Goal: Use online tool/utility: Utilize a website feature to perform a specific function

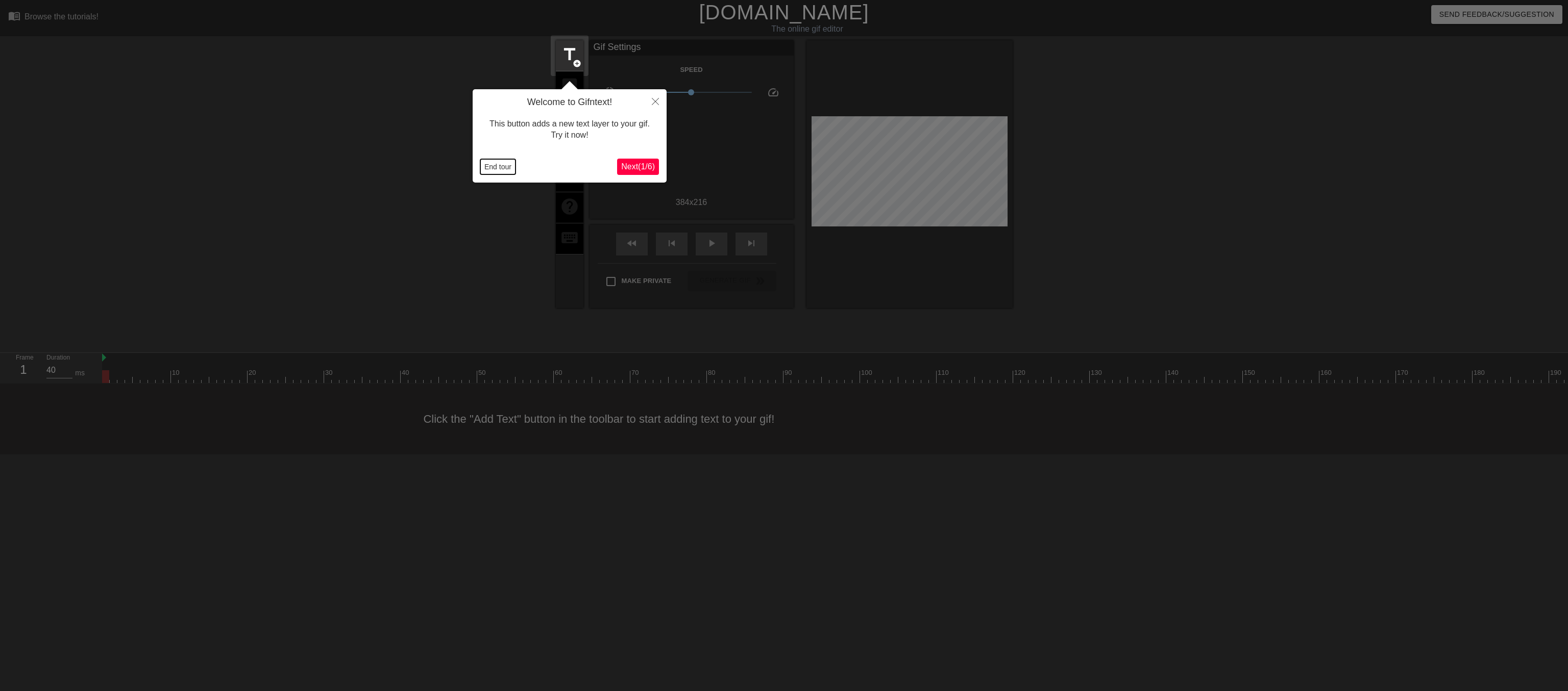
click at [496, 166] on button "End tour" at bounding box center [498, 166] width 35 height 15
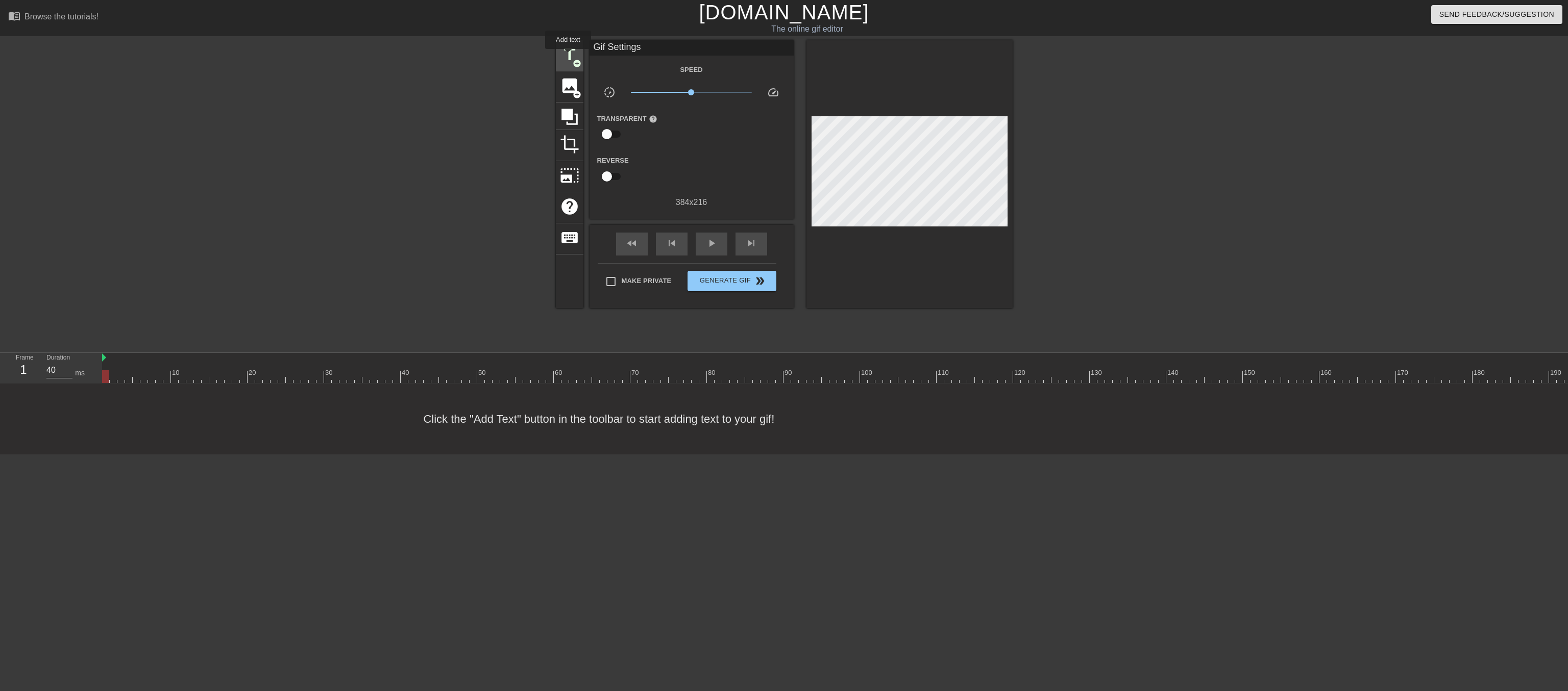
click at [568, 56] on span "title" at bounding box center [569, 55] width 19 height 19
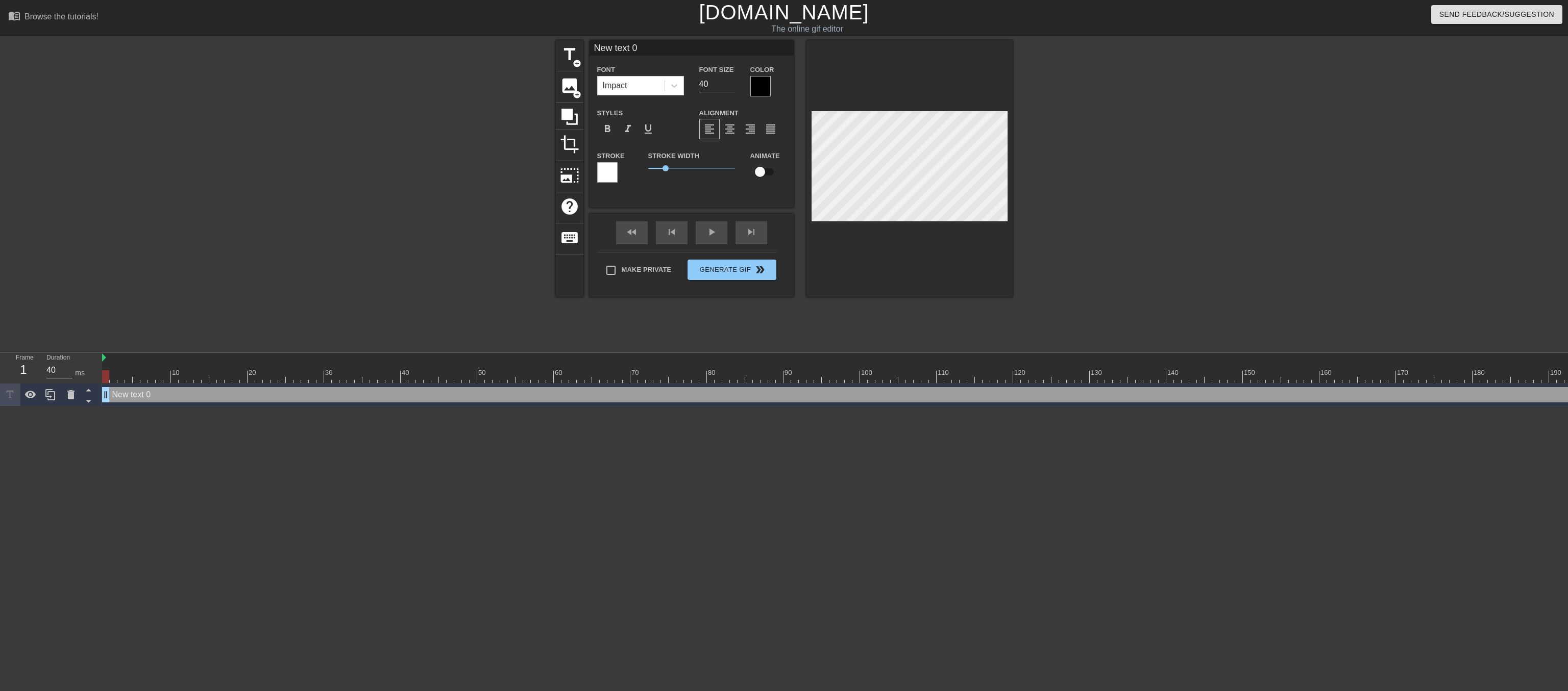
scroll to position [0, 1]
type input "Y"
type textarea "Y"
type input "Yo"
type textarea "Yo"
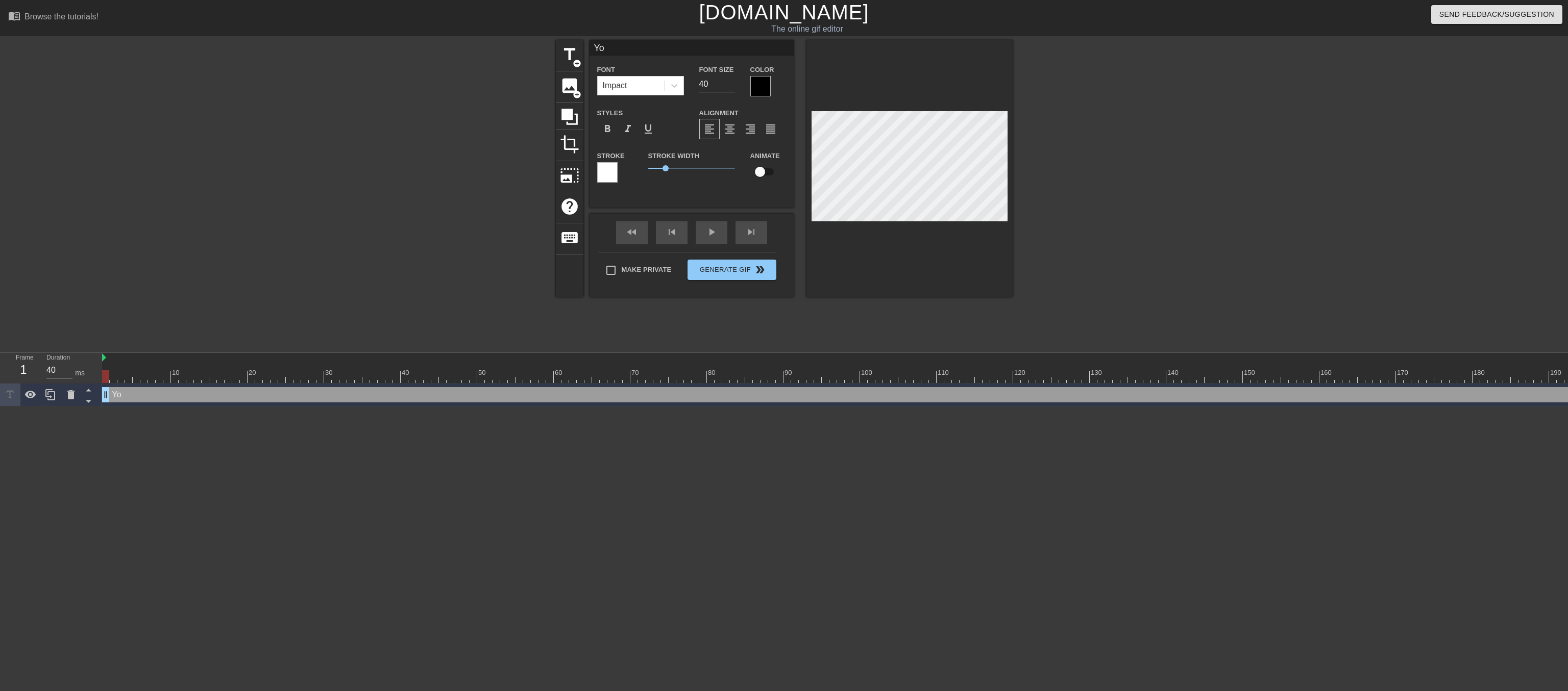
type input "You"
type textarea "You"
type input "You"
type textarea "You"
type input "You w"
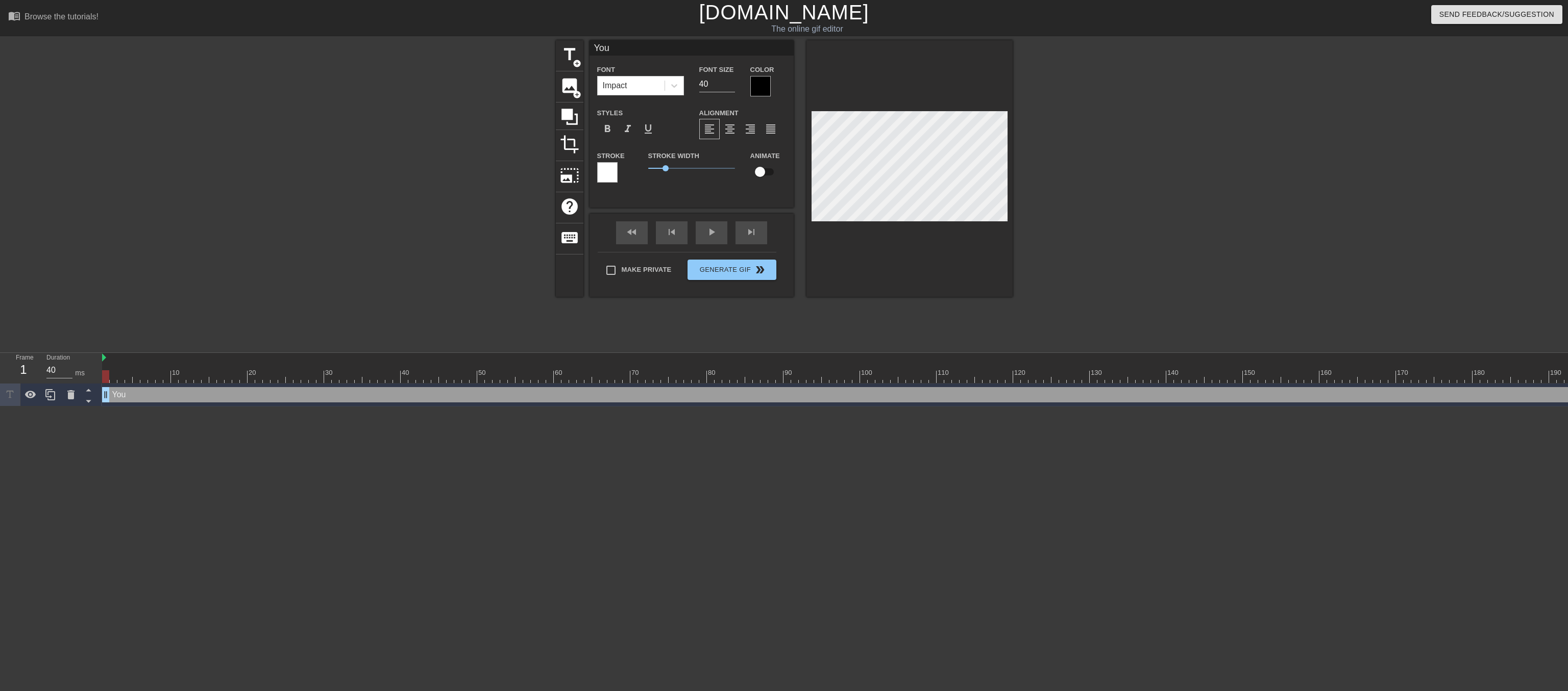
type textarea "You w"
type input "You wi"
type textarea "You wi"
type input "You wil"
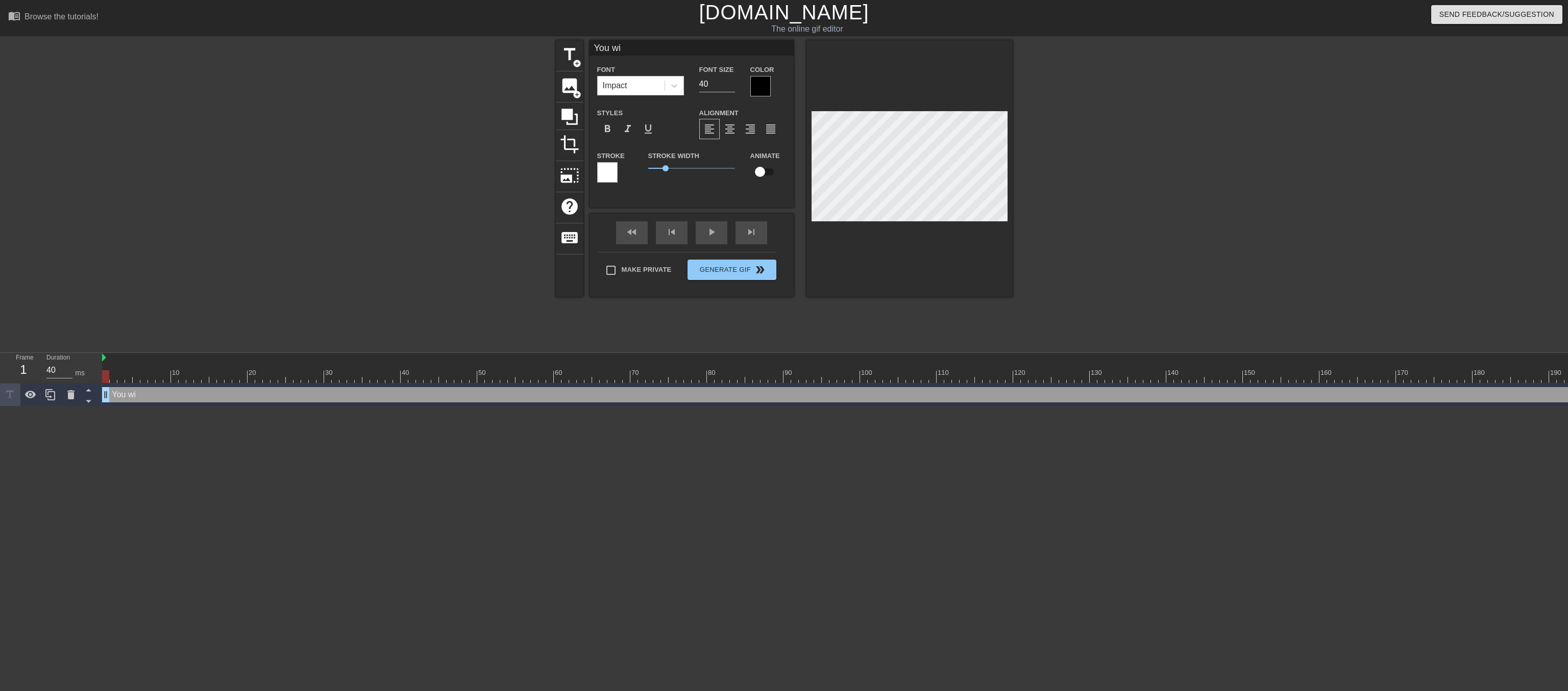
type textarea "You wil"
type input "You will"
type textarea "You will"
type input "You will"
type textarea "You will"
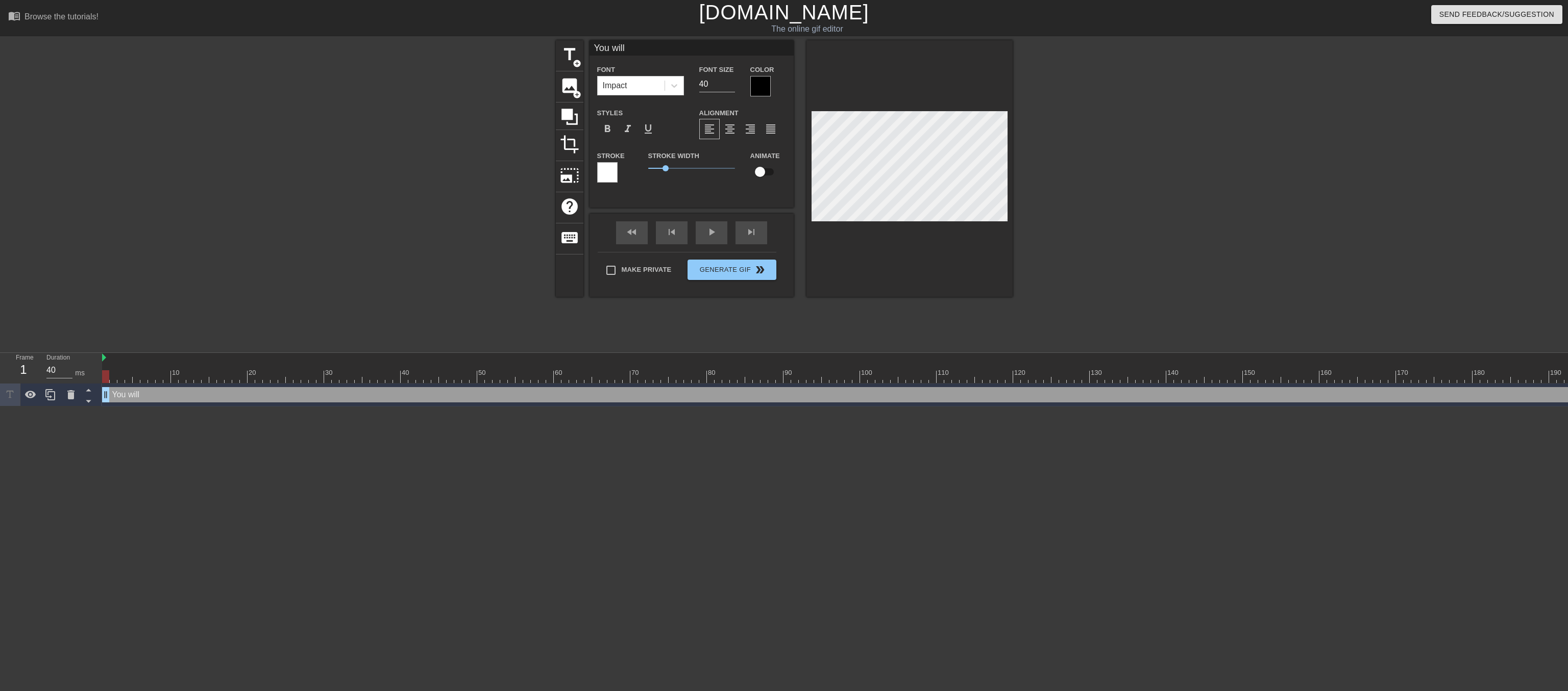
type input "You will b"
type textarea "You will b"
type input "You will be"
type textarea "You will be"
type input "You will be"
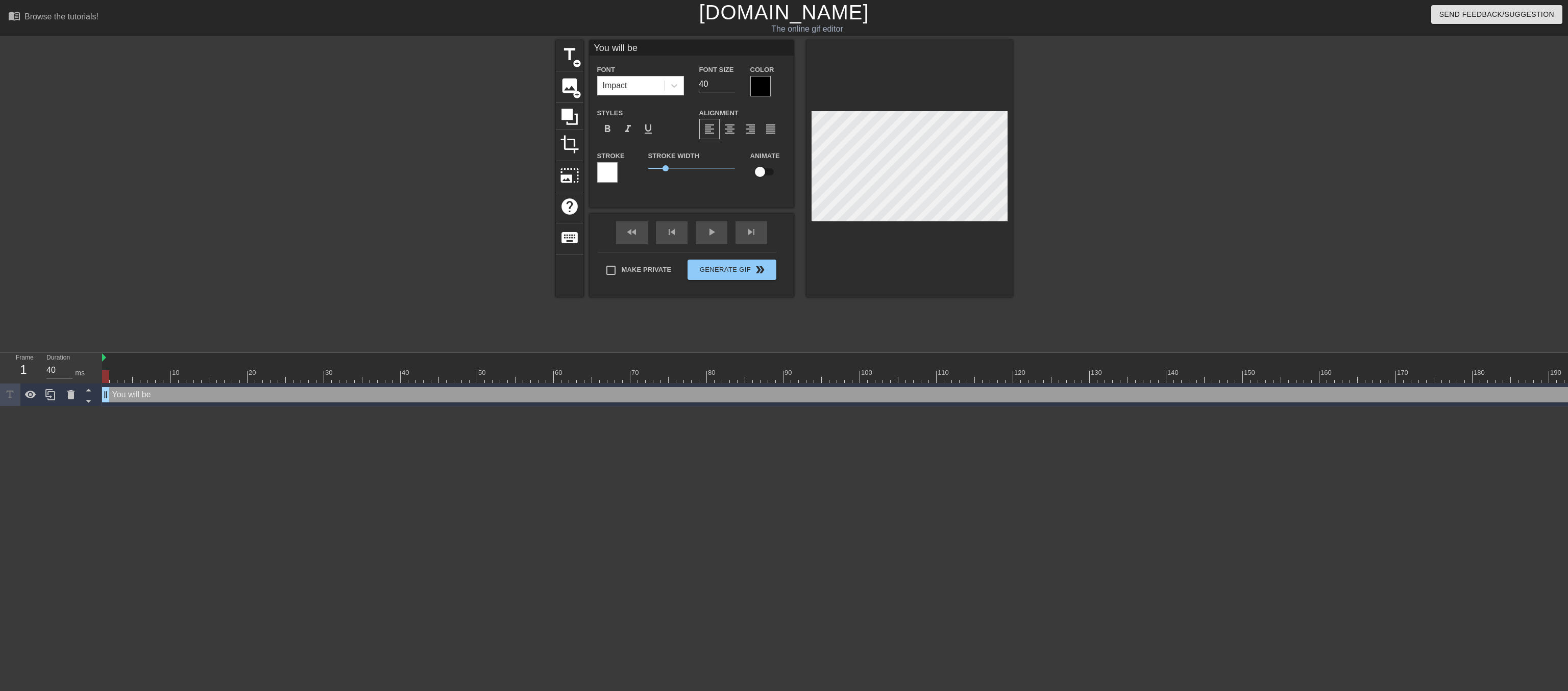
type textarea "You will be"
type input "You will be r"
type textarea "You will be r"
type input "You will be re"
type textarea "You will be re"
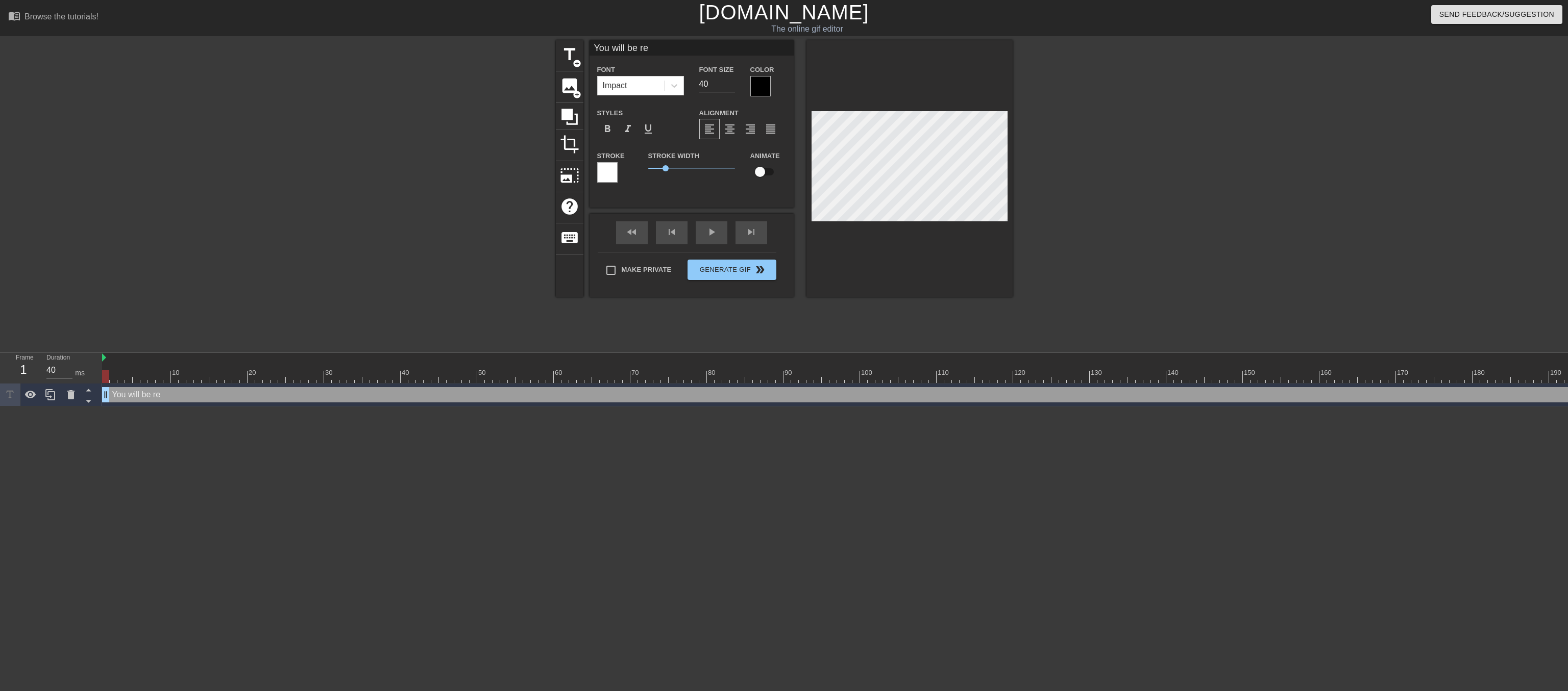
type input "You will be res"
type textarea "You will be res"
type input "You will be resp"
type textarea "You will be resp"
type input "You will be respo"
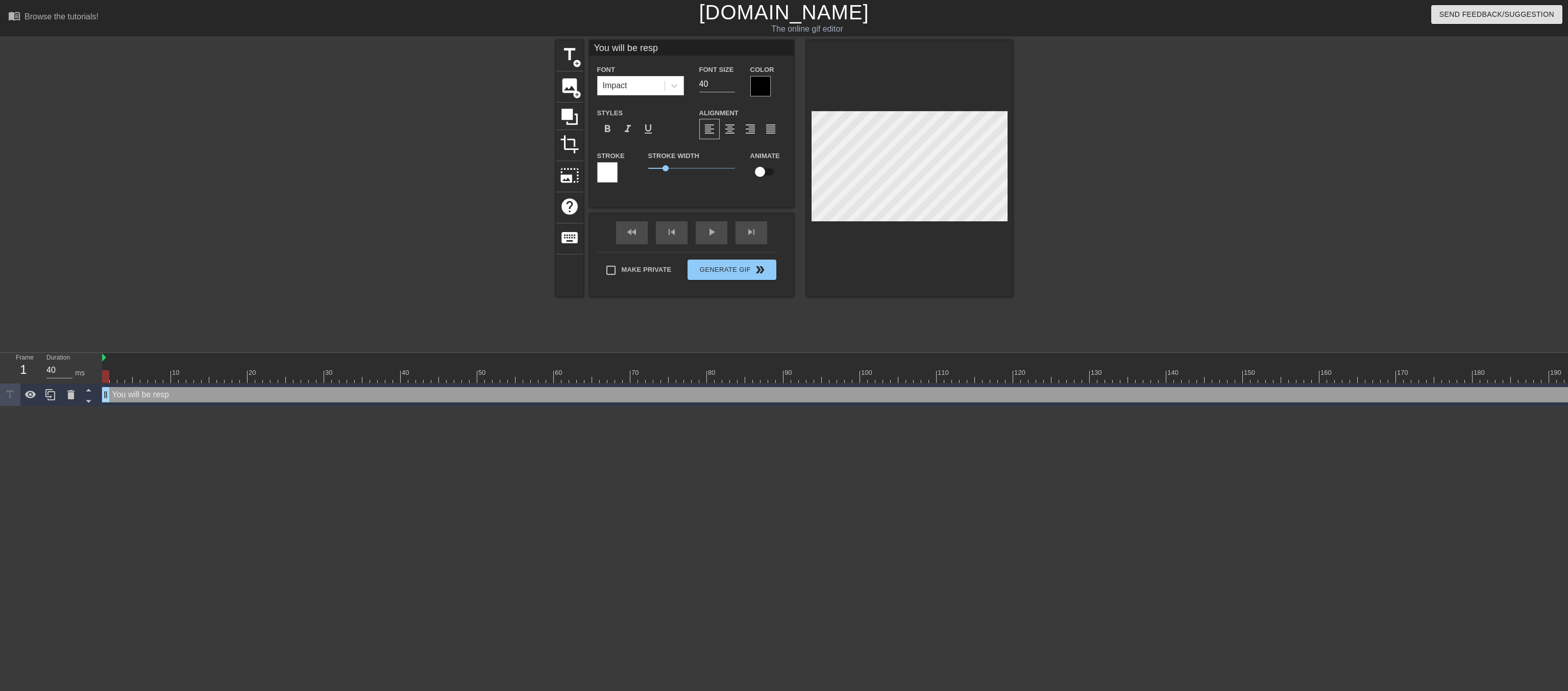
type textarea "You will be respo"
type input "You will be respon"
type textarea "You will be respon"
type input "You will be respons"
type textarea "You will be respons"
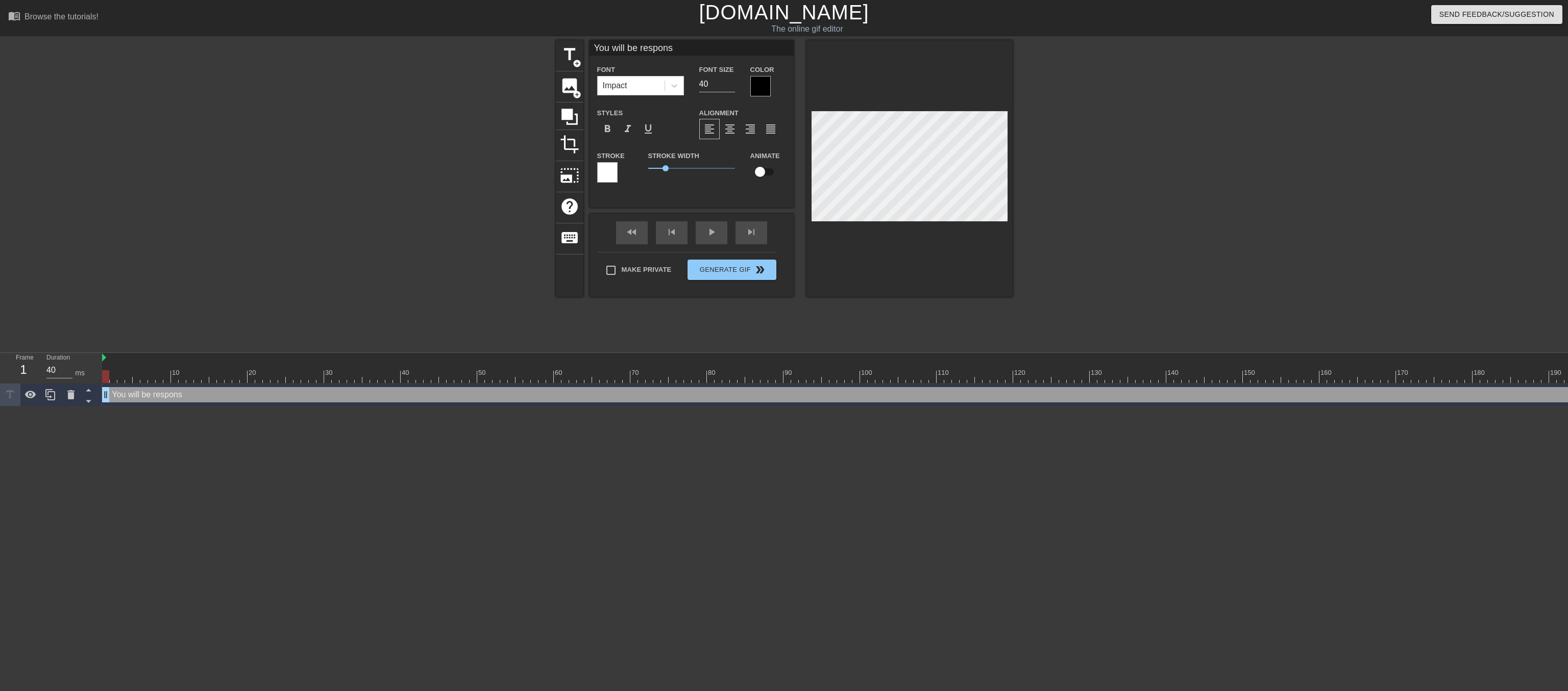
type input "You will be responsi"
type textarea "You will be responsi"
type input "You will be responsib"
type textarea "You will be responsib"
type input "You will be responsibl"
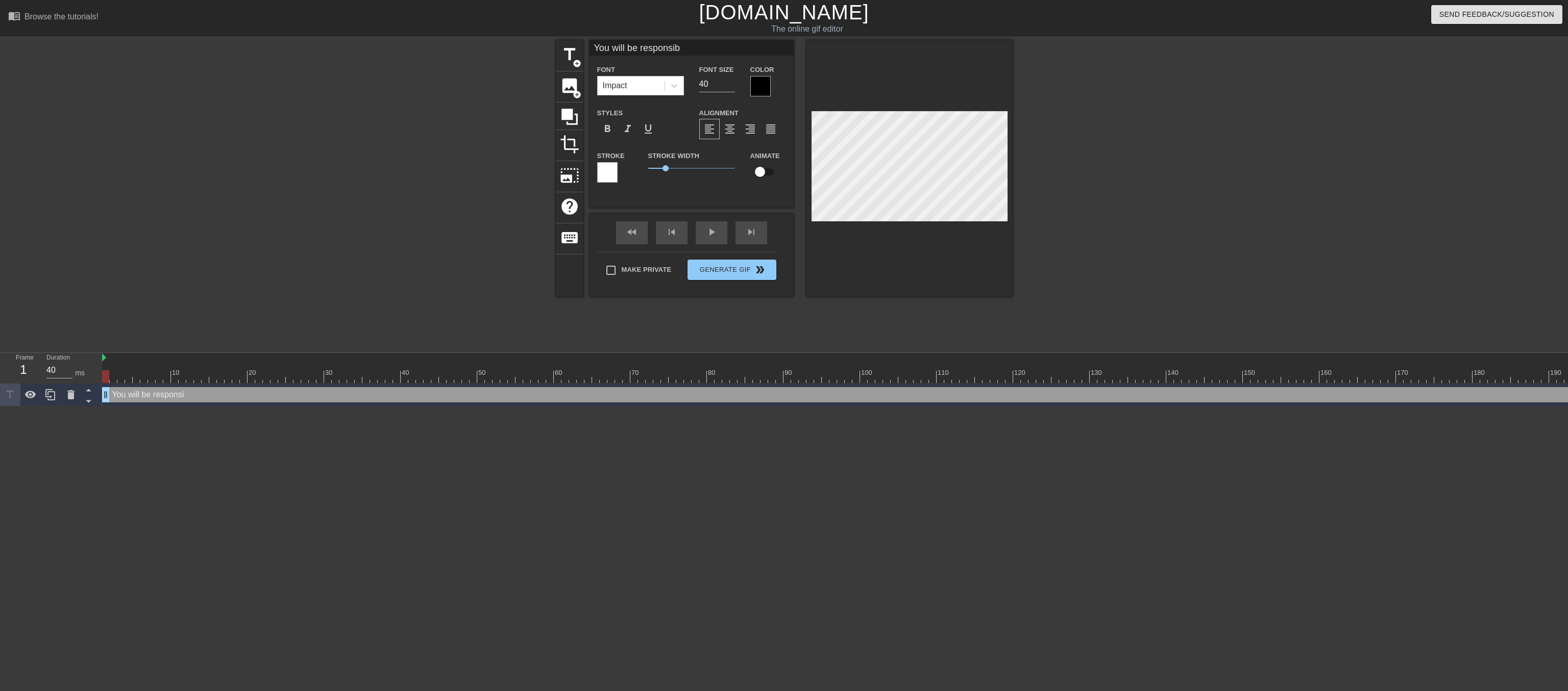
type textarea "You will be responsibl"
type input "You will be responsible"
type textarea "You will be responsible"
type input "You will be responsible"
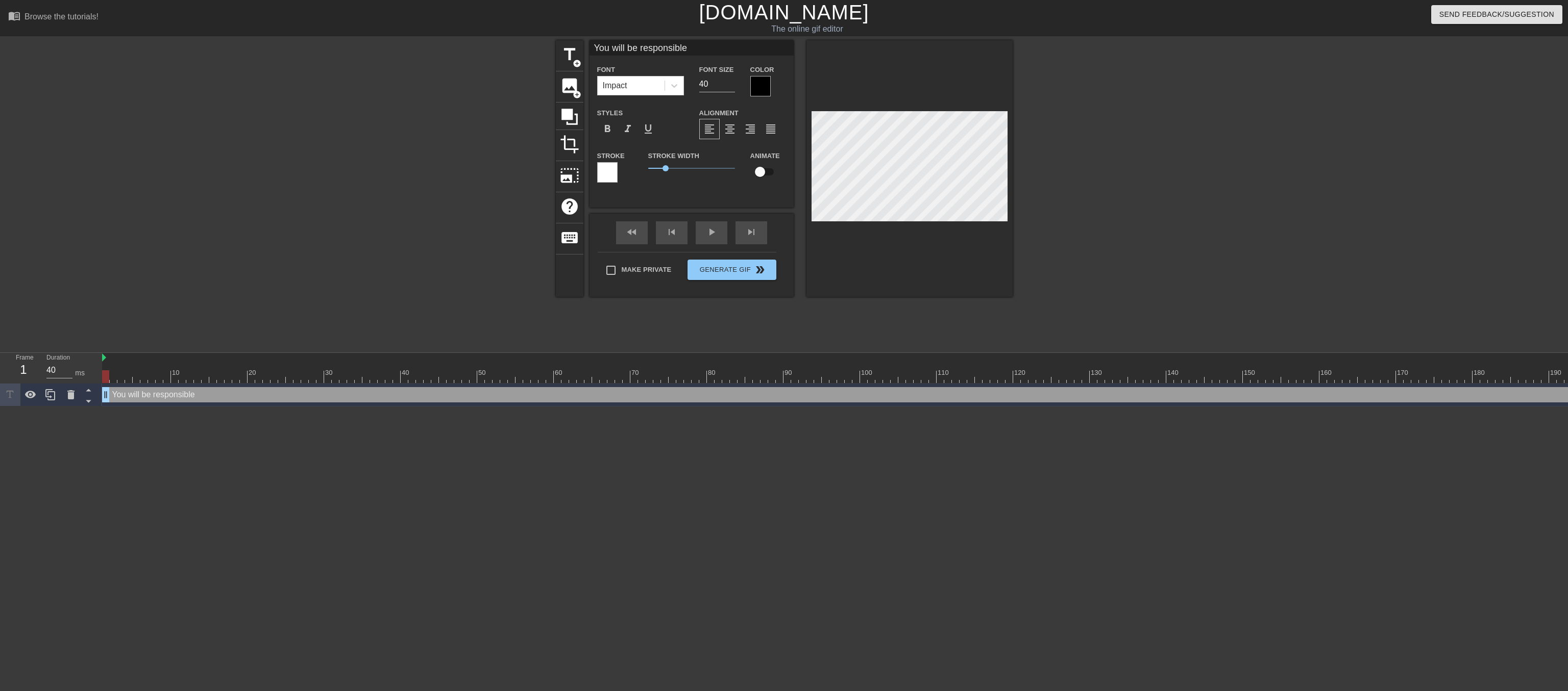
type textarea "You will be responsible"
type input "You will be responsiblef"
type textarea "You will be responsible f"
type input "You will be responsiblefo"
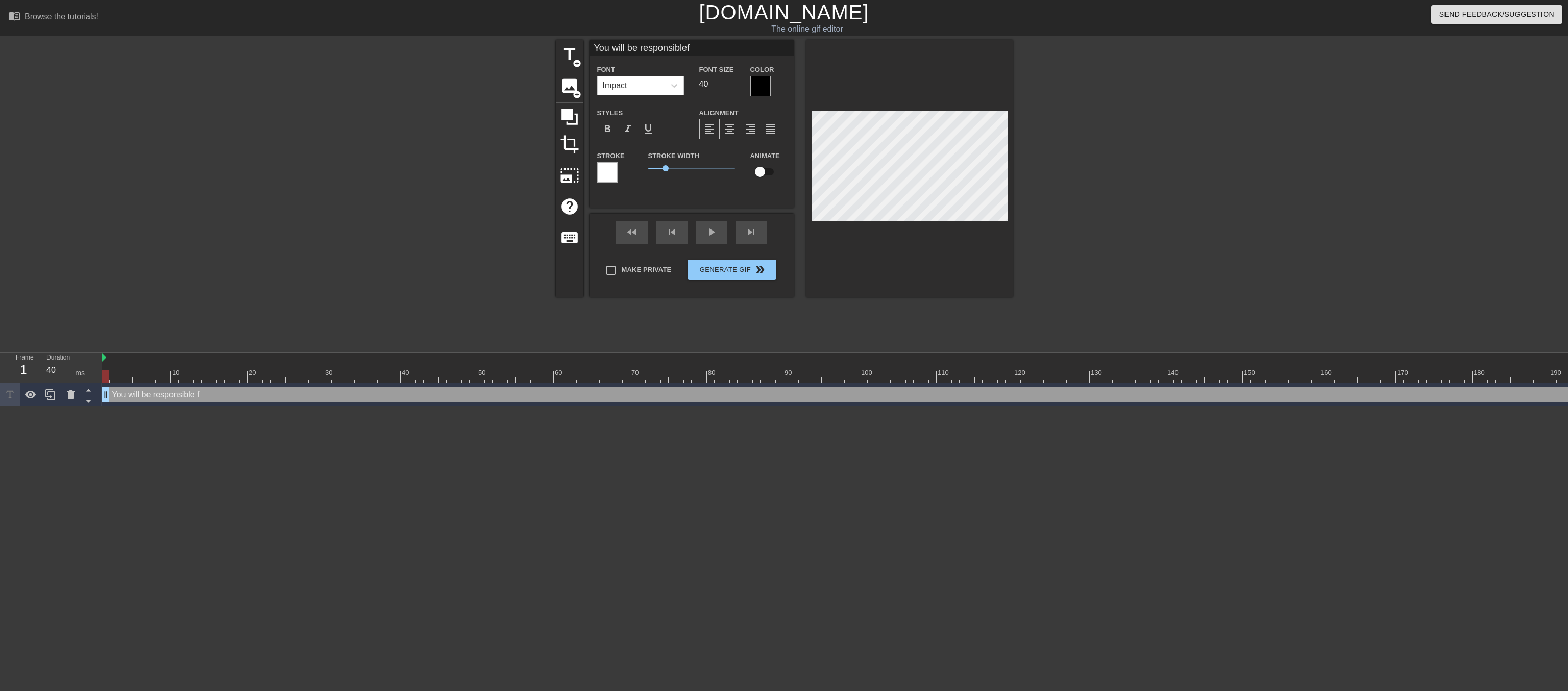
type textarea "You will be responsible fo"
type input "You will be responsiblefor"
type textarea "You will be responsible for"
type input "You will be responsiblefor"
type textarea "You will be responsible for"
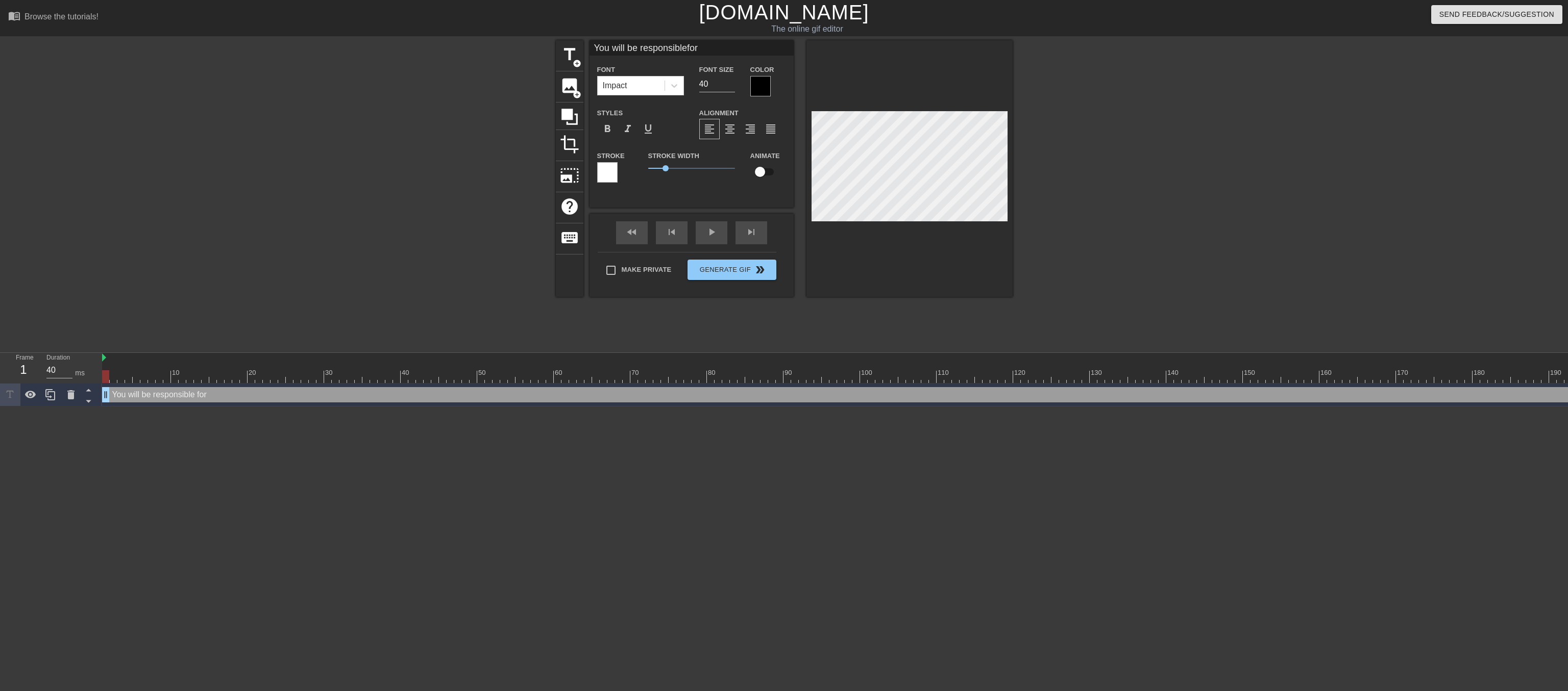
type input "You will be responsiblefor s"
type textarea "You will be responsible for s"
type input "You will be responsiblefor sh"
type textarea "You will be responsible for sh"
type input "You will be responsiblefor shu"
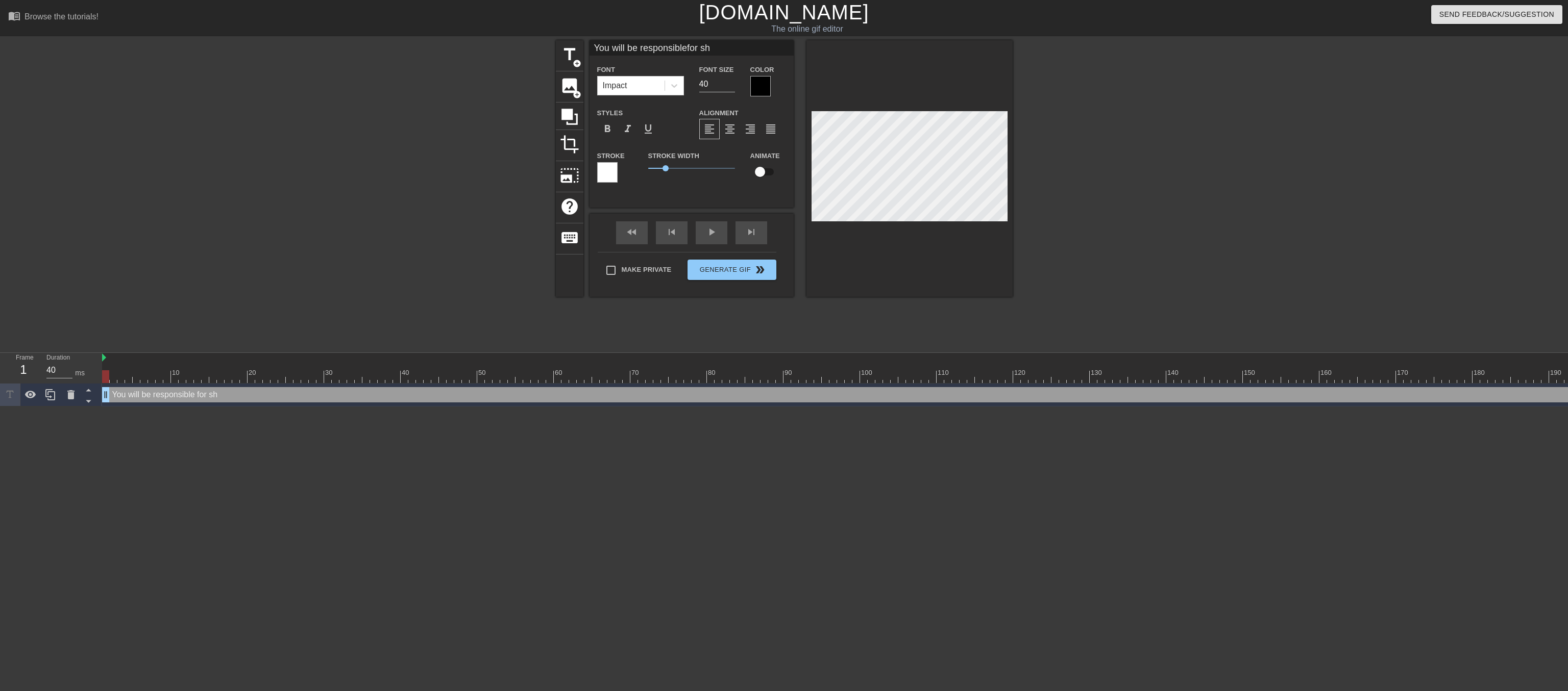
type textarea "You will be responsible for shu"
type input "You will be responsiblefor shut"
type textarea "You will be responsible for shut"
type input "You will be responsiblefor shutt"
type textarea "You will be responsible for shutt"
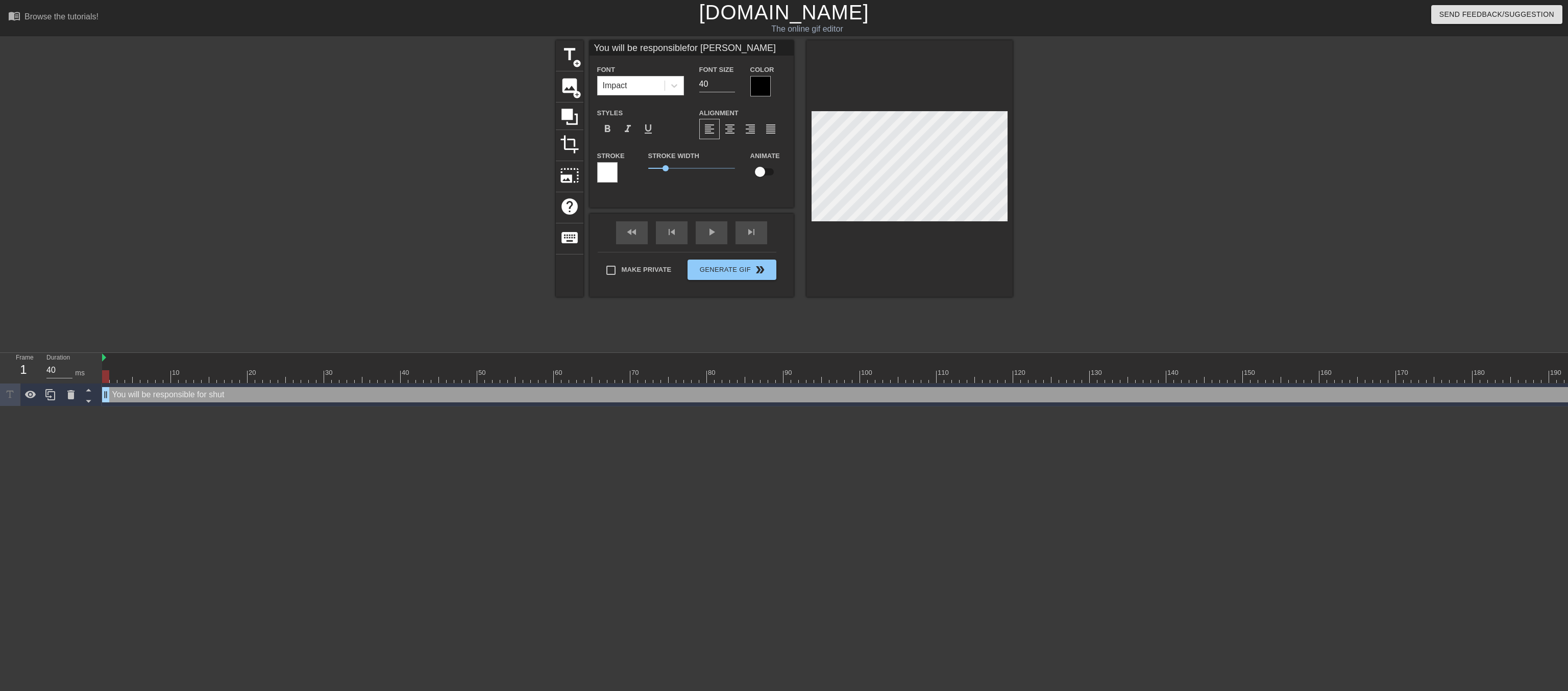
type input "You will be responsiblefor shutti"
type textarea "You will be responsible for shutti"
type input "You will be responsiblefor shuttin"
type textarea "You will be responsible for shuttin"
type input "You will be responsiblefor shutting"
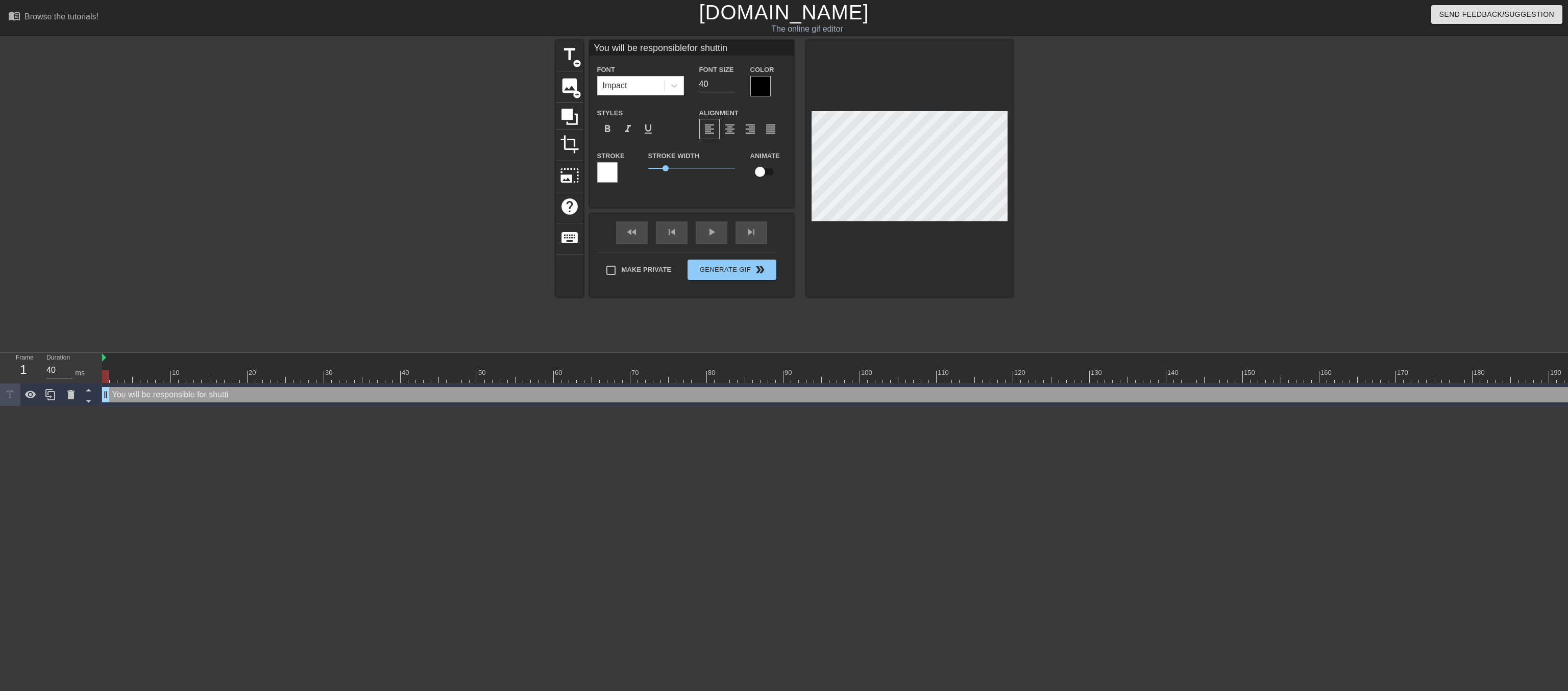
type textarea "You will be responsible for shutting"
type input "You will be responsiblefor shutting"
type textarea "You will be responsible for shutting"
type input "You will be responsiblefor shutting d"
type textarea "You will be responsible for shutting d"
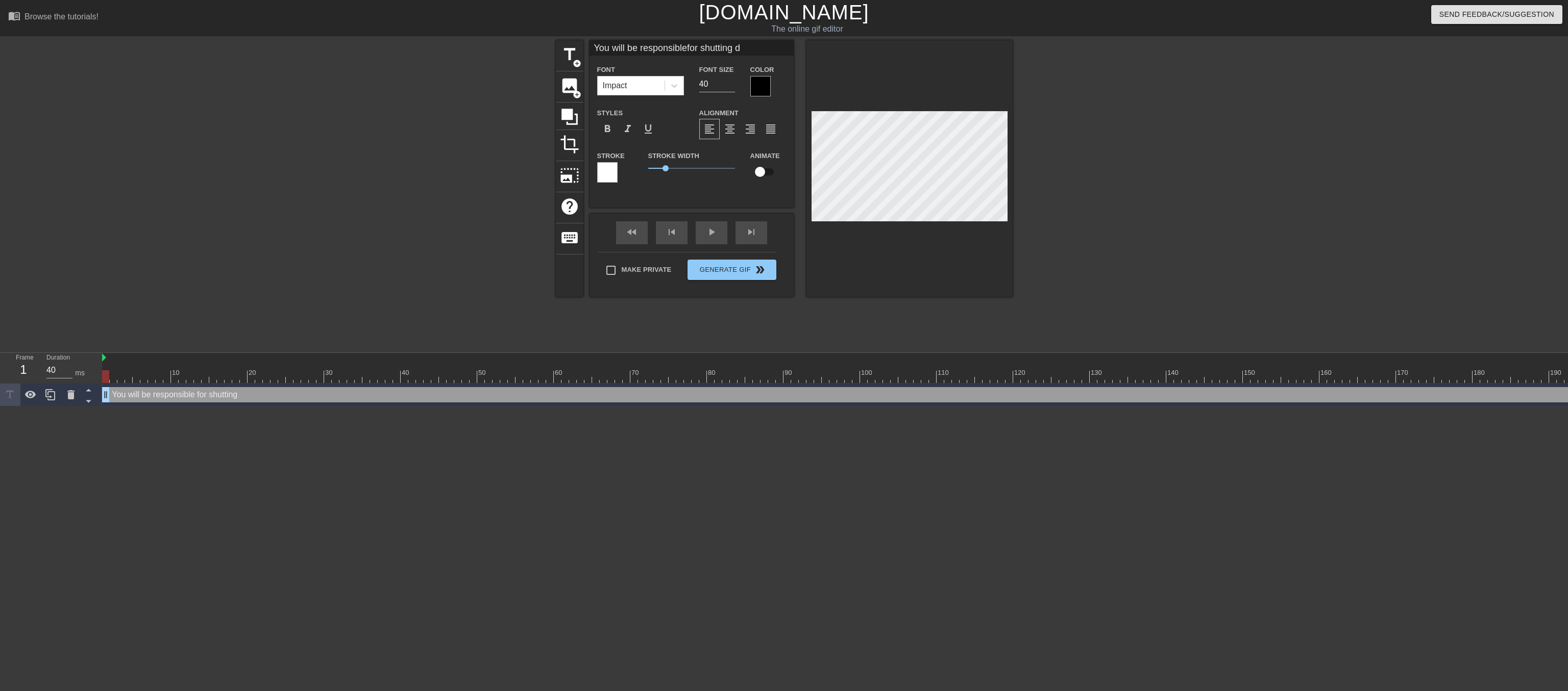
type input "You will be responsiblefor shutting do"
type textarea "You will be responsible for shutting do"
type input "You will be responsiblefor shutting dow"
type textarea "You will be responsible for shutting dow"
type input "You will be responsiblefor shutting down"
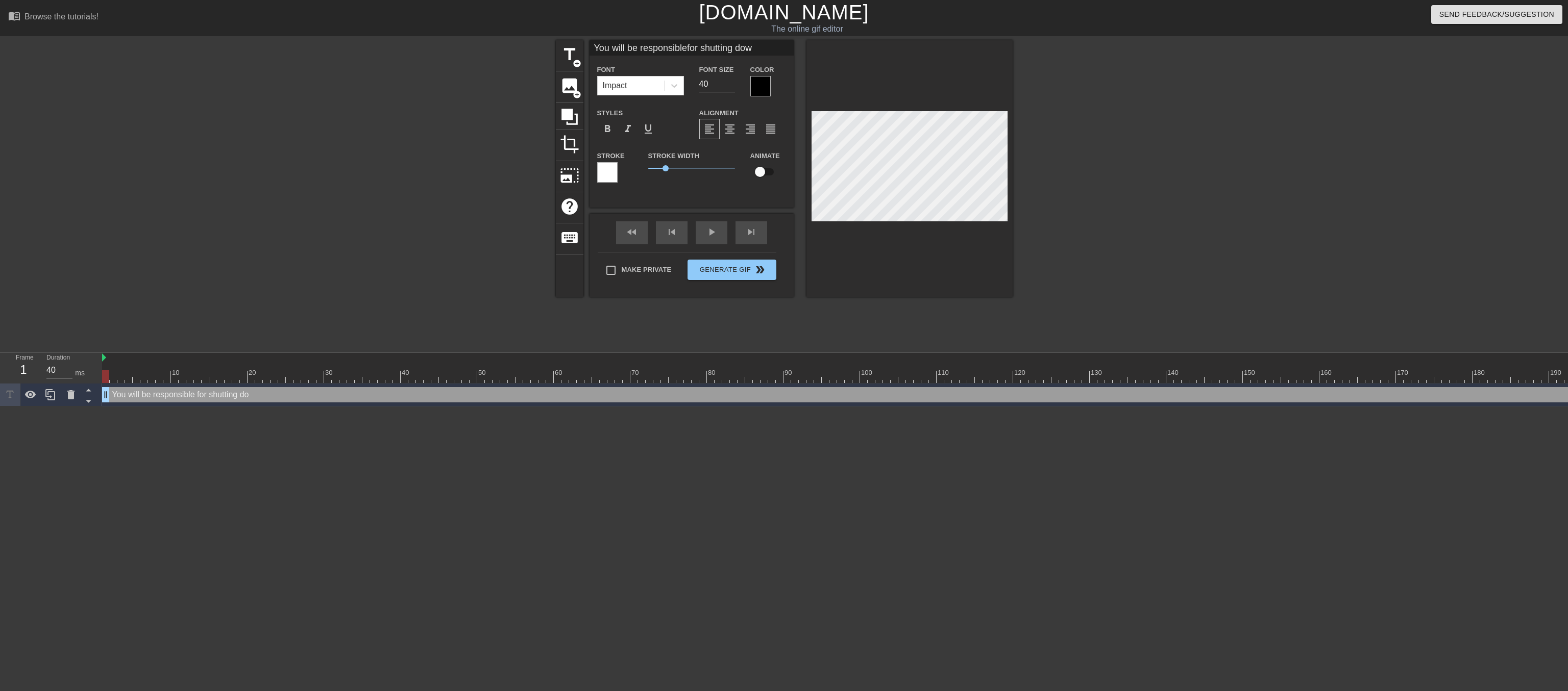
type textarea "You will be responsible for shutting down"
type input "You will be responsiblefor shutting down"
type textarea "You will be responsible for shutting down"
type input "You will be responsiblefor shutting downt"
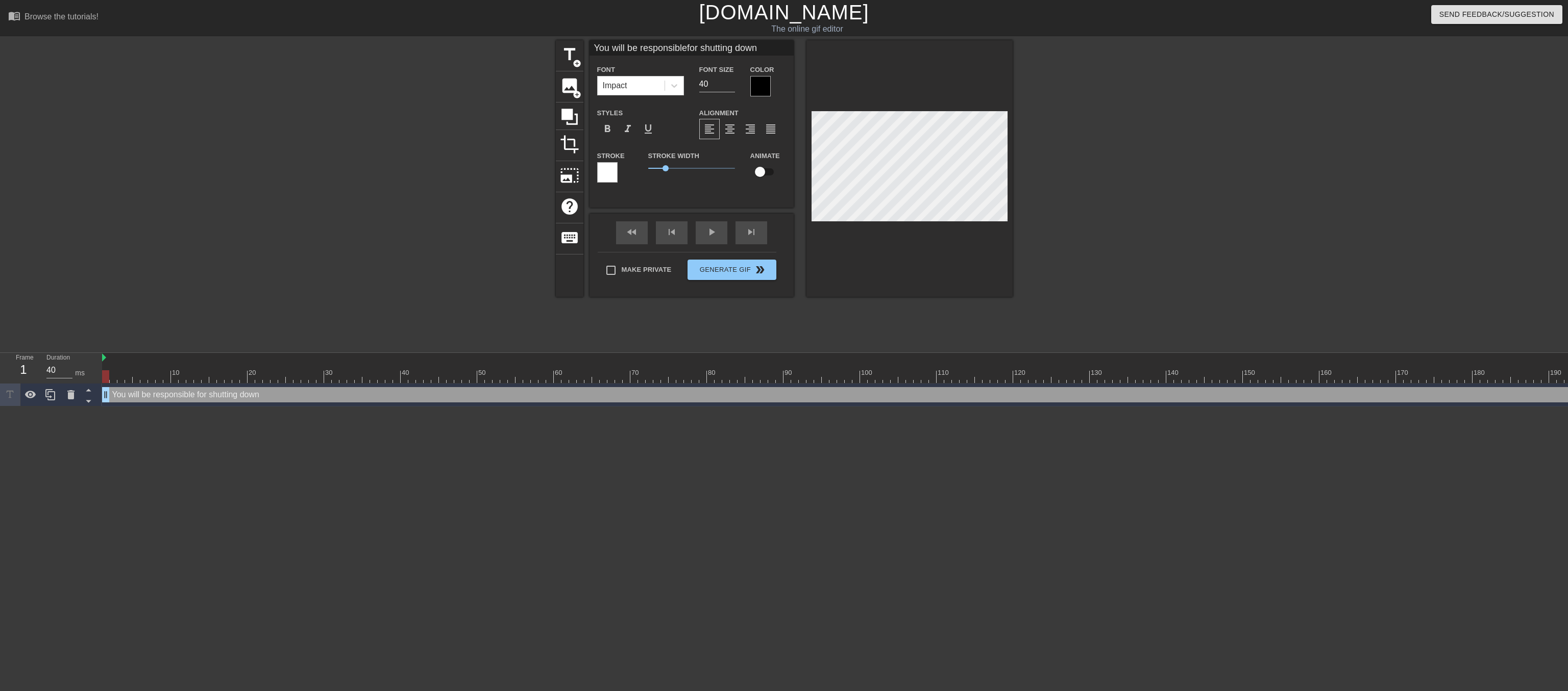
type textarea "You will be responsible for shutting down t"
type input "You will be responsiblefor shutting downth"
type textarea "You will be responsible for shutting down th"
type input "You will be responsiblefor shutting downthe"
type textarea "You will be responsible for shutting down the"
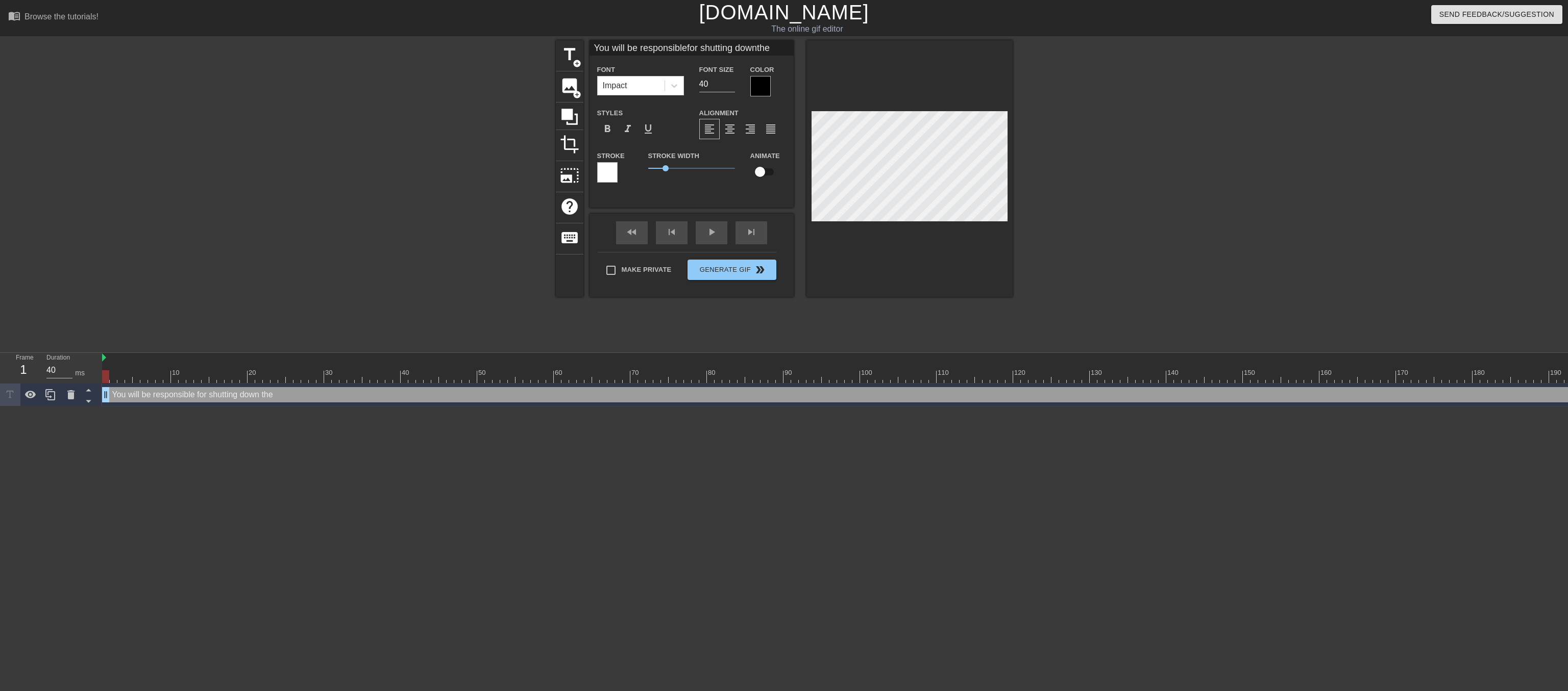
type input "You will be responsiblefor shutting downthe"
type textarea "You will be responsible for shutting down the"
type input "You will be responsiblefor shutting downthe"
type textarea "You will be responsible for shutting down the"
type input "You will be responsiblefor shutting downth"
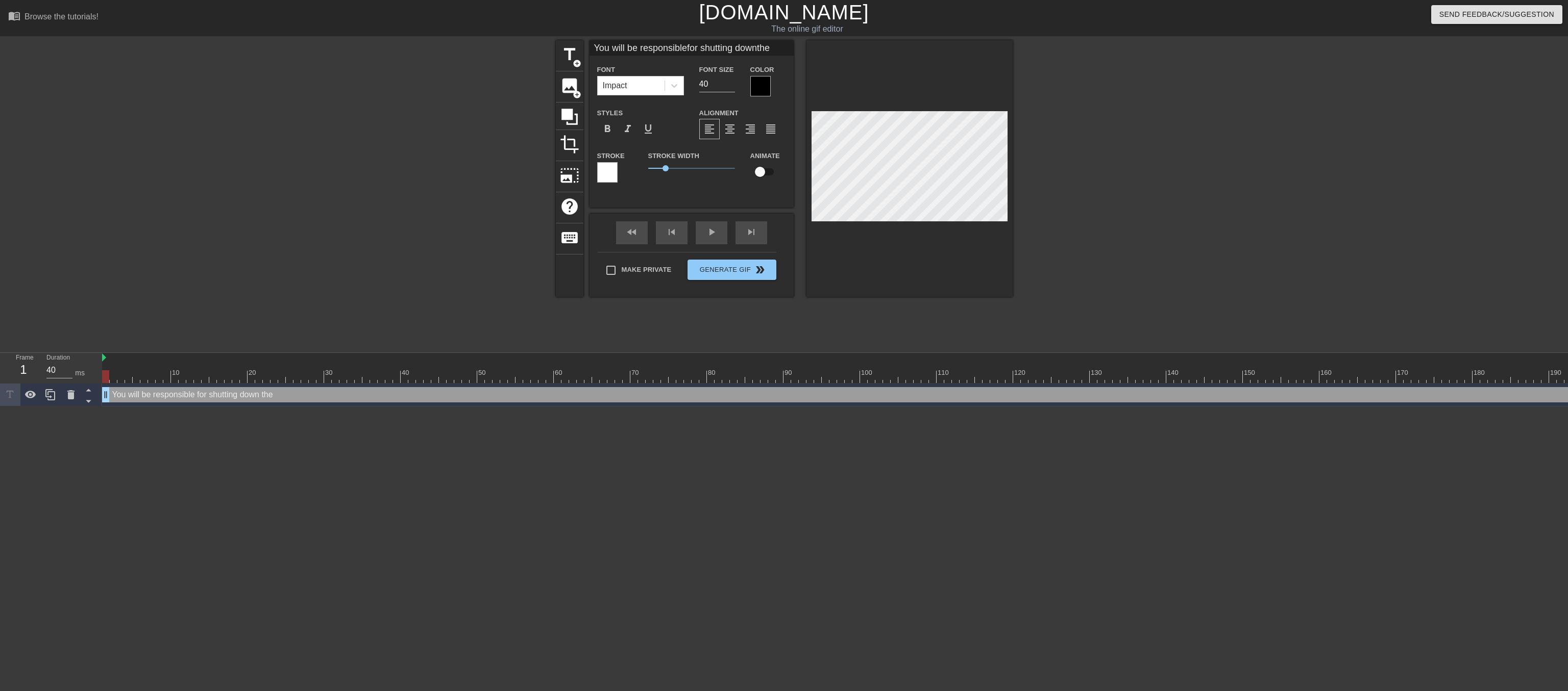
type textarea "You will be responsible for shutting down th"
type input "You will be responsiblefor shutting downt"
type textarea "You will be responsible for shutting down t"
type input "You will be responsiblefor shutting down"
type textarea "You will be responsible for shutting down"
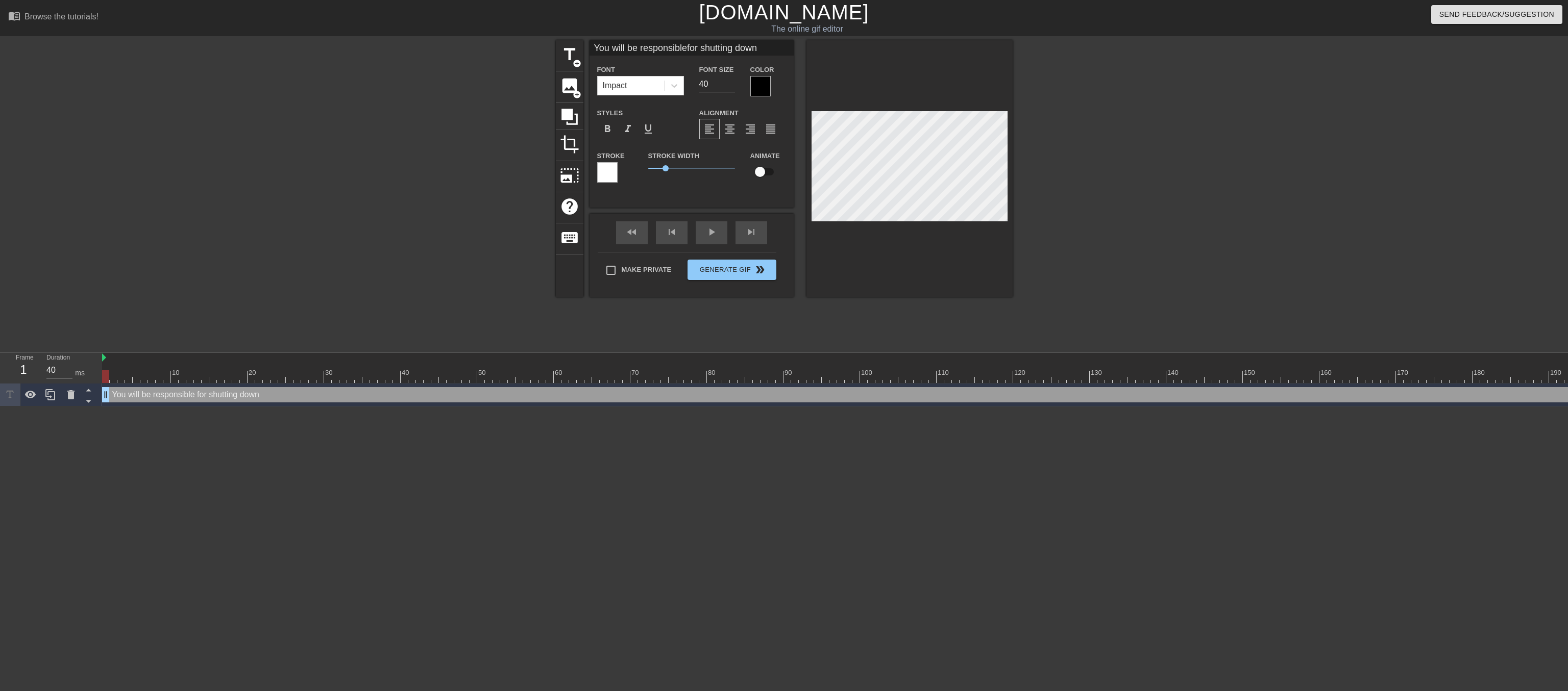
type input "You will be responsiblefor shutting down"
type textarea "You will be responsible for shutting down"
type input "You will be responsiblefor shutting down"
type textarea "You will be responsible for shutting down"
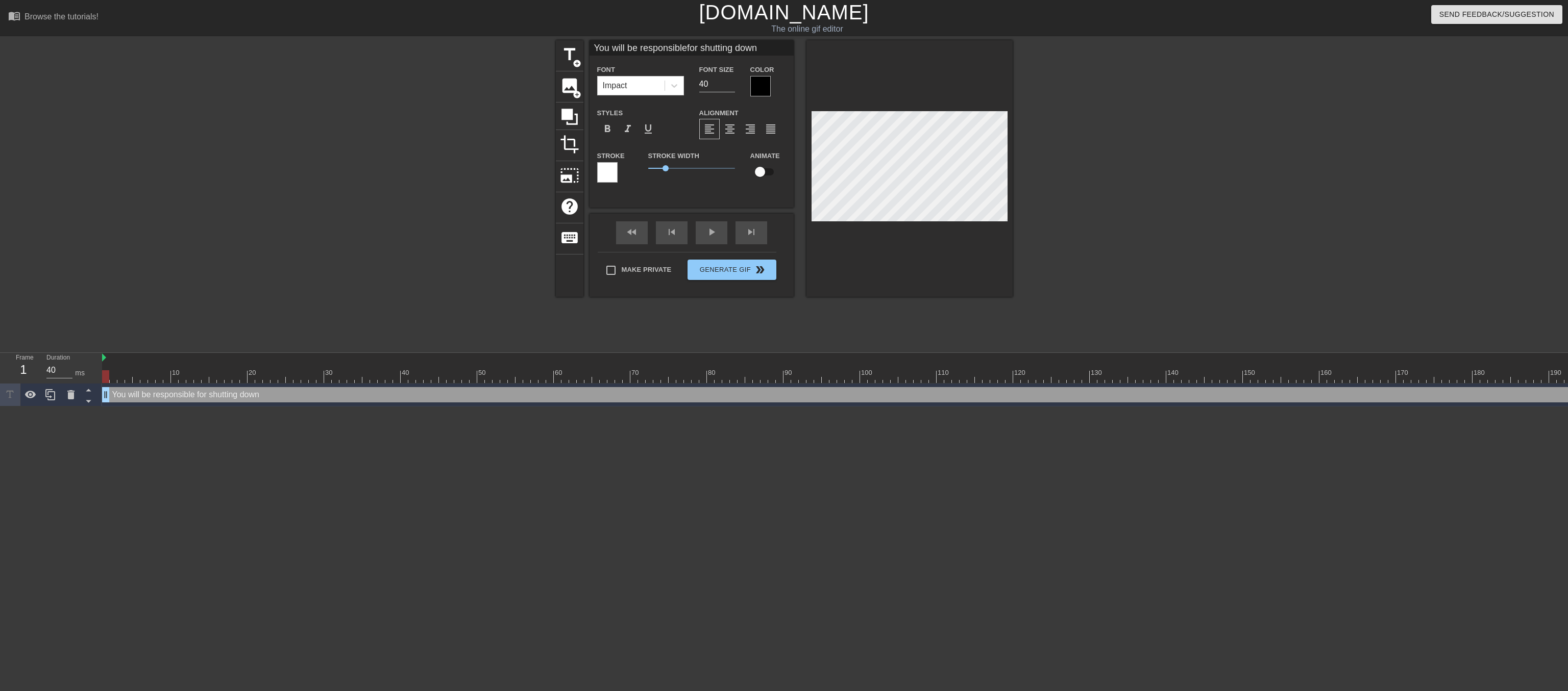
type input "You will be responsiblefor shutting down t"
type textarea "You will be responsible for shutting down t"
type input "You will be responsiblefor shutting down th"
type textarea "You will be responsible for shutting down th"
type input "You will be responsiblefor shutting down the"
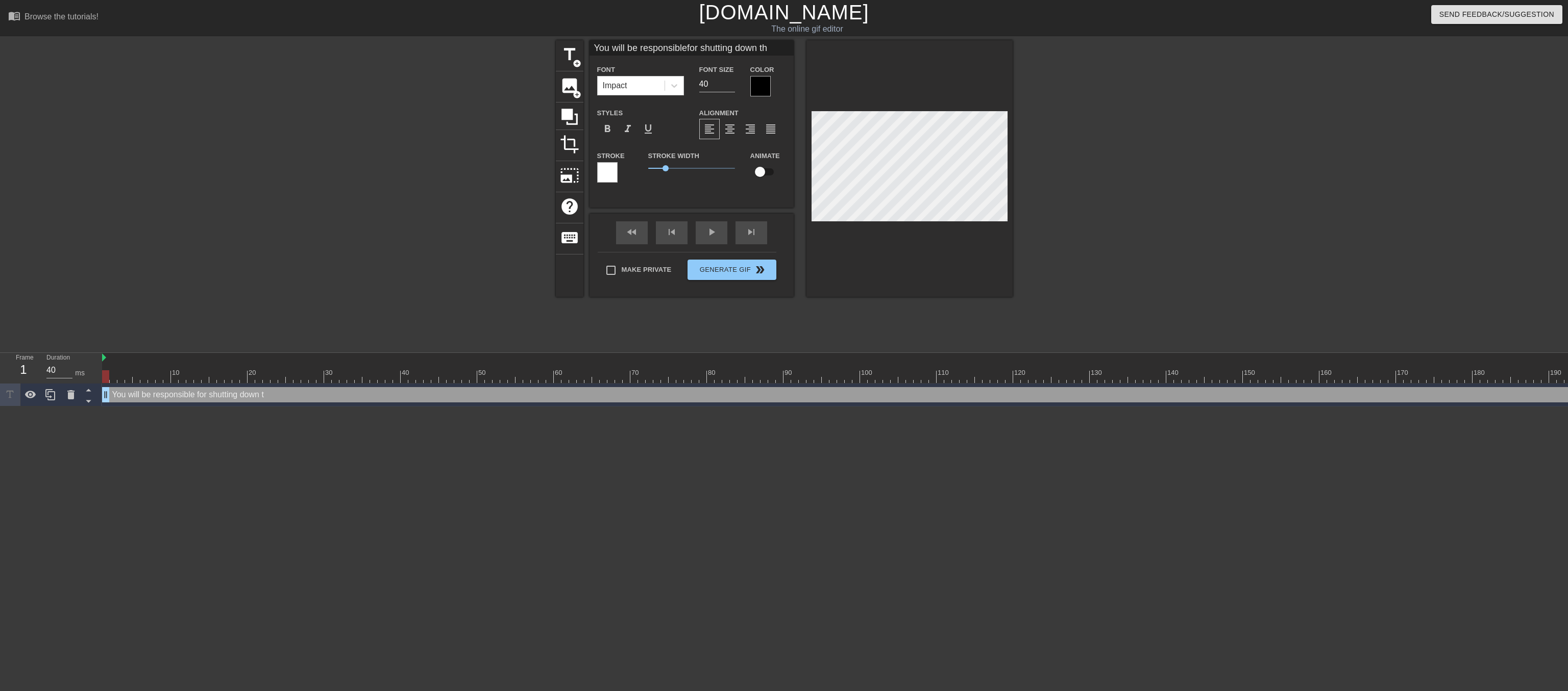
type textarea "You will be responsible for shutting down the"
type input "You will be responsiblefor shutting down the"
type textarea "You will be responsible for shutting down the"
type input "You will be responsiblefor shutting down thef"
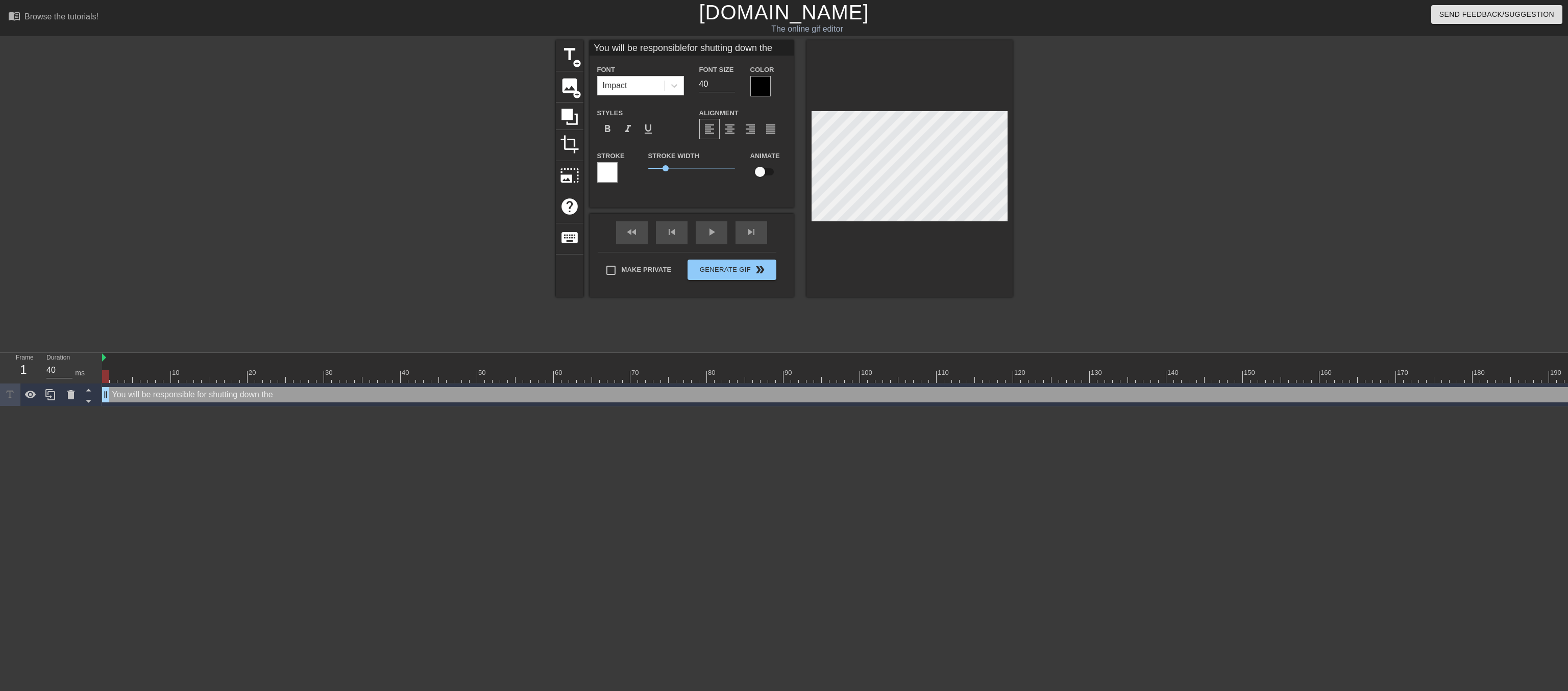
type textarea "You will be responsible for shutting down the f"
type input "You will be responsiblefor shutting down thefe"
type textarea "You will be responsible for shutting down the fe"
type input "You will be responsiblefor shutting down thefed"
type textarea "You will be responsible for shutting down the fed"
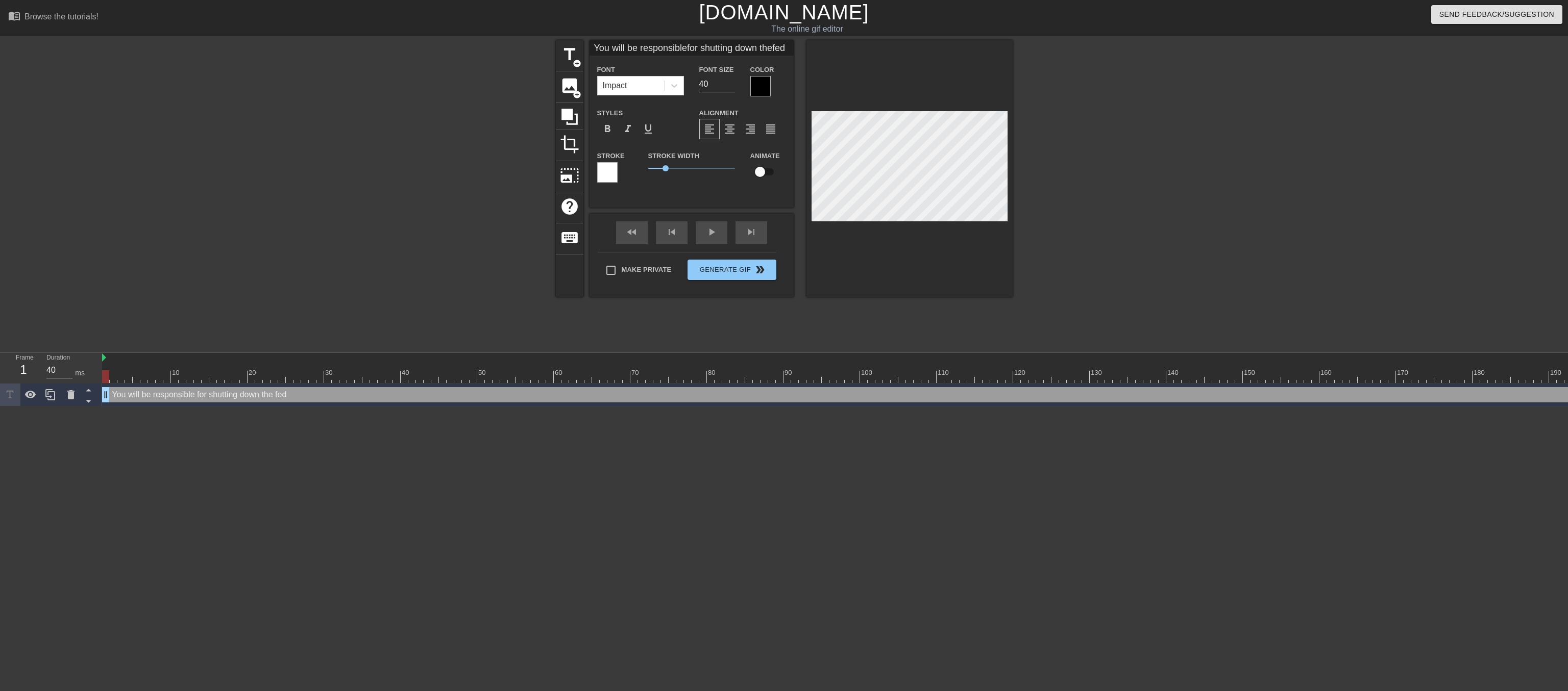
type input "You will be responsiblefor shutting down thefede"
type textarea "You will be responsible for shutting down the fede"
type input "You will be responsiblefor shutting down thefeder"
type textarea "You will be responsible for shutting down the feder"
type input "You will be responsiblefor shutting down thefedera"
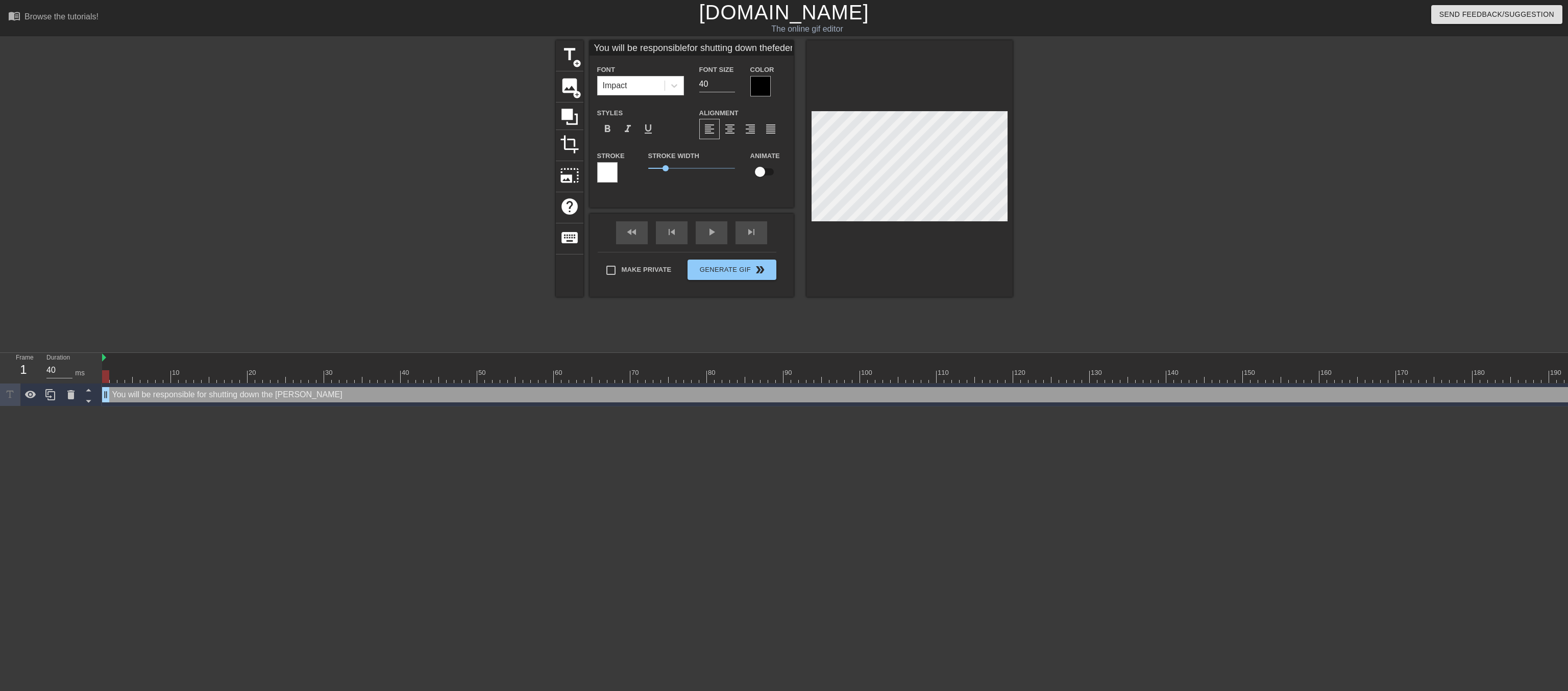
type textarea "You will be responsible for shutting down the federa"
type input "You will be responsiblefor shutting down thefederal"
type textarea "You will be responsible for shutting down the federal"
type input "You will be responsiblefor shutting down thefederal"
type textarea "You will be responsible for shutting down the federal"
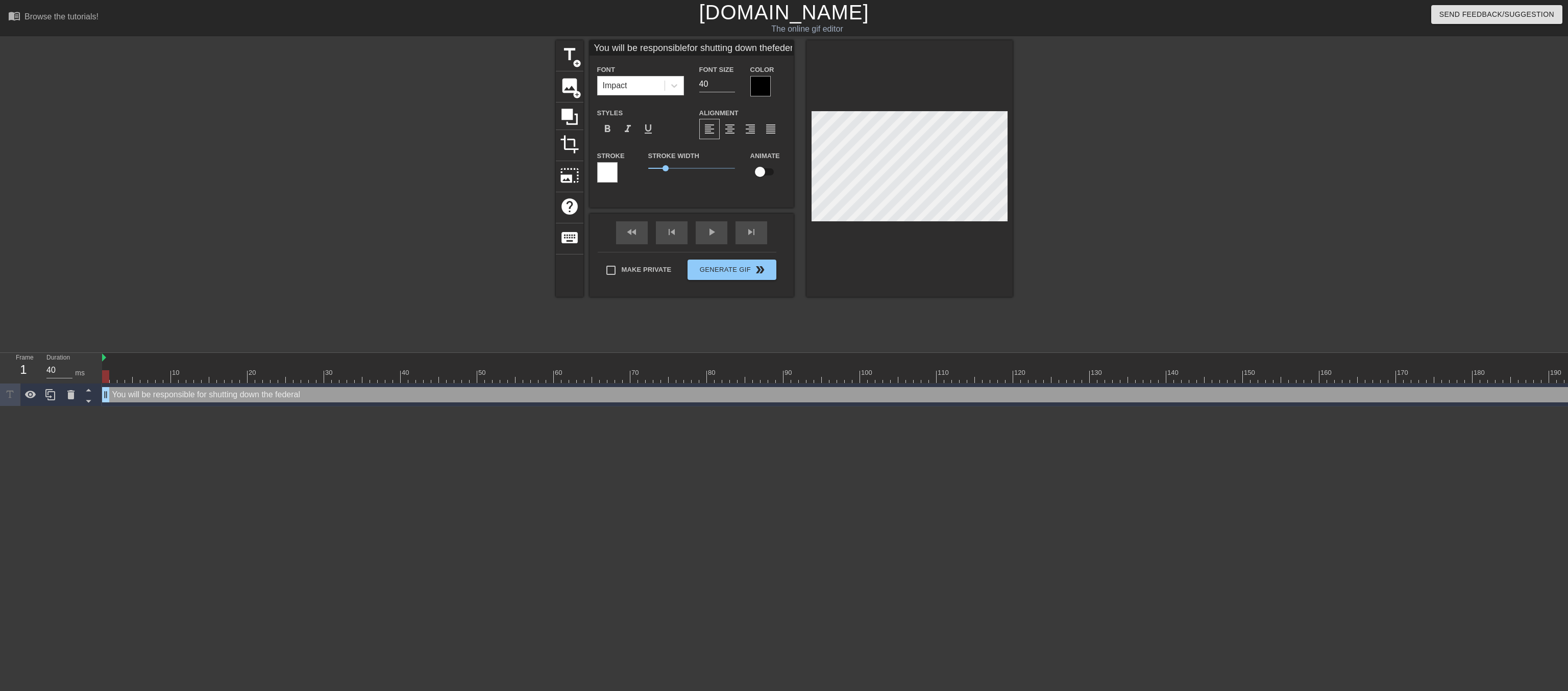
type input "You will be responsiblefor shutting down thefederal g"
type textarea "You will be responsible for shutting down the federal g"
type input "You will be responsiblefor shutting down thefederal go"
type textarea "You will be responsible for shutting down the federal go"
type input "You will be responsiblefor shutting down thefederal gov"
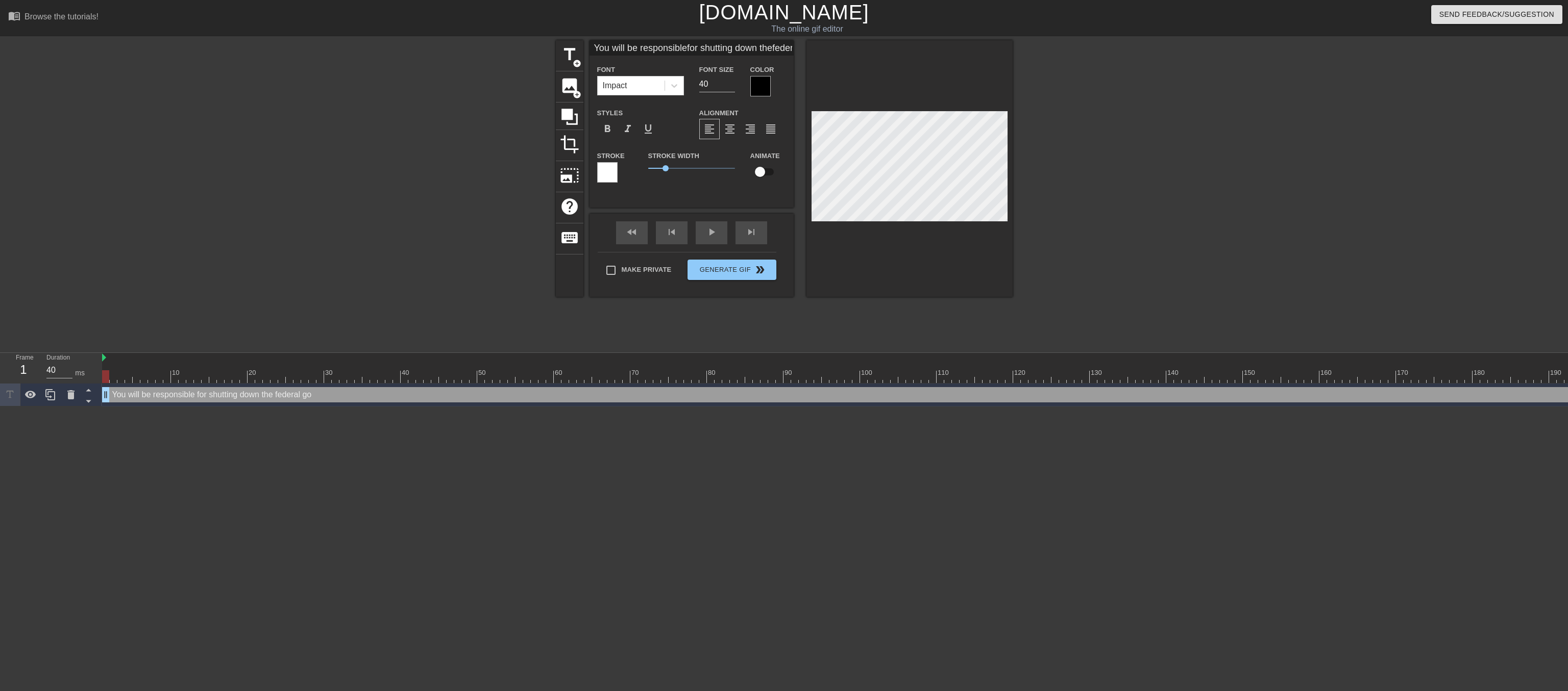
type textarea "You will be responsible for shutting down the federal gov"
type input "You will be responsiblefor shutting down thefederal gove"
type textarea "You will be responsible for shutting down the federal gove"
type input "You will be responsiblefor shutting down thefederal gover"
type textarea "You will be responsible for shutting down the federal gover"
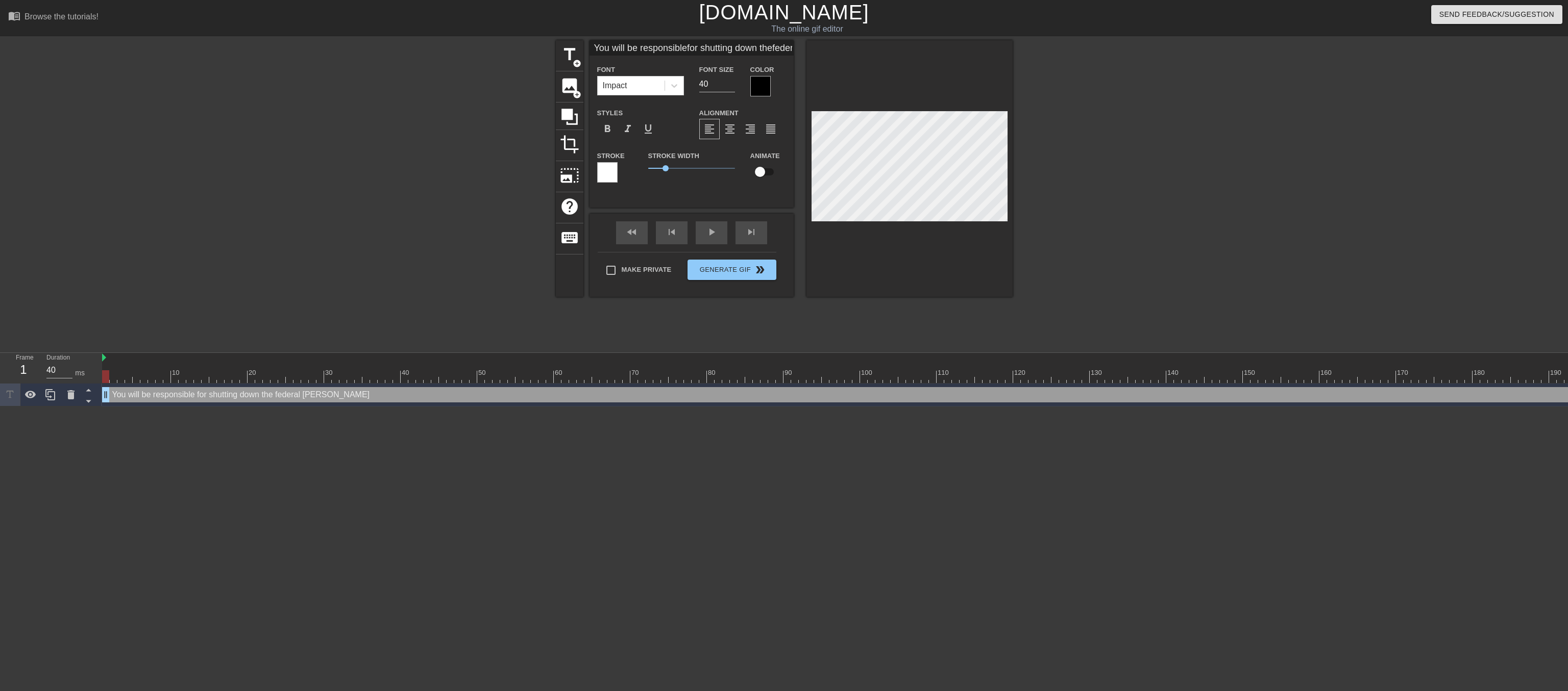
type input "You will be responsiblefor shutting down thefederal govern"
type textarea "You will be responsible for shutting down the federal govern"
type input "You will be responsiblefor shutting down thefederal governm"
type textarea "You will be responsible for shutting down the federal governm"
type input "You will be responsiblefor shutting down thefederal governme"
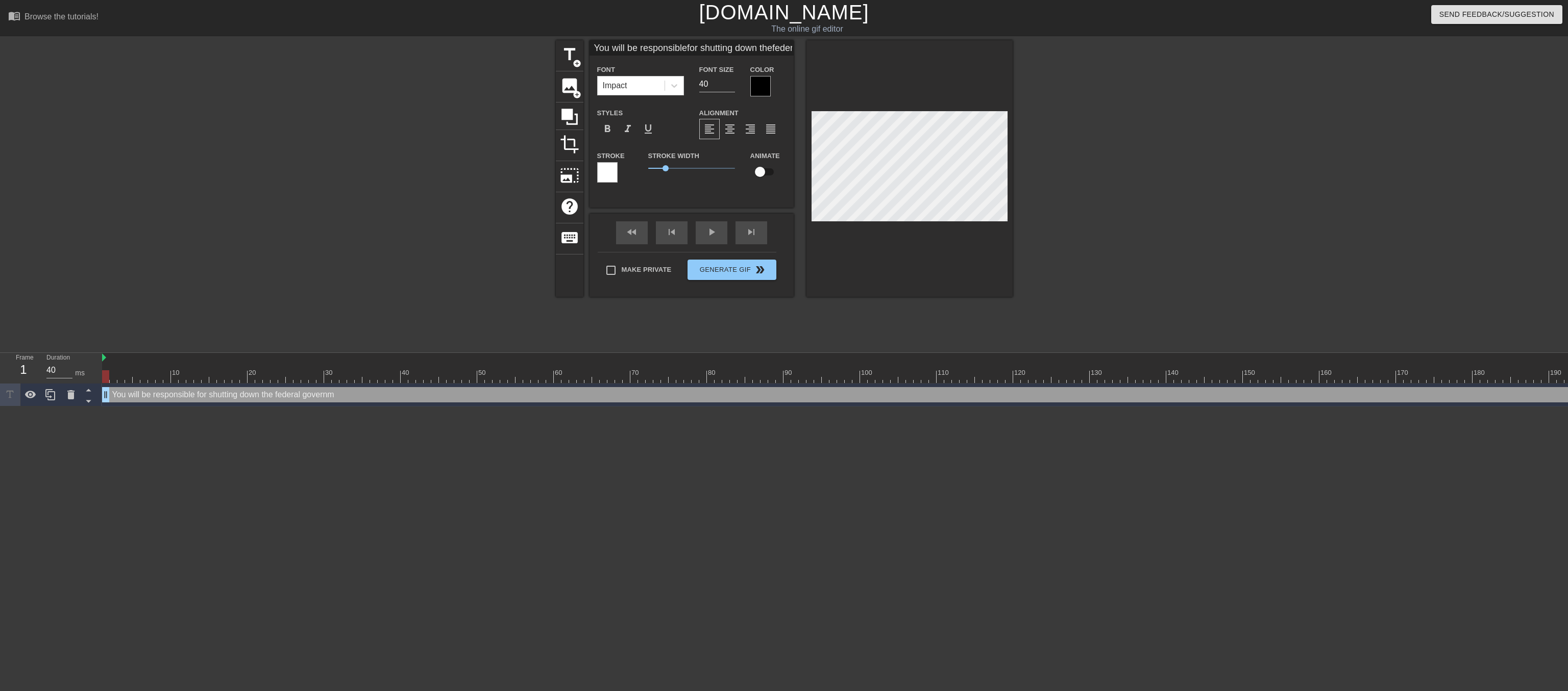
type textarea "You will be responsible for shutting down the federal governme"
type input "You will be responsiblefor shutting down thefederal governmen"
type textarea "You will be responsible for shutting down the federal governmen"
type input "You will be responsiblefor shutting down thefederal government"
type textarea "You will be responsible for shutting down the federal government"
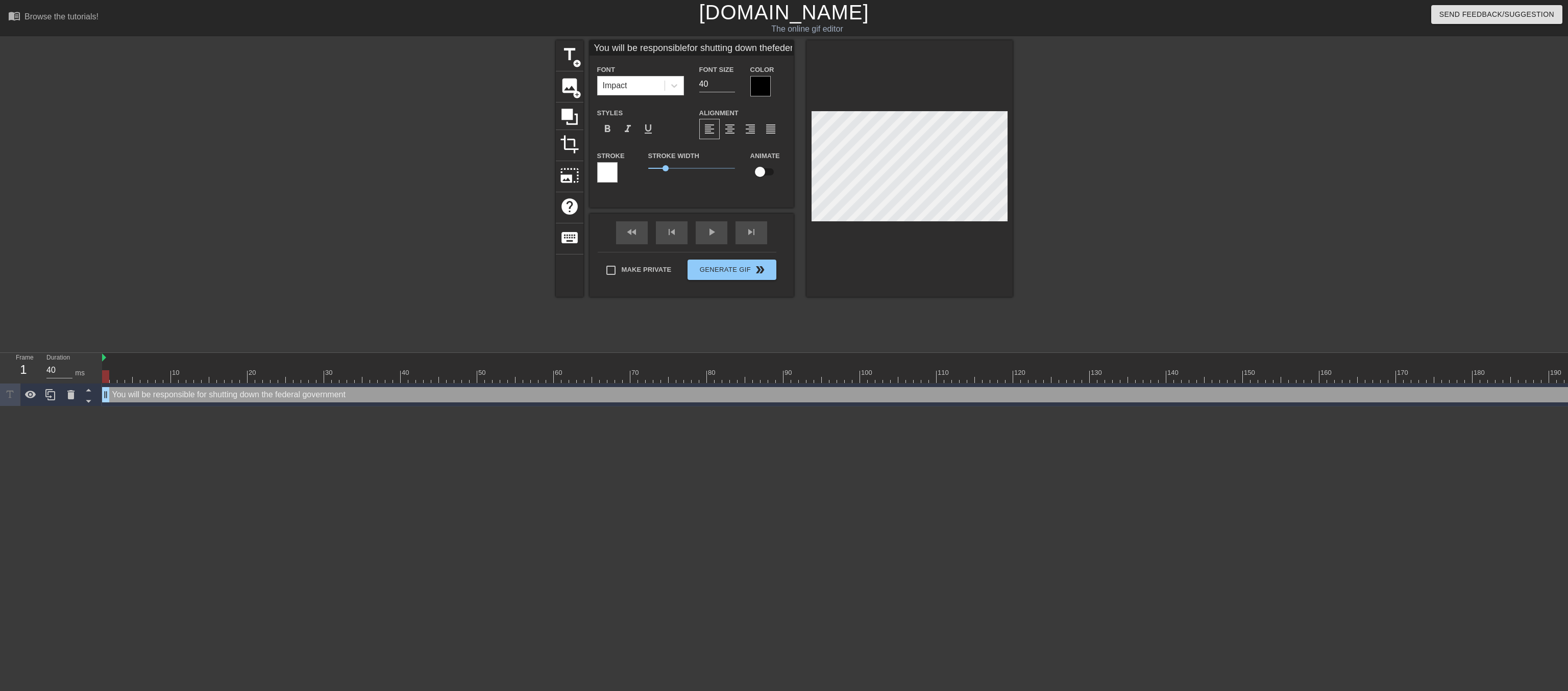
scroll to position [1, 4]
type input "You will be responsiblefor shutting down thefederal government."
type textarea "You will be responsible for shutting down the federal government."
type input "You will be responsiblefor shutting down thefederal government."
type input "39"
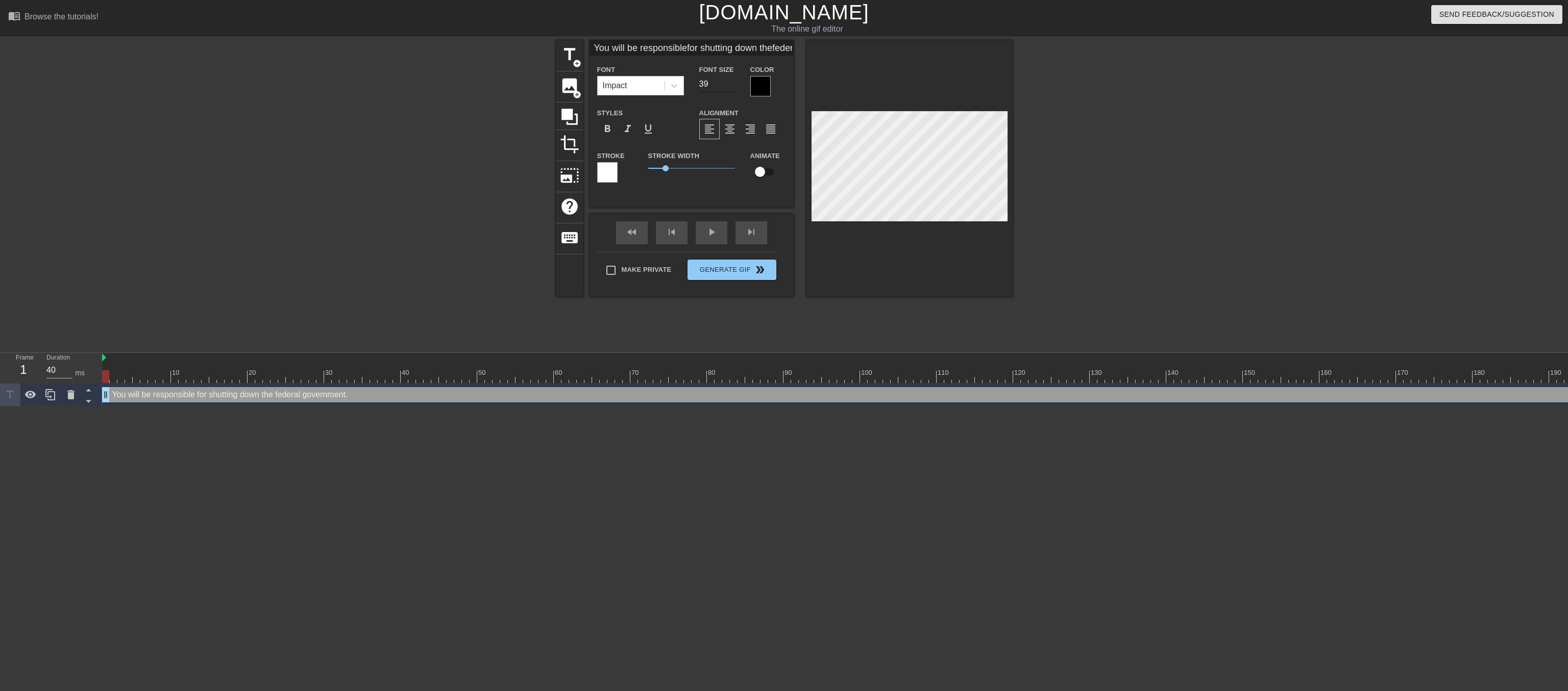
click at [729, 91] on input "39" at bounding box center [717, 84] width 36 height 17
type input "You will be responsiblefor shutting down thefederal government."
type input "38"
click at [729, 91] on input "38" at bounding box center [717, 84] width 36 height 17
type input "You will be responsiblefor shutting down thefederal government."
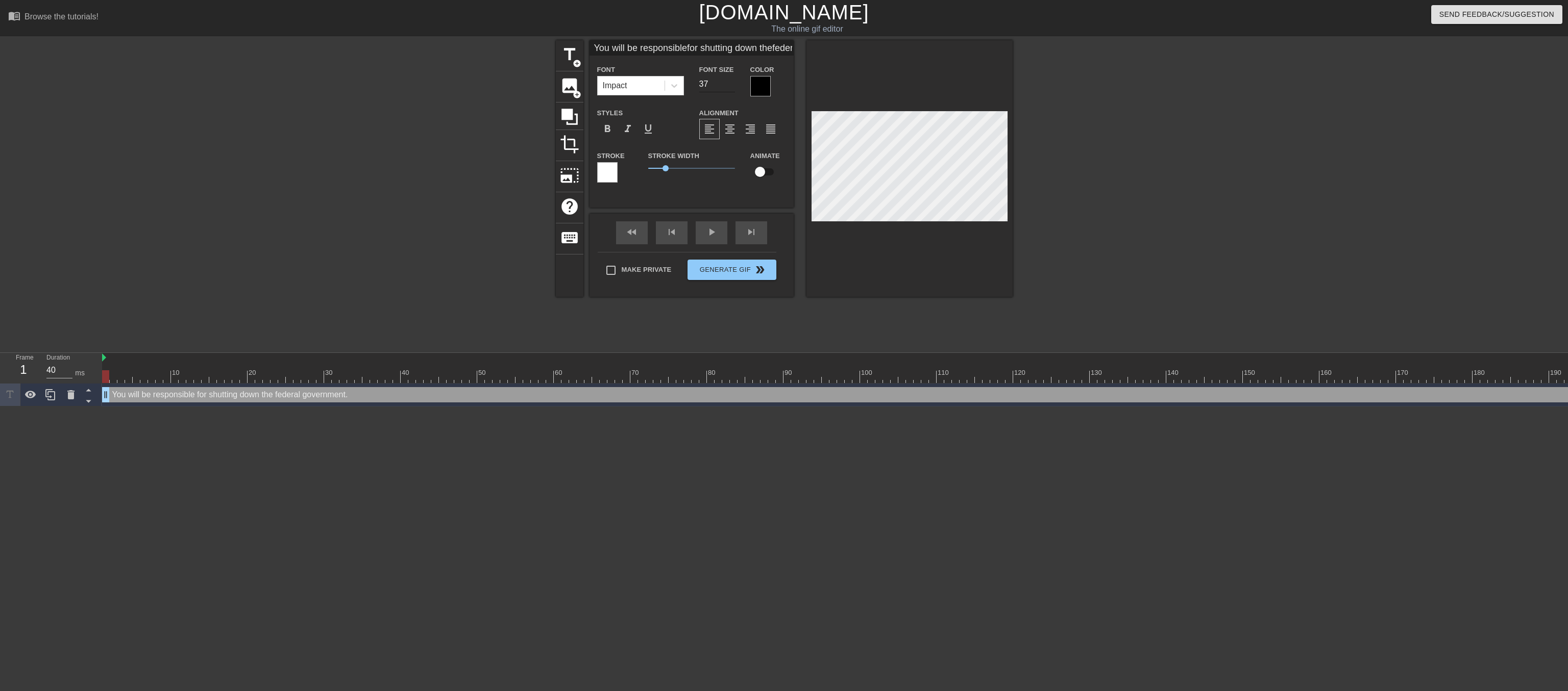
type input "37"
click at [729, 91] on input "37" at bounding box center [717, 84] width 36 height 17
type input "You will be responsiblefor shutting down thefederal government."
type input "36"
click at [729, 91] on input "36" at bounding box center [717, 84] width 36 height 17
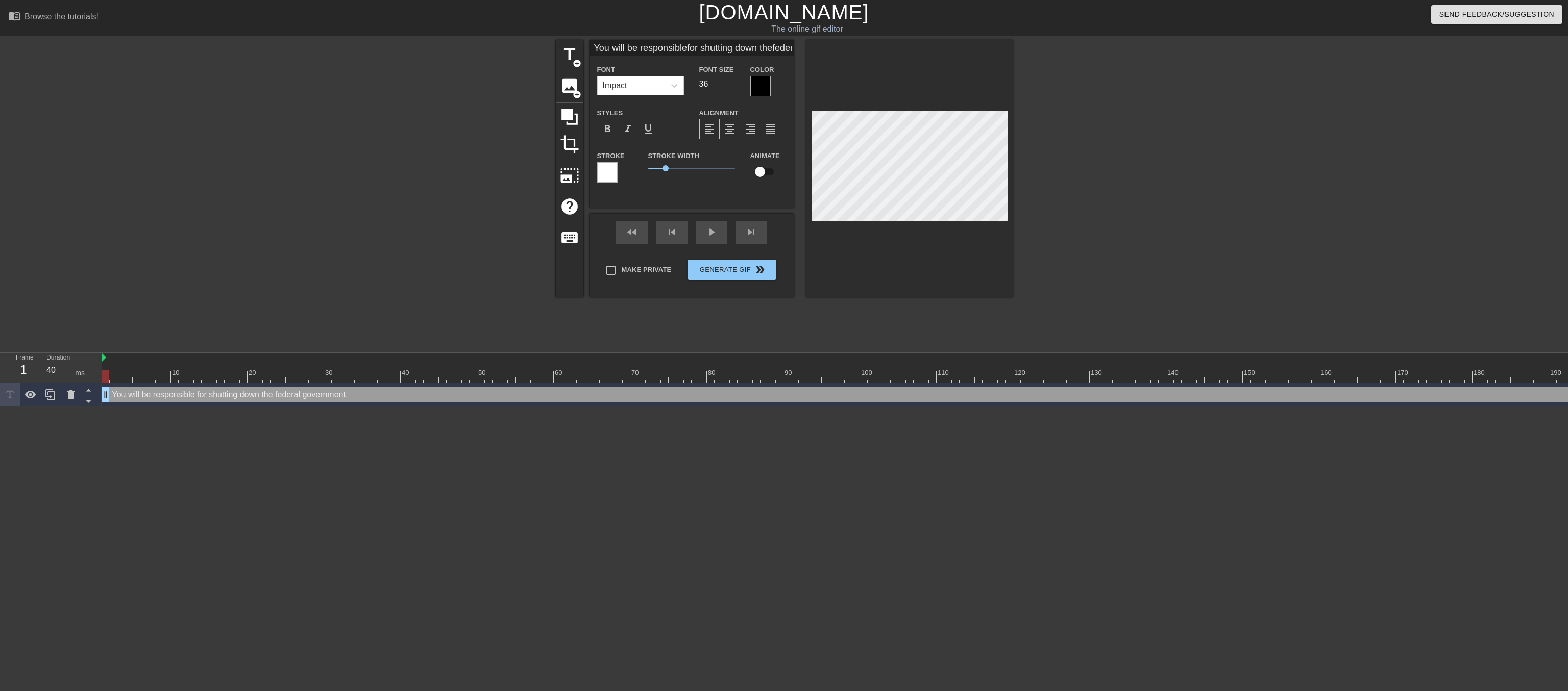
type input "You will be responsiblefor shutting down thefederal government."
type input "35"
click at [729, 91] on input "35" at bounding box center [717, 84] width 36 height 17
type input "You will be responsiblefor shutting down thefederal government."
type input "34"
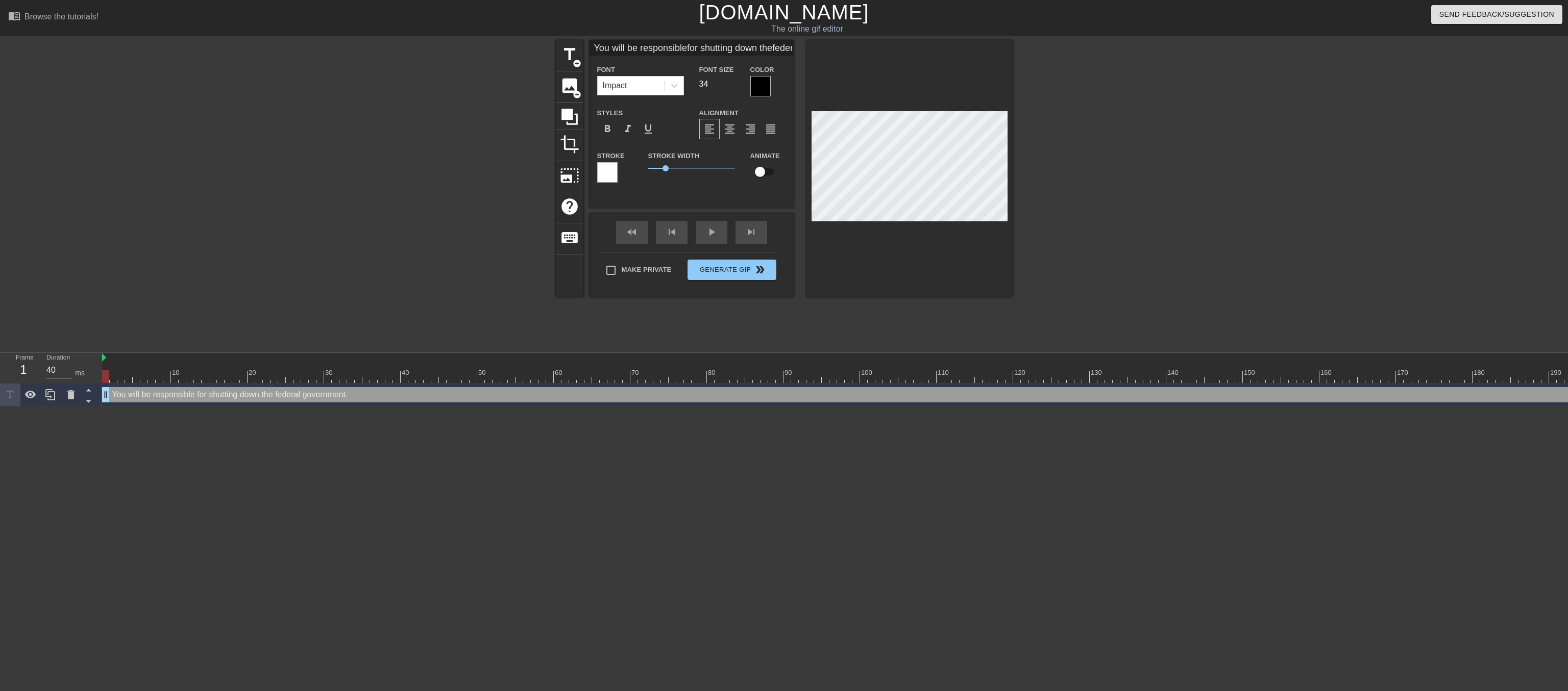
click at [729, 91] on input "34" at bounding box center [717, 84] width 36 height 17
type textarea "You will be responsible for shutting down the federal government."
click at [733, 135] on span "format_align_center" at bounding box center [729, 128] width 12 height 12
type input "You will be responsiblefor shutting down thefederal government."
type input "33"
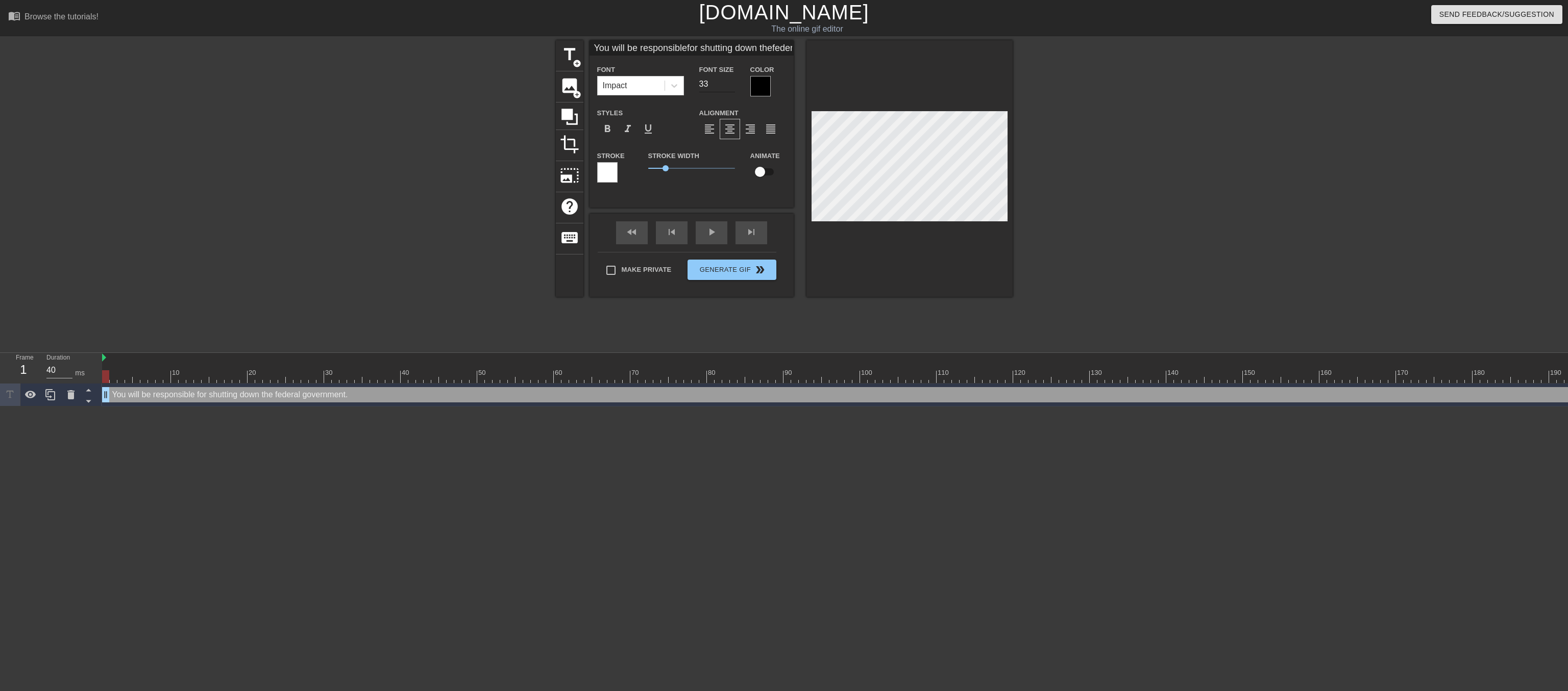
click at [729, 90] on input "33" at bounding box center [717, 84] width 36 height 17
type input "You will be responsiblefor shutting down thefederal government."
type input "32"
click at [729, 90] on input "32" at bounding box center [717, 84] width 36 height 17
type input "You will be responsiblefor shutting down thefederal government."
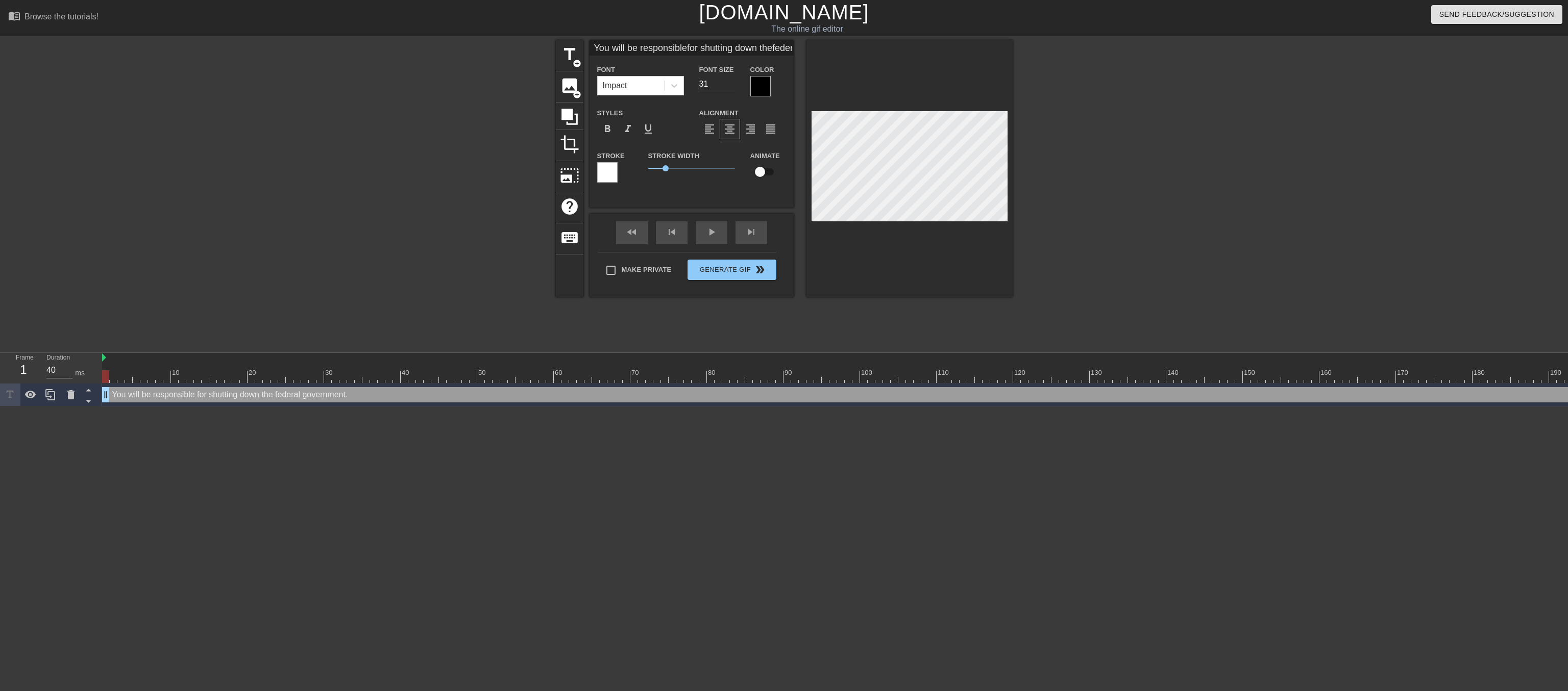
type input "31"
click at [729, 90] on input "31" at bounding box center [717, 84] width 36 height 17
type input "You will be responsiblefor shutting down thefederal government."
type input "30"
click at [729, 90] on input "30" at bounding box center [717, 84] width 36 height 17
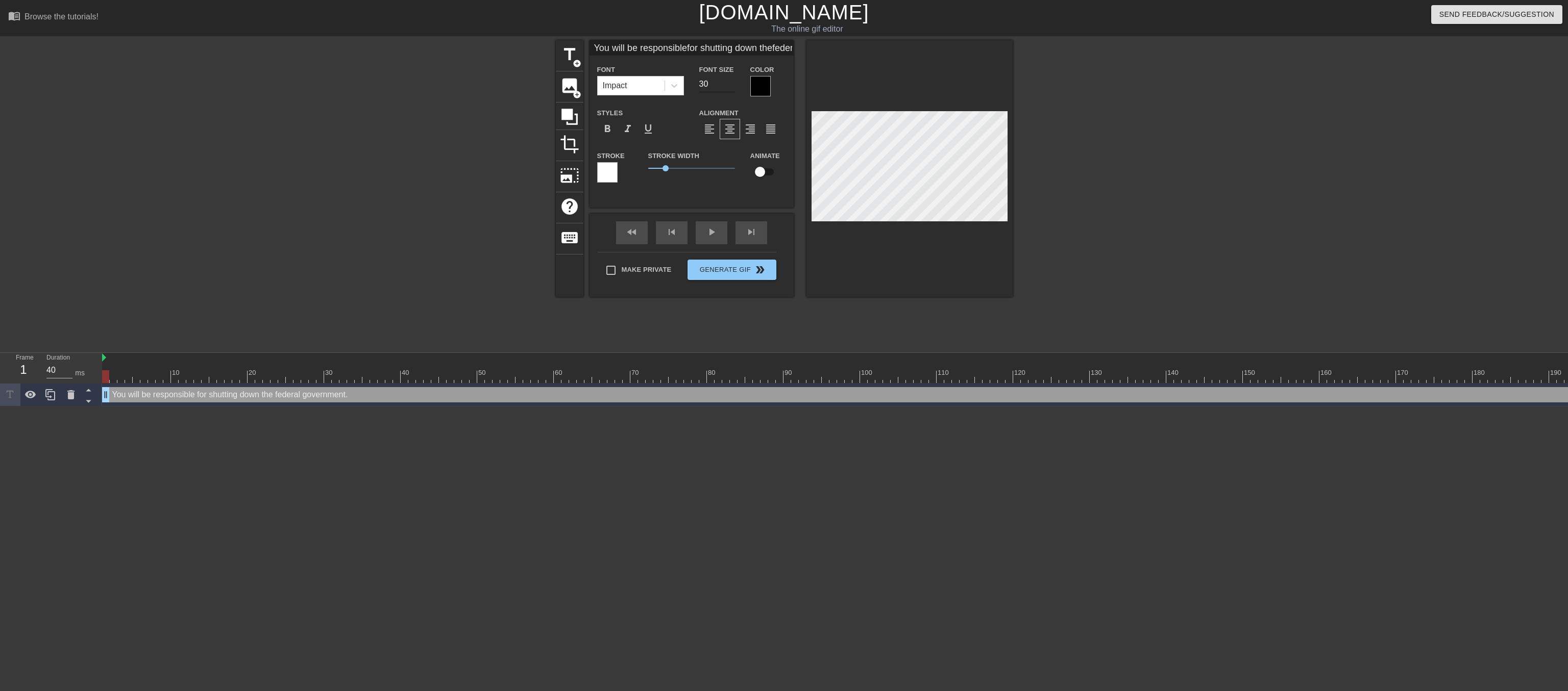
type input "You will be responsiblefor shutting down thefederal government."
type input "29"
click at [729, 90] on input "29" at bounding box center [717, 84] width 36 height 17
type input "You will be responsiblefor shutting down thefederal government."
type input "28"
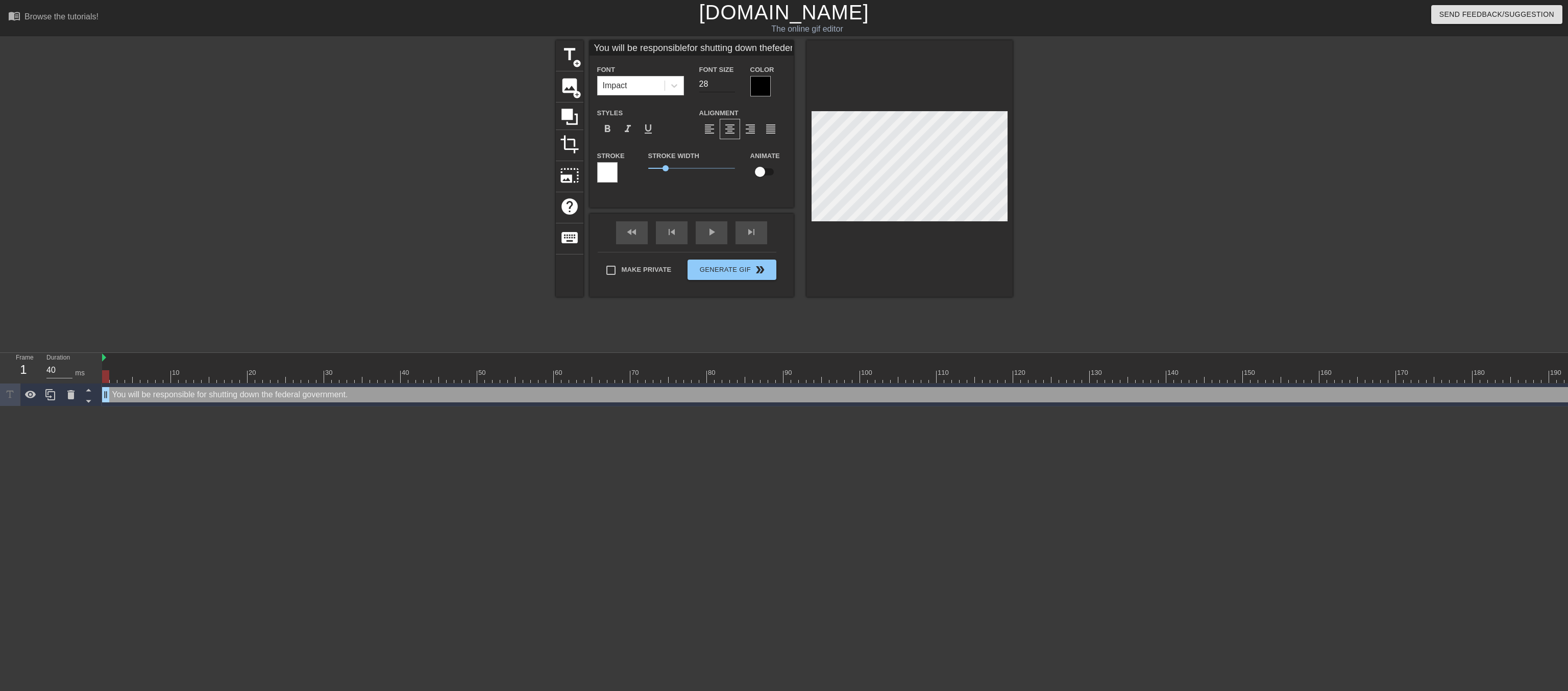
click at [729, 90] on input "28" at bounding box center [717, 84] width 36 height 17
type input "You will be responsiblefor shutting down thefederal government."
type input "27"
click at [729, 90] on input "27" at bounding box center [717, 84] width 36 height 17
type input "You will be responsiblefor shutting down thefederal government."
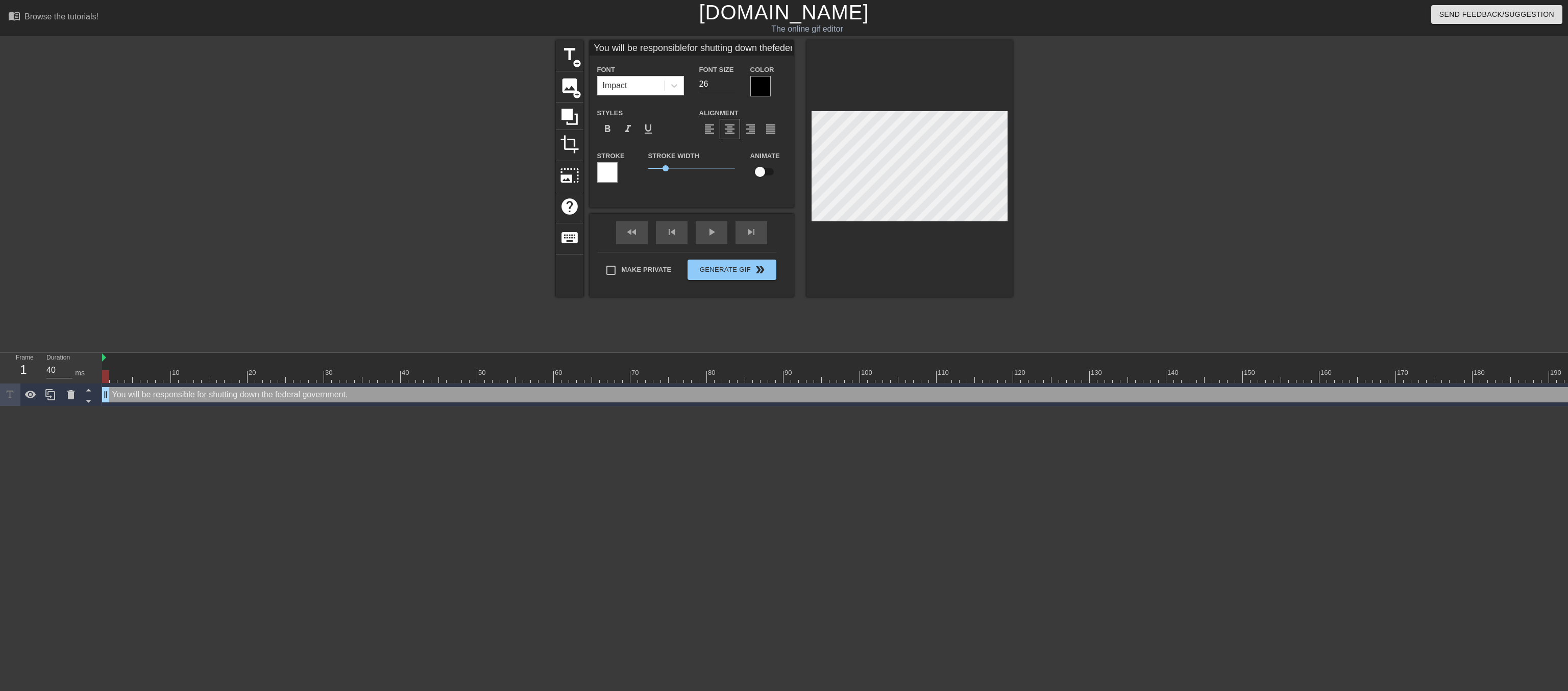
type input "26"
click at [729, 90] on input "26" at bounding box center [717, 84] width 36 height 17
type input "You will be responsiblefor shutting down thefederal government."
type input "25"
click at [729, 90] on input "25" at bounding box center [717, 84] width 36 height 17
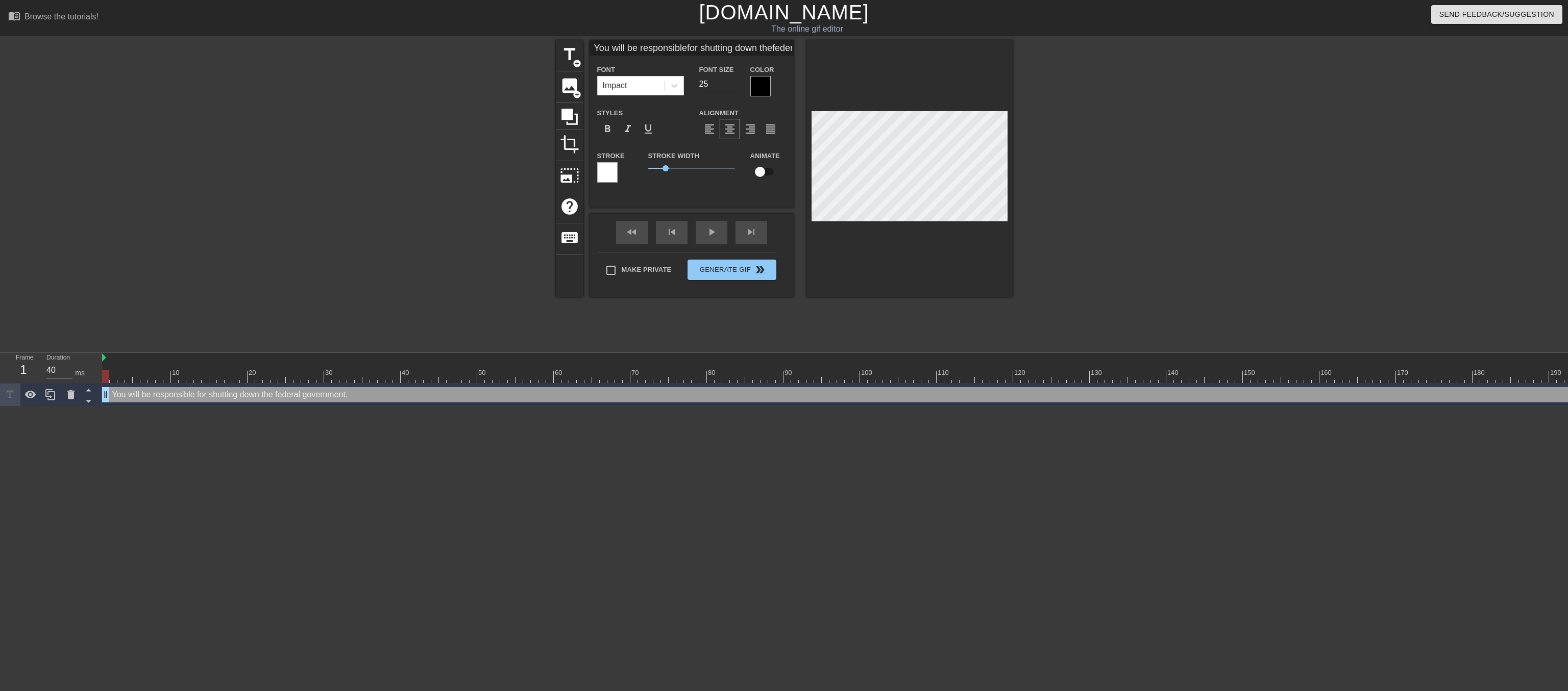
type input "You will be responsiblefor shutting down thefederal government."
type input "24"
click at [729, 90] on input "24" at bounding box center [717, 84] width 36 height 17
type input "You will be responsiblefor shutting down thefederal government."
type input "23"
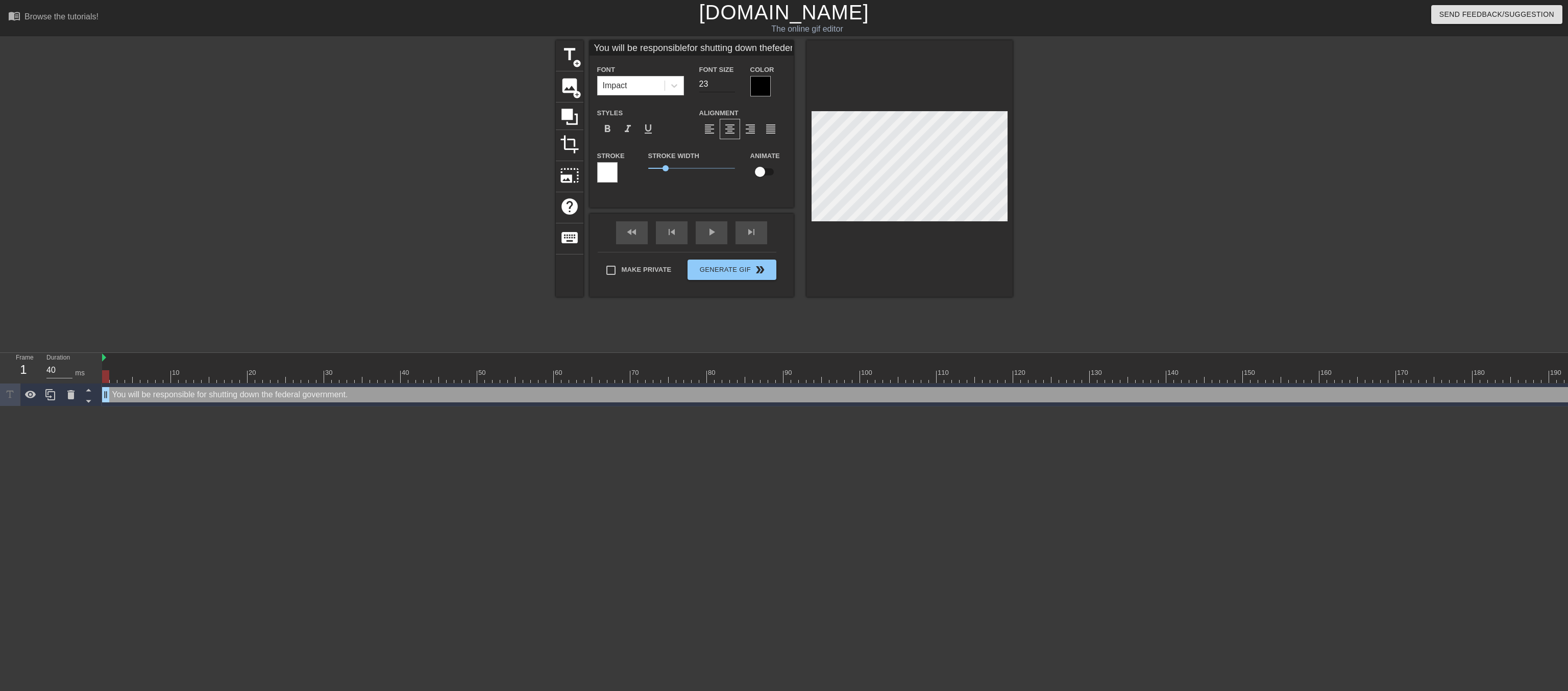
click at [729, 90] on input "23" at bounding box center [717, 84] width 36 height 17
type input "You will be responsiblefor shutting down thefederal government."
type input "22"
click at [729, 90] on input "22" at bounding box center [717, 84] width 36 height 17
type input "You will be responsiblefor shutting down thefederal government."
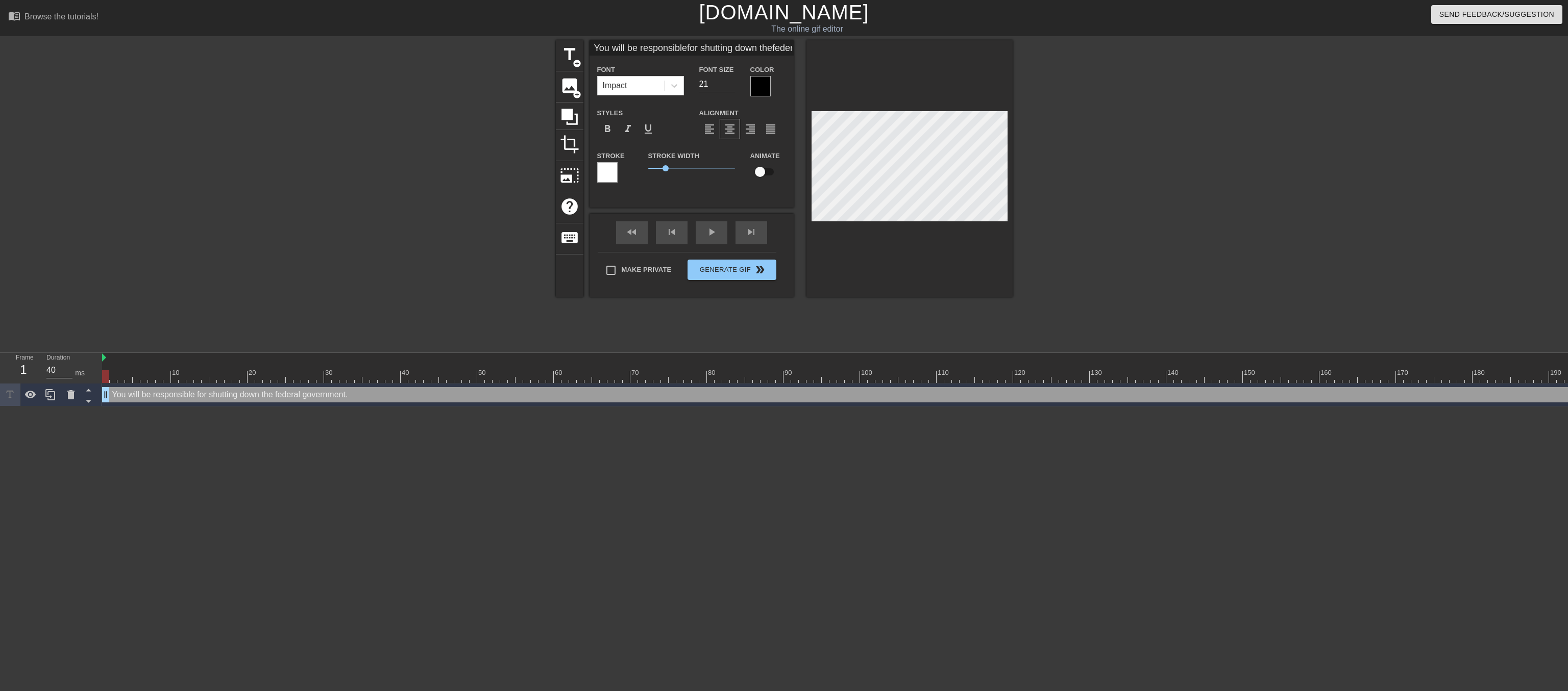
type input "21"
click at [729, 90] on input "21" at bounding box center [717, 84] width 36 height 17
type input "You will be responsiblefor shutting down thefederal government."
type input "20"
click at [729, 90] on input "20" at bounding box center [717, 84] width 36 height 17
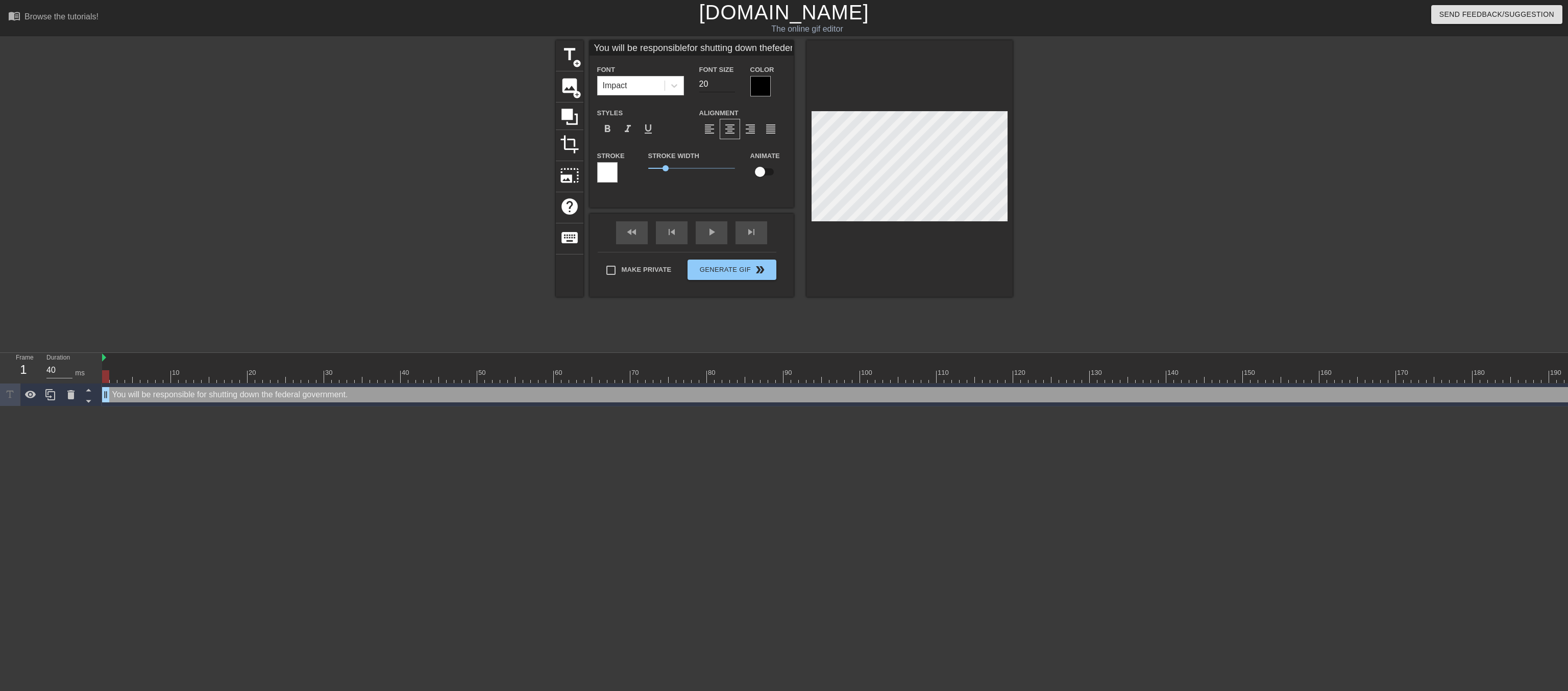
type input "You will be responsiblefor shutting down thefederal government."
type input "19"
click at [729, 90] on input "19" at bounding box center [717, 84] width 36 height 17
click at [709, 238] on div "You will be responsiblefor shutting down thefederal government. Font Impact Fon…" at bounding box center [691, 169] width 204 height 257
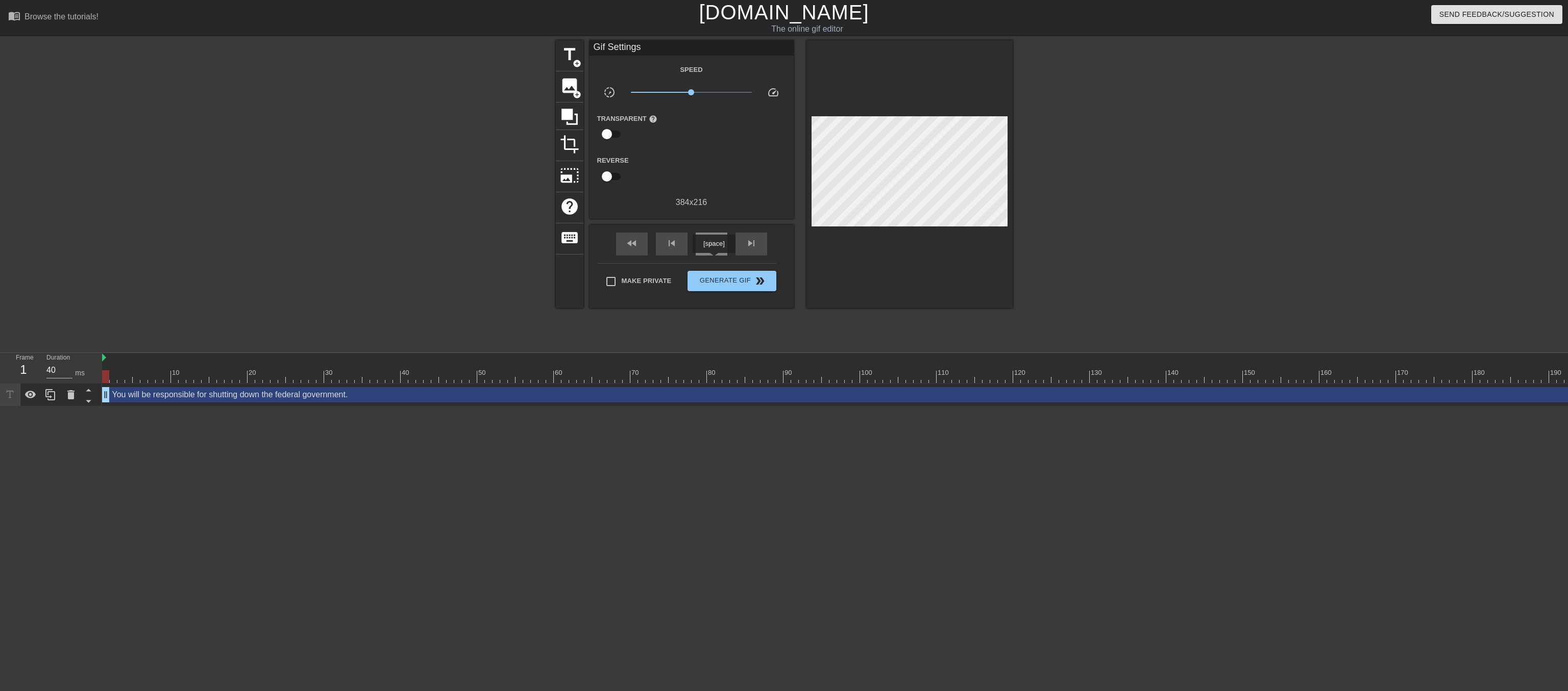
click at [714, 250] on span "play_arrow" at bounding box center [711, 243] width 12 height 12
click at [714, 250] on span "pause" at bounding box center [711, 243] width 12 height 12
click at [626, 250] on span "fast_rewind" at bounding box center [632, 243] width 12 height 12
drag, startPoint x: 107, startPoint y: 391, endPoint x: 251, endPoint y: 405, distance: 144.7
click at [251, 405] on div "10 20 30 40 50 60 70 80 90 100 110 120 130 140 150 160" at bounding box center [835, 380] width 1466 height 54
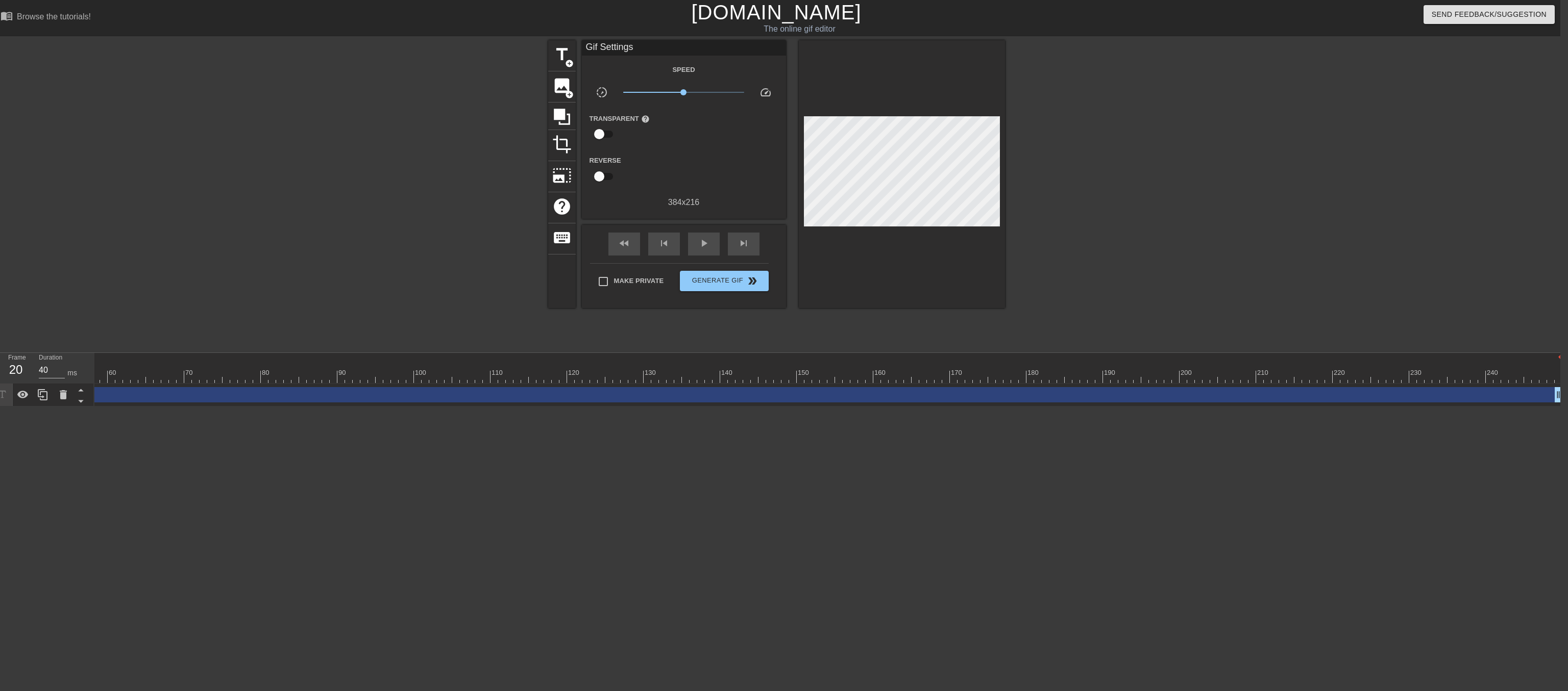
scroll to position [0, 443]
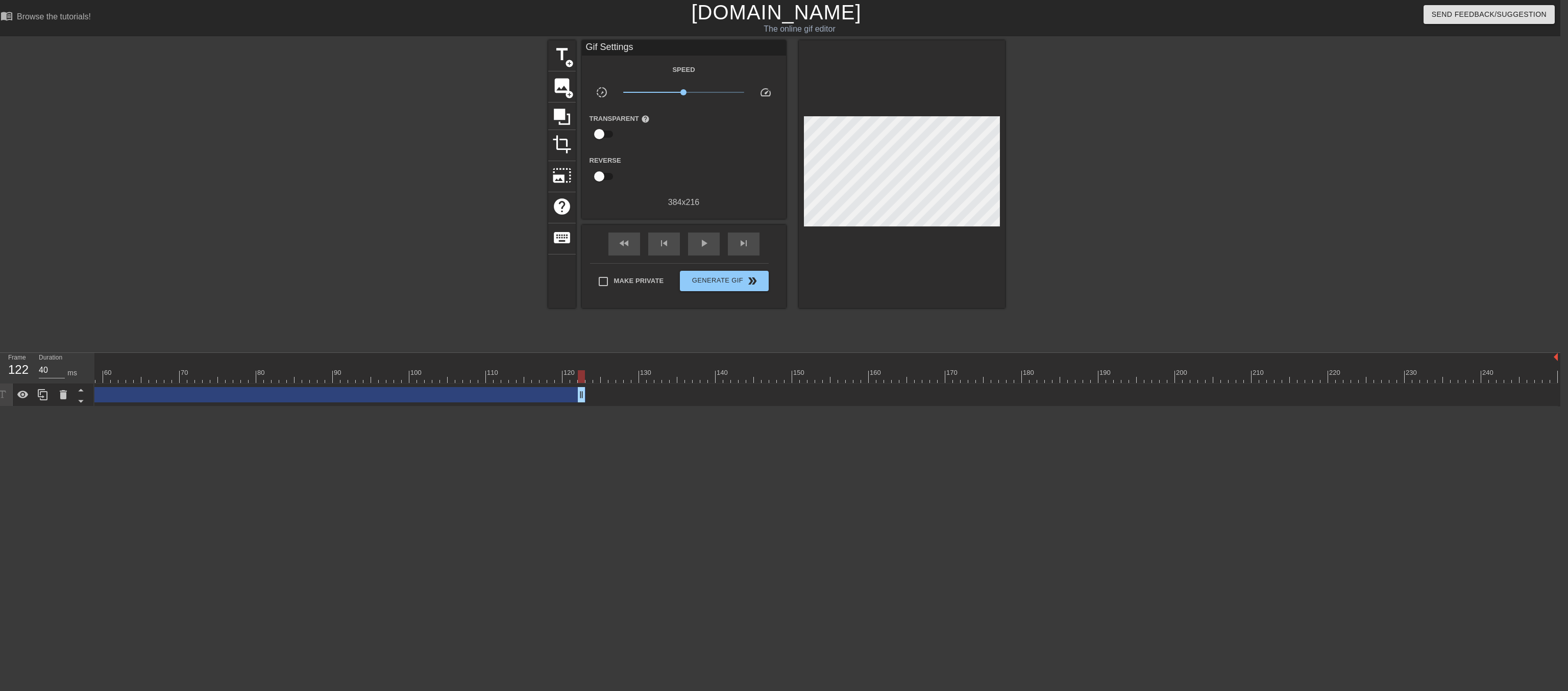
drag, startPoint x: 1552, startPoint y: 390, endPoint x: 583, endPoint y: 372, distance: 969.2
click at [583, 372] on div "10 20 30 40 50 60 70 80 90 100 110 120 130 140 150 160" at bounding box center [828, 380] width 1466 height 54
click at [750, 250] on span "skip_next" at bounding box center [743, 243] width 12 height 12
click at [561, 56] on span "title" at bounding box center [561, 55] width 19 height 19
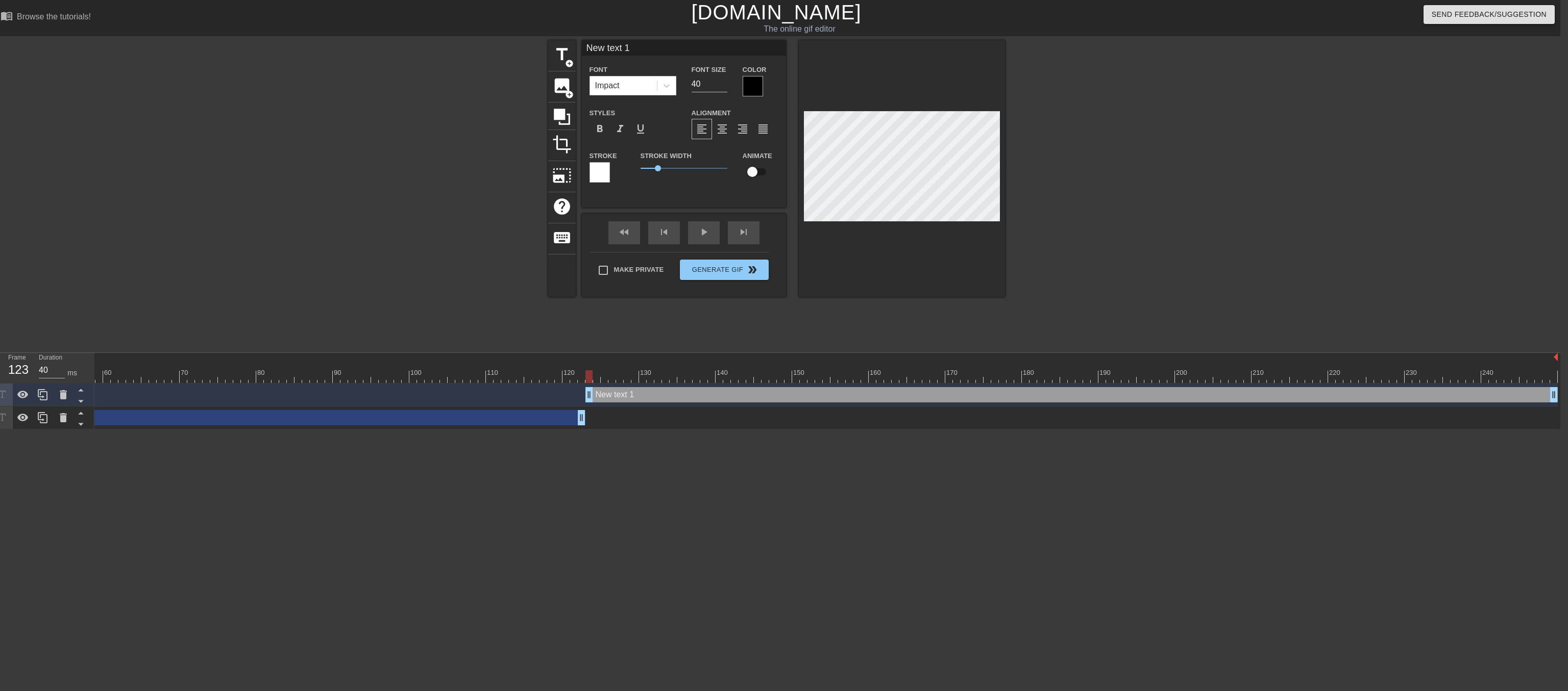
scroll to position [0, 1]
type input "."
type textarea "."
type input ".."
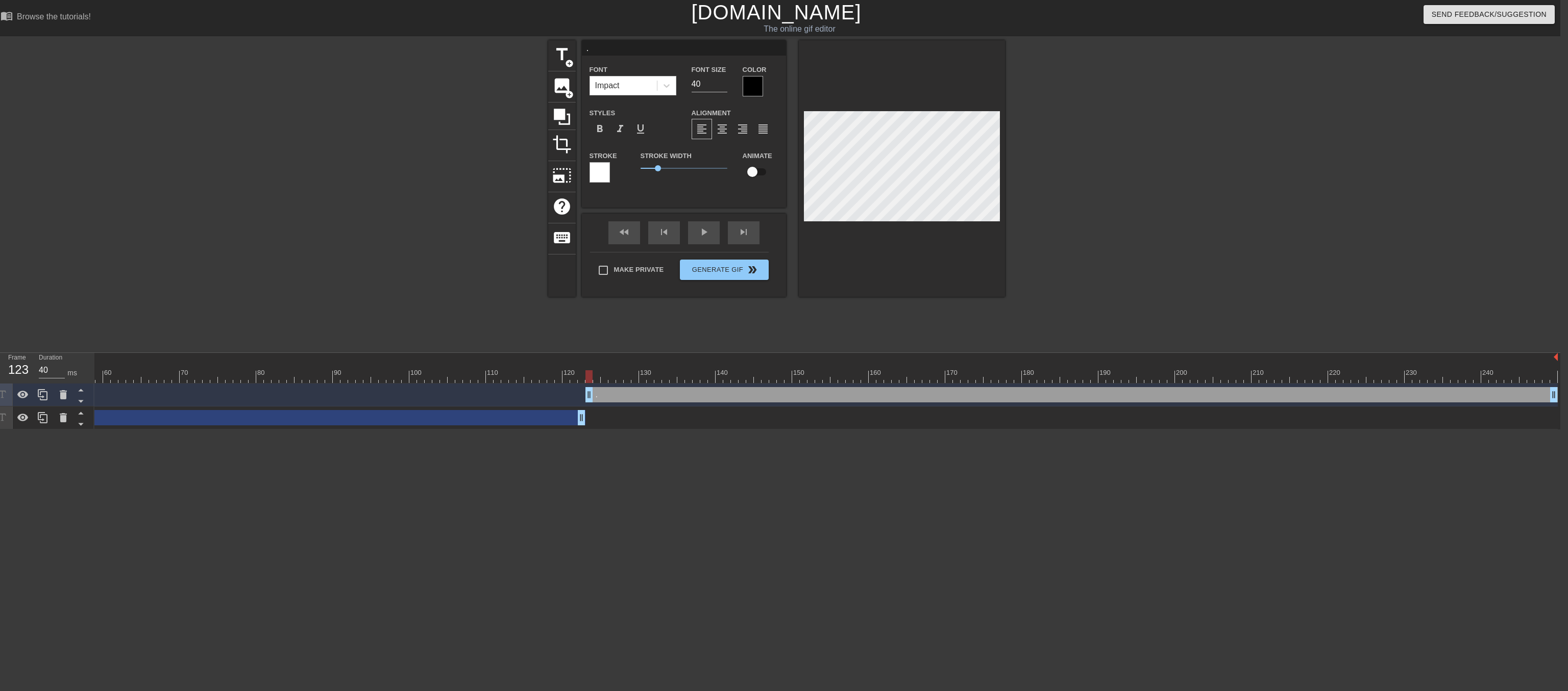
type textarea ".."
type input "..."
type textarea "..."
type input "...t"
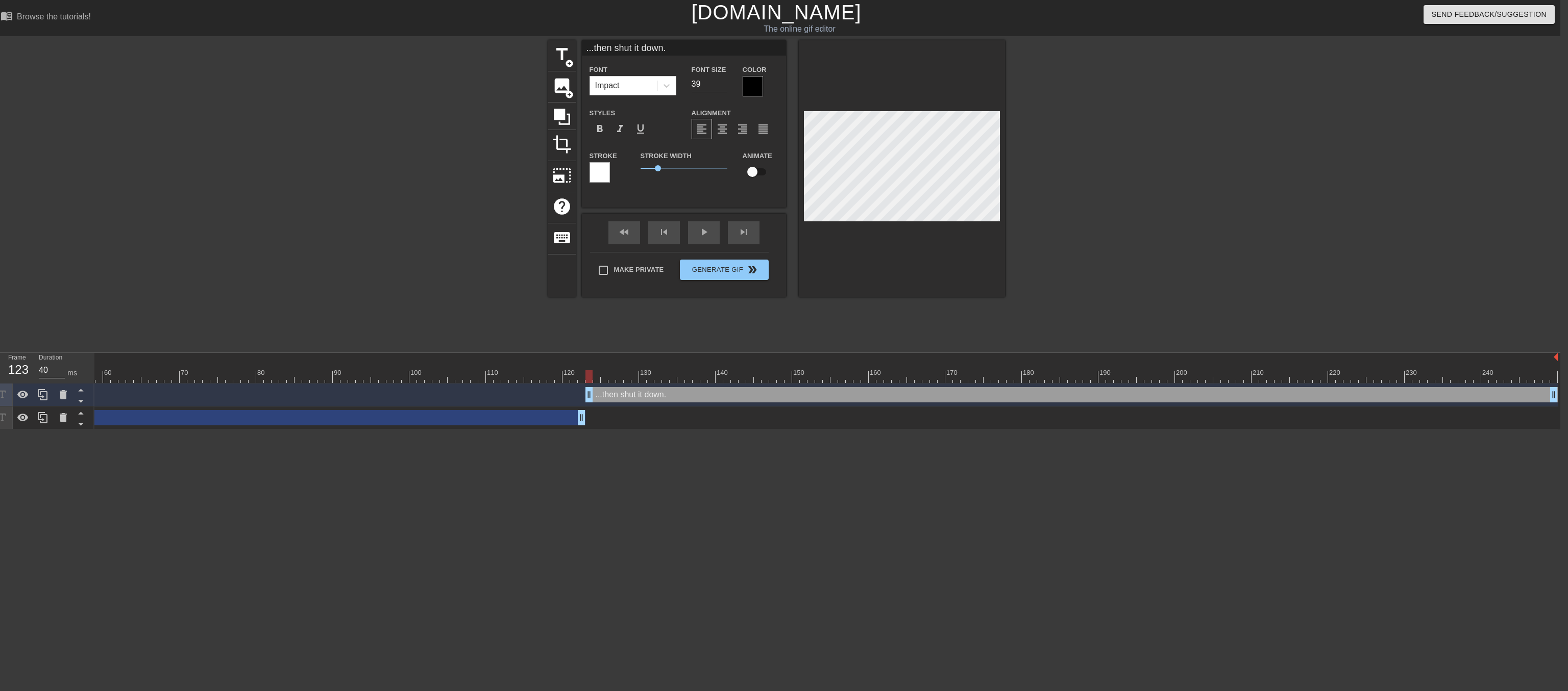
click at [721, 89] on input "39" at bounding box center [709, 84] width 36 height 17
click at [721, 89] on input "38" at bounding box center [709, 84] width 36 height 17
click at [721, 89] on input "37" at bounding box center [709, 84] width 36 height 17
click at [721, 89] on input "36" at bounding box center [709, 84] width 36 height 17
click at [721, 89] on input "35" at bounding box center [709, 84] width 36 height 17
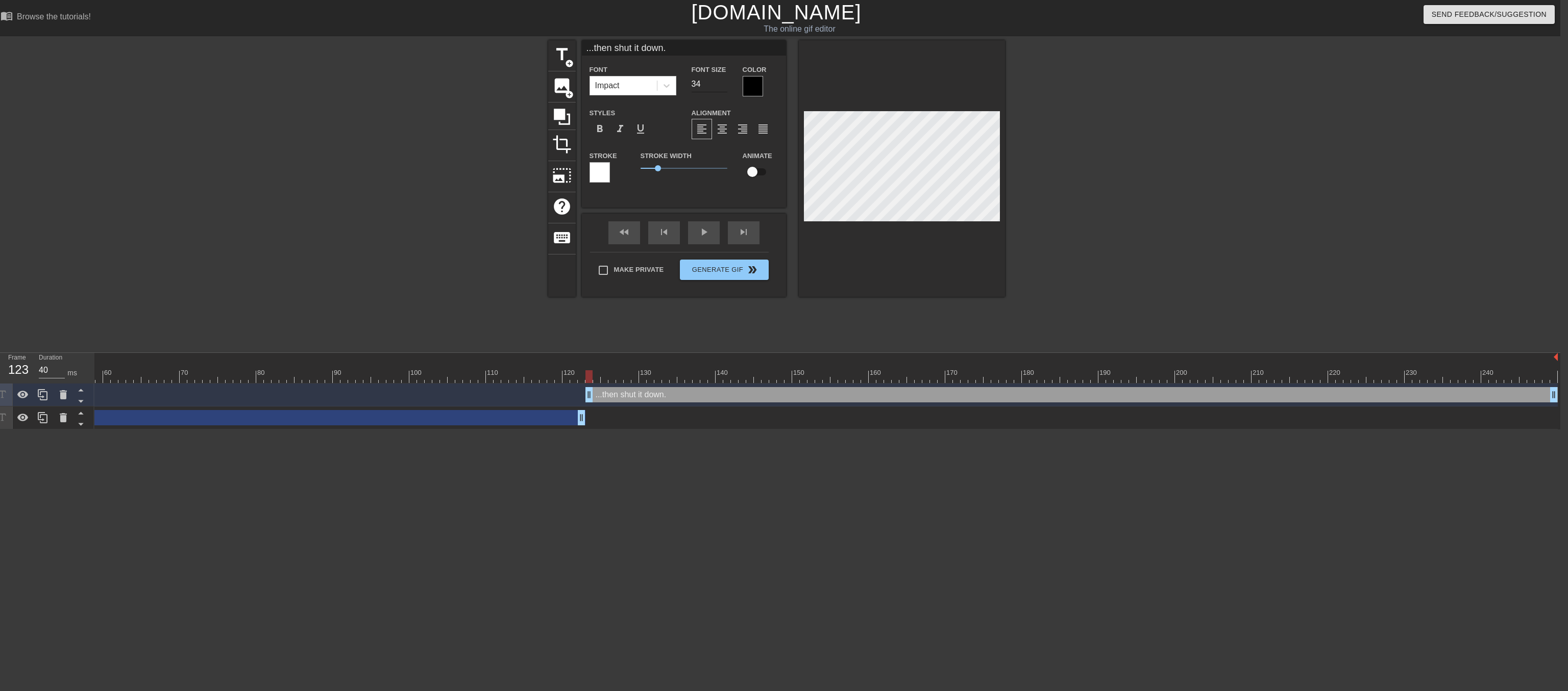
click at [721, 89] on input "34" at bounding box center [709, 84] width 36 height 17
click at [721, 89] on input "33" at bounding box center [709, 84] width 36 height 17
click at [721, 89] on input "32" at bounding box center [709, 84] width 36 height 17
click at [721, 89] on input "31" at bounding box center [709, 84] width 36 height 17
click at [721, 89] on input "30" at bounding box center [709, 84] width 36 height 17
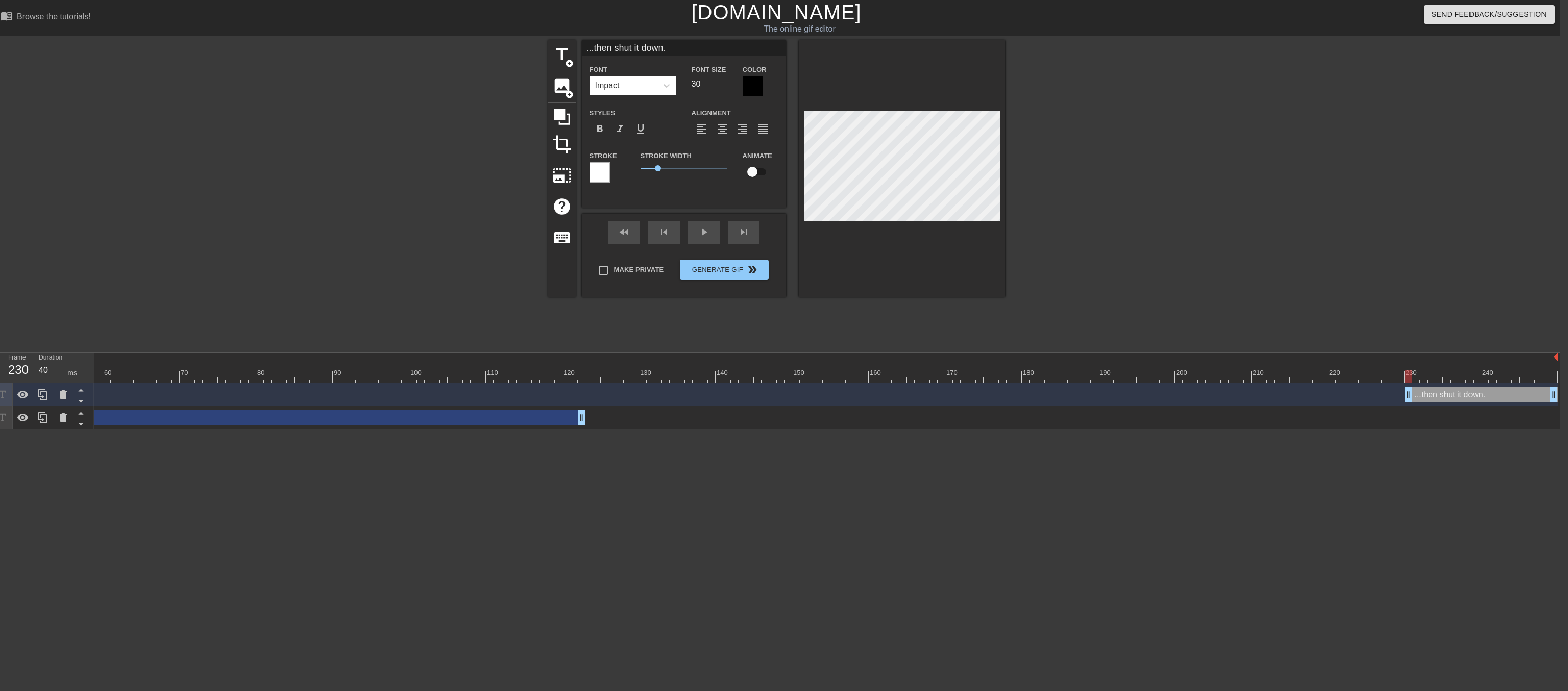
drag, startPoint x: 589, startPoint y: 395, endPoint x: 1409, endPoint y: 401, distance: 820.0
click at [1409, 401] on div "...then shut it down. drag_handle drag_handle" at bounding box center [1480, 395] width 153 height 15
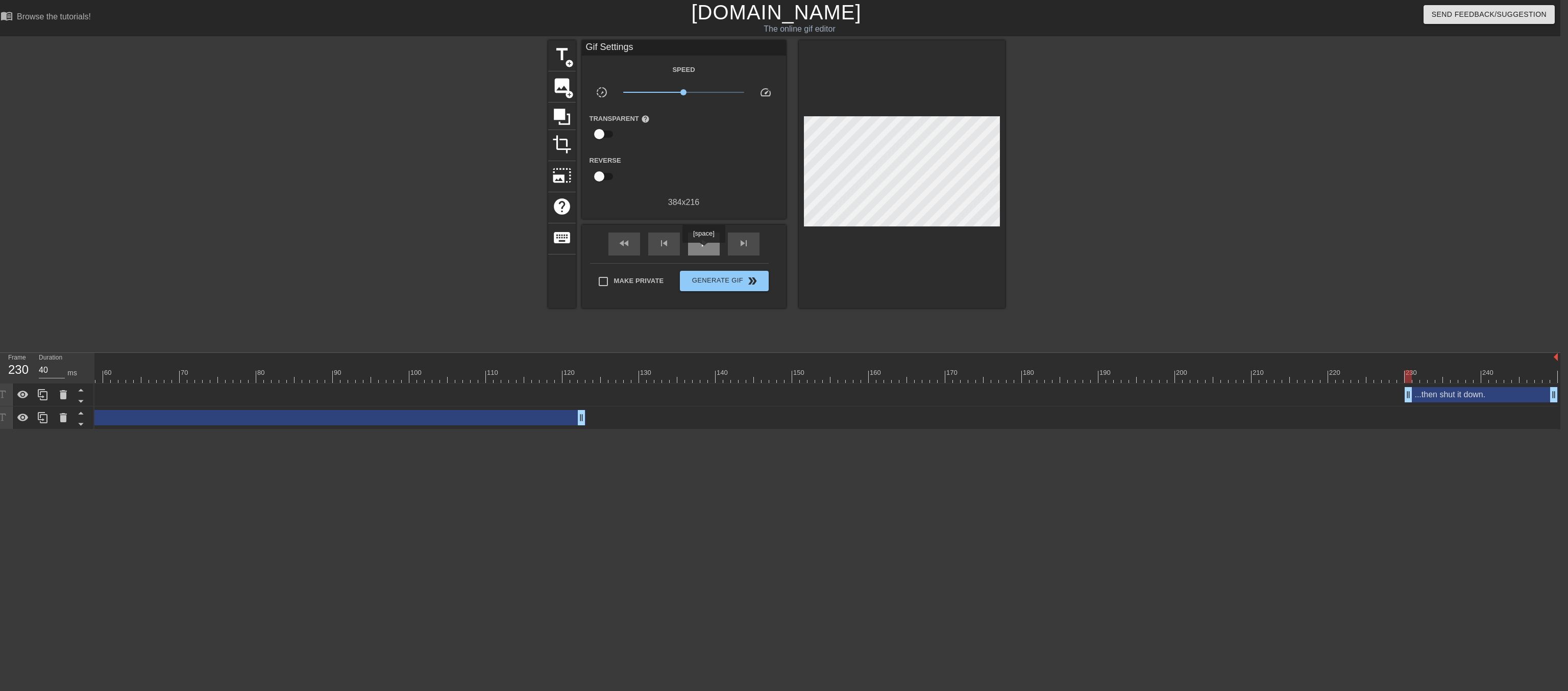
click at [704, 250] on div "play_arrow" at bounding box center [704, 244] width 32 height 23
click at [711, 255] on div "pause" at bounding box center [704, 244] width 32 height 23
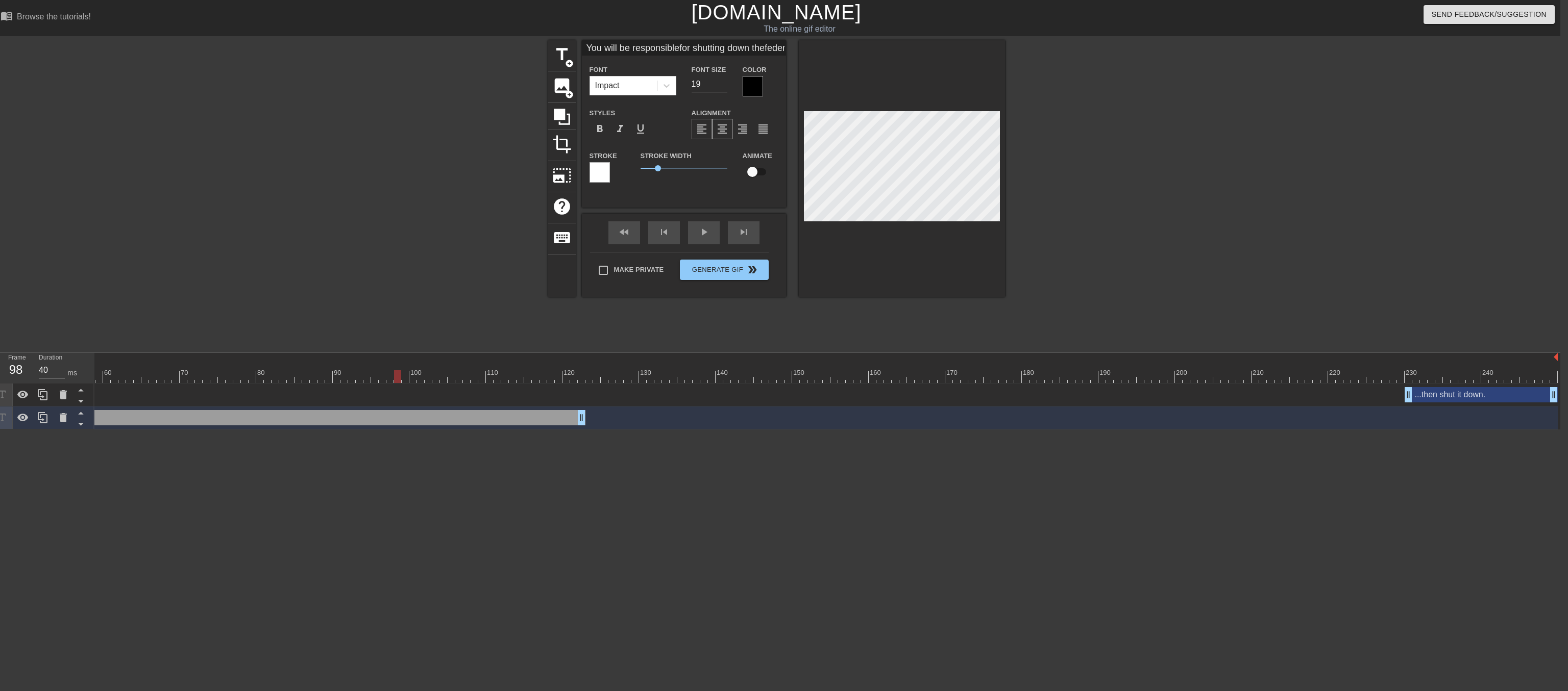
click at [700, 133] on span "format_align_left" at bounding box center [701, 128] width 12 height 12
click at [720, 278] on div "fast_rewind skip_previous play_arrow skip_next Make Private Generate Gif double…" at bounding box center [683, 255] width 204 height 83
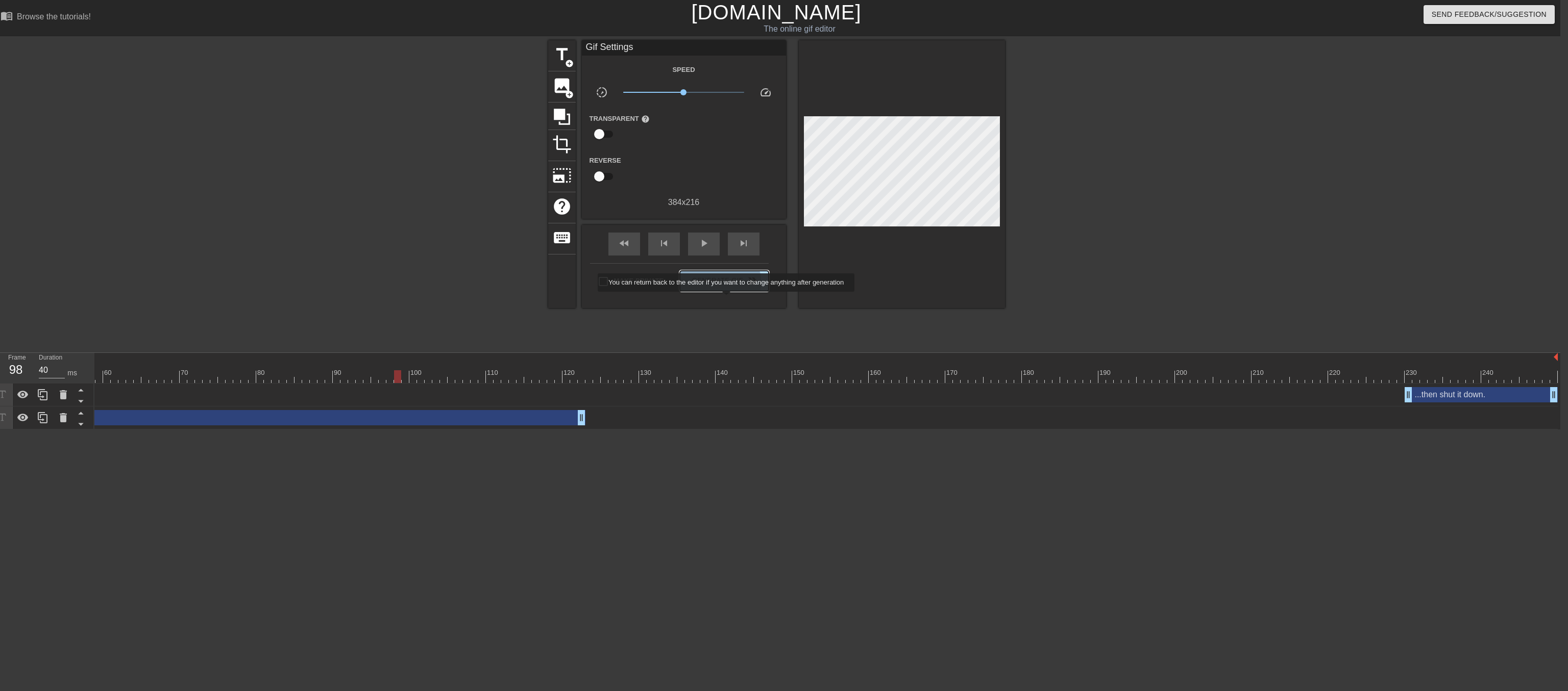
click at [727, 287] on span "Generate Gif double_arrow" at bounding box center [724, 281] width 80 height 12
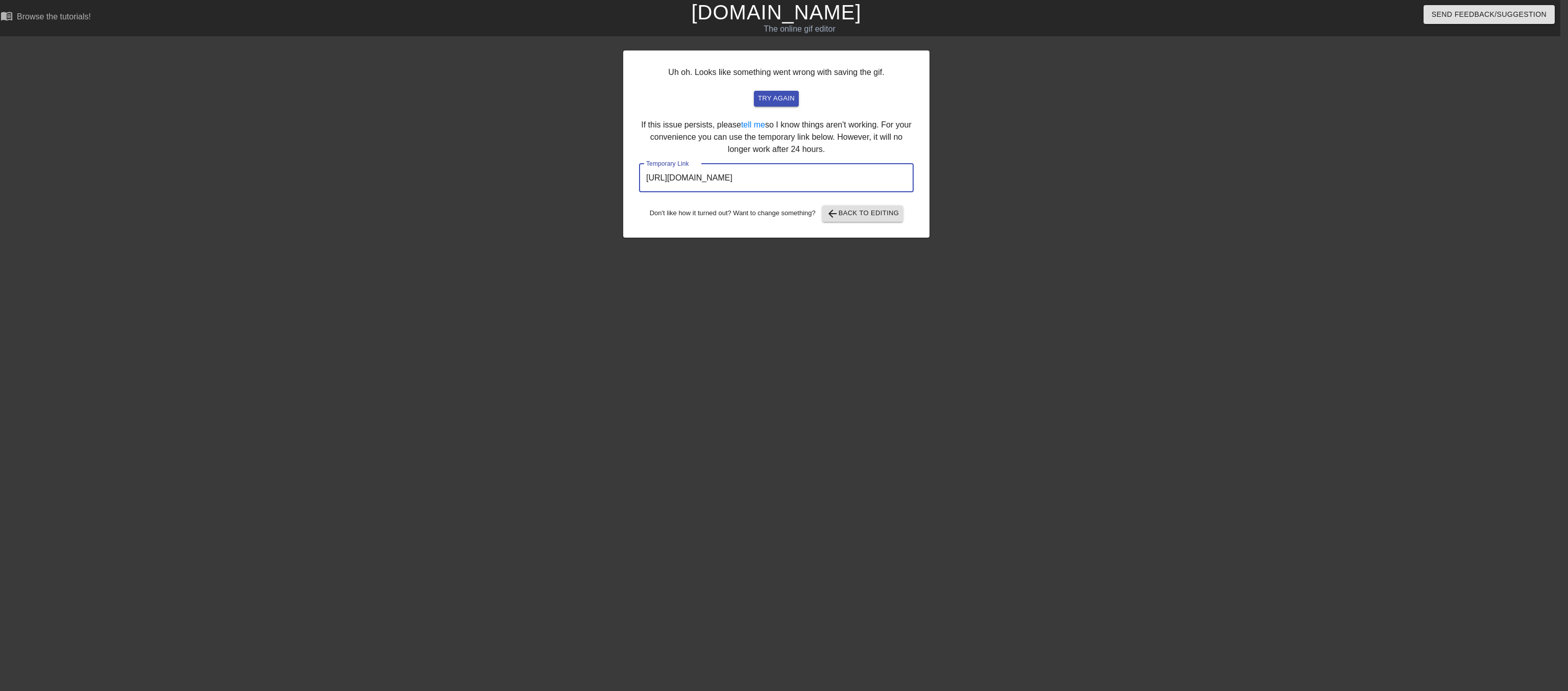
drag, startPoint x: 644, startPoint y: 200, endPoint x: 969, endPoint y: 203, distance: 325.0
click at [969, 203] on div "Uh oh. Looks like something went wrong with saving the gif. try again If this i…" at bounding box center [776, 193] width 1568 height 306
drag, startPoint x: 897, startPoint y: 203, endPoint x: 616, endPoint y: 207, distance: 281.0
click at [639, 192] on input "https://www.gifntext.com/temp_generations/cZP0iiIb.gif" at bounding box center [776, 178] width 274 height 29
click at [859, 220] on span "arrow_back Back to Editing" at bounding box center [863, 213] width 73 height 12
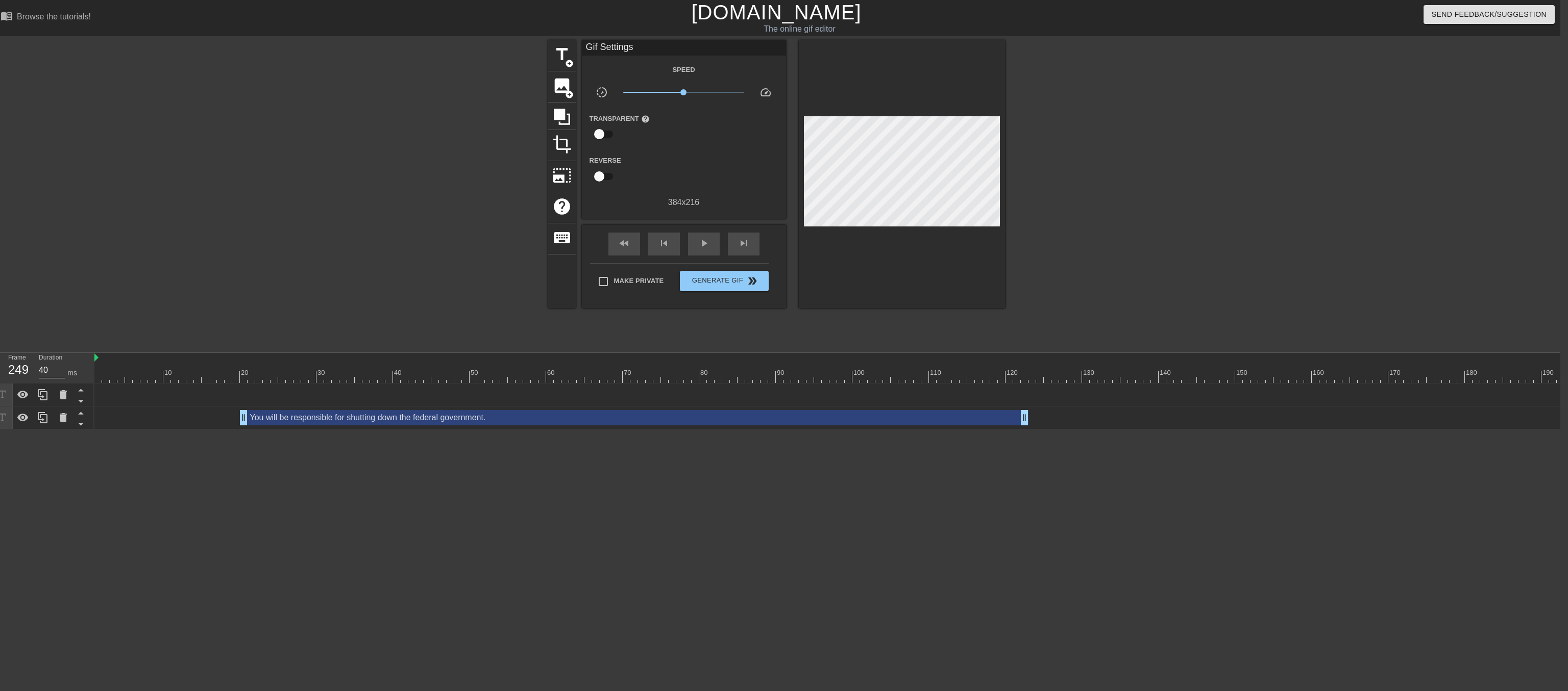
click at [350, 96] on div "title add_circle image add_circle crop photo_size_select_large help keyboard Gi…" at bounding box center [776, 193] width 1568 height 306
click at [753, 17] on link "[DOMAIN_NAME]" at bounding box center [775, 11] width 170 height 22
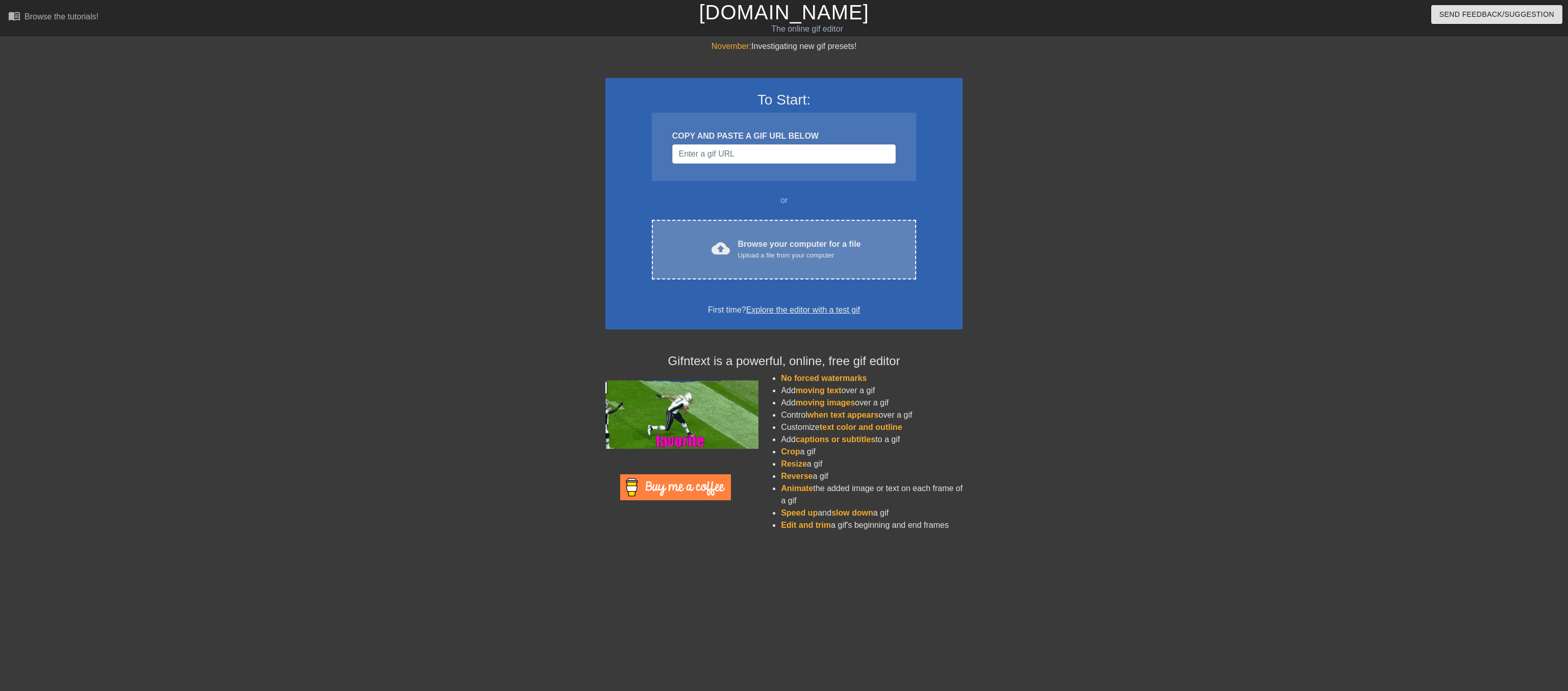
click at [788, 260] on div "Upload a file from your computer" at bounding box center [799, 255] width 123 height 10
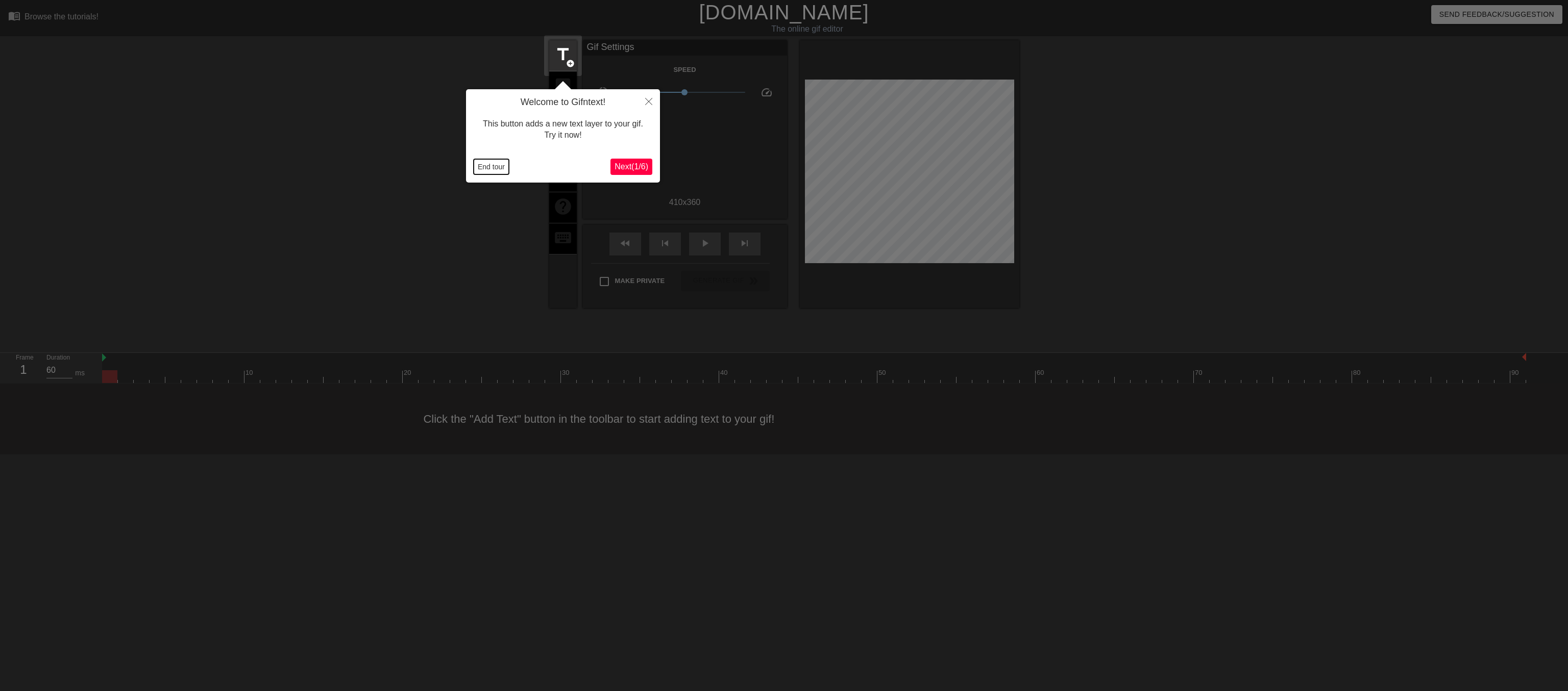
click at [490, 169] on button "End tour" at bounding box center [491, 166] width 35 height 15
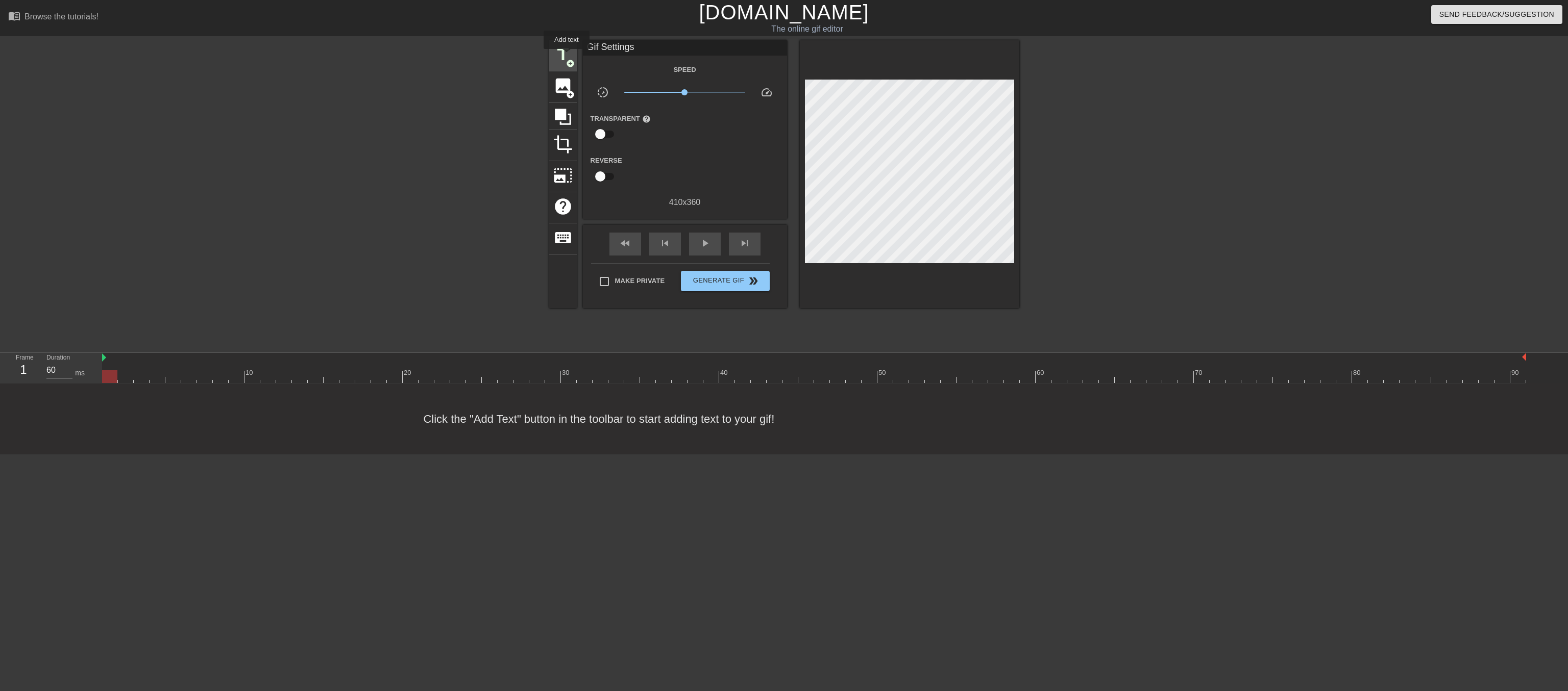
click at [566, 56] on span "title" at bounding box center [563, 55] width 19 height 19
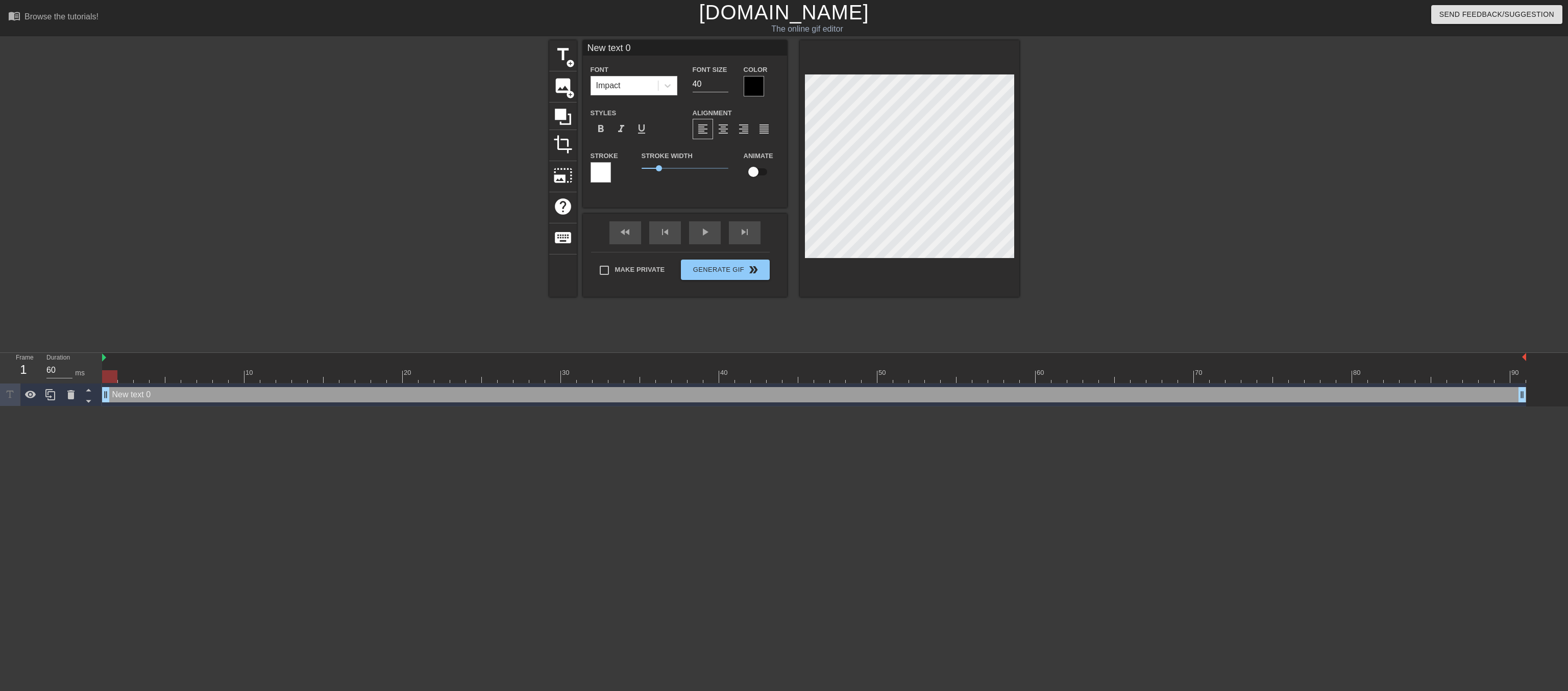
scroll to position [0, 1]
type input "I"
type textarea "I"
type input "I"
type textarea "I"
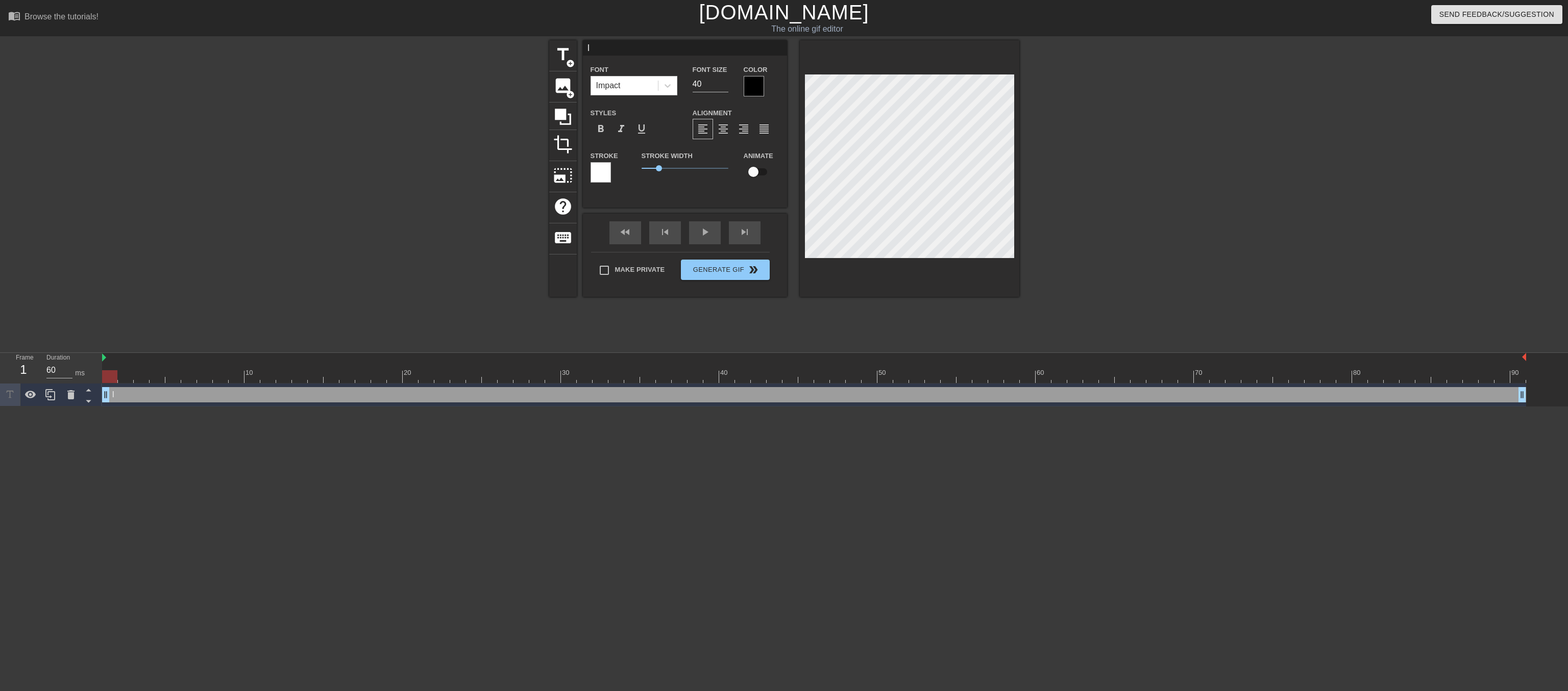
type input "I w"
type textarea "I w"
type input "I wi"
type textarea "I wi"
type input "I wil"
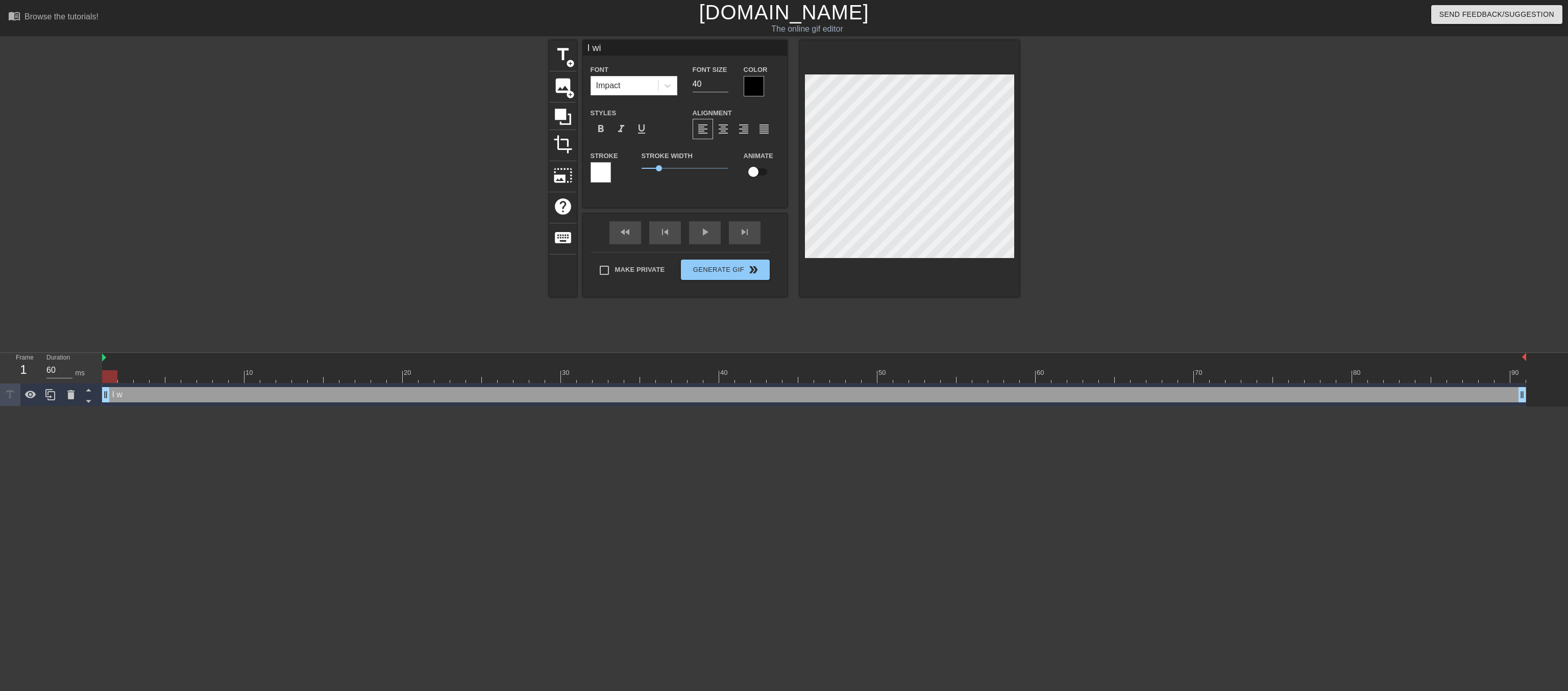
type textarea "I wil"
type input "I will"
type textarea "I will"
type input "I will"
type textarea "I will"
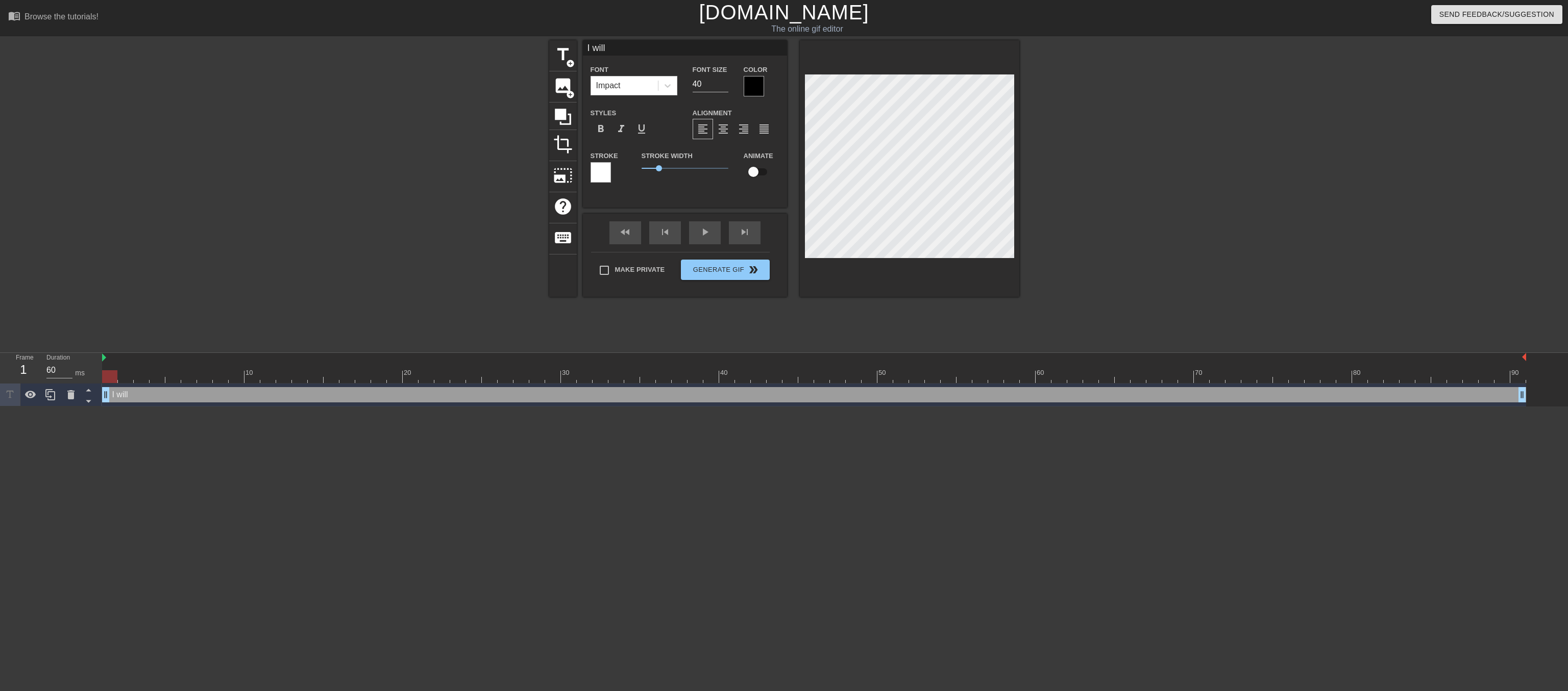
scroll to position [0, 0]
type input "I will l"
type textarea "I will l"
type input "I will le"
type textarea "I will le"
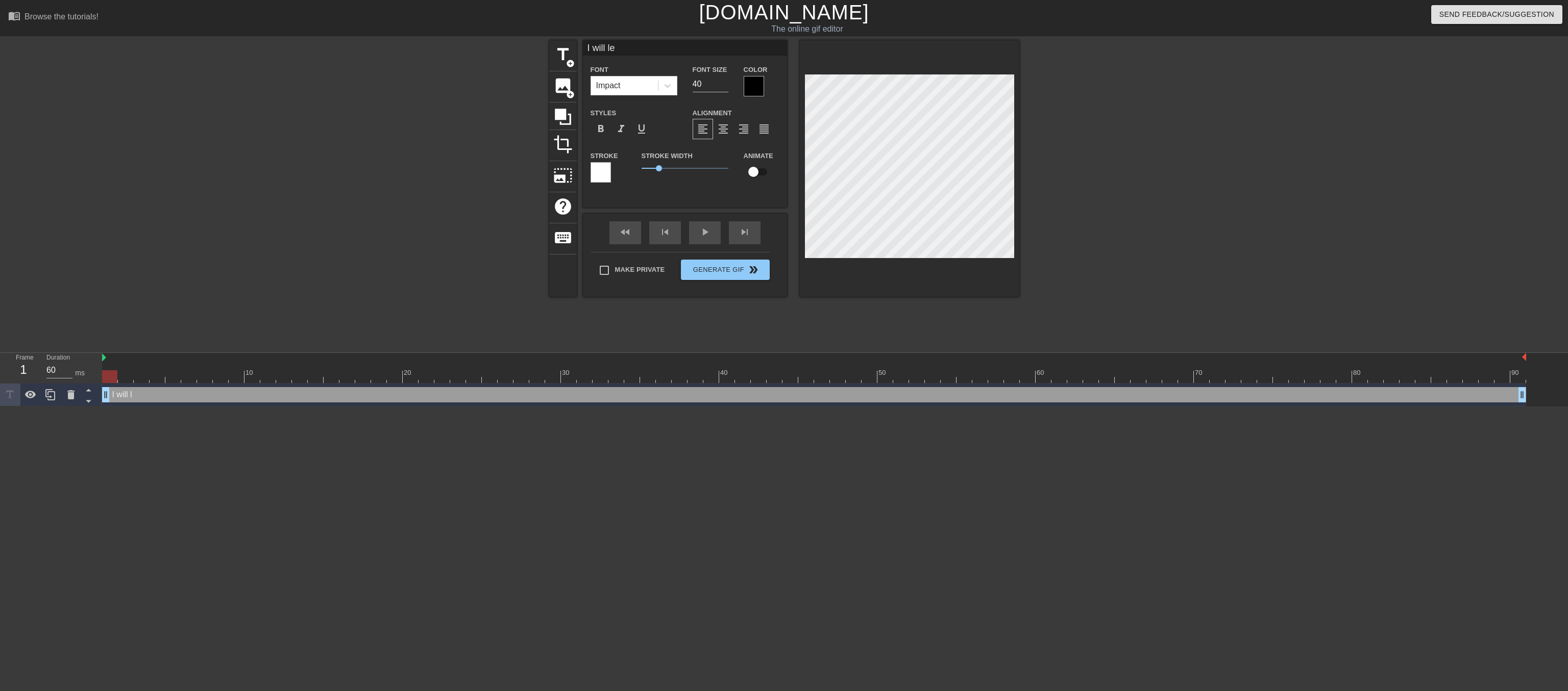
type input "I will lea"
type textarea "I will lea"
type input "I will leav"
type textarea "I will leav"
type input "I will leave"
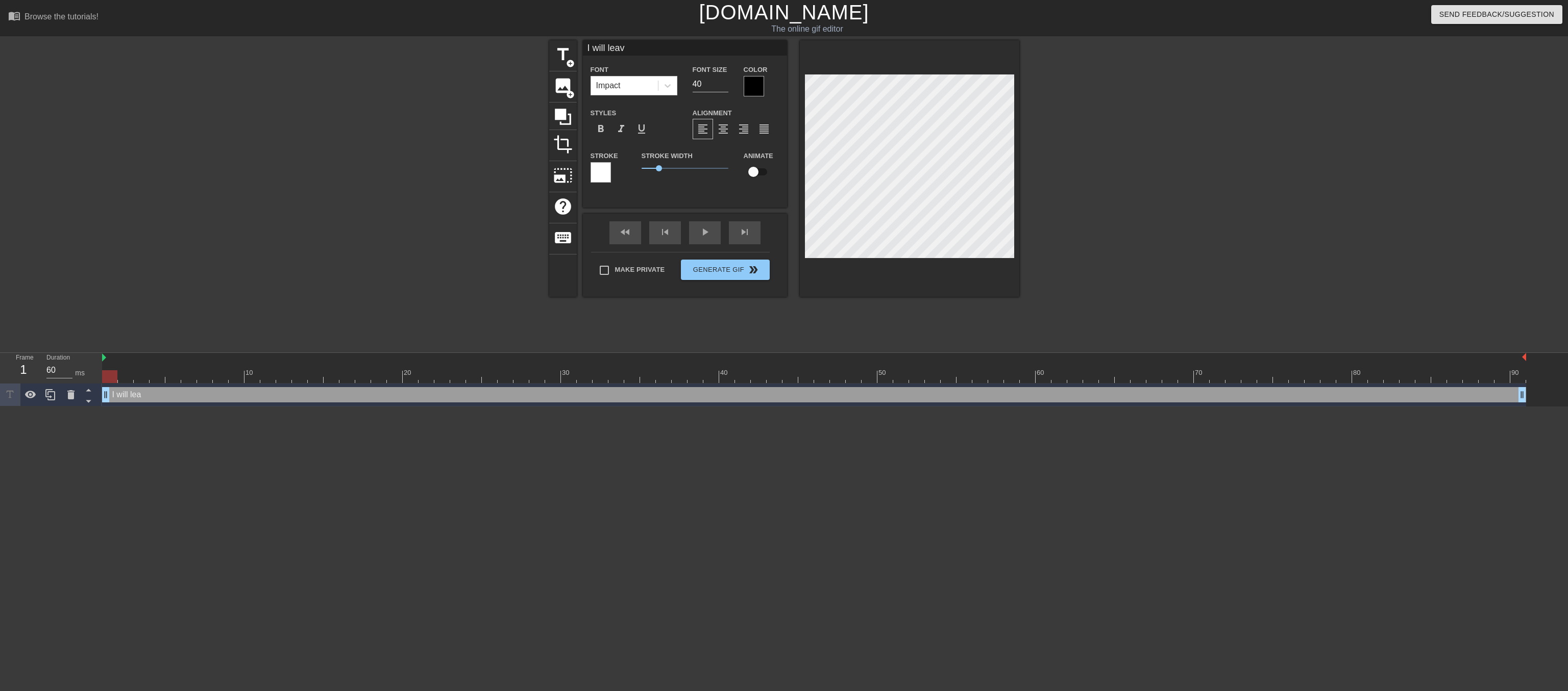
type textarea "I will leave"
type input "I will leave"
type textarea "I will leave"
type input "I will leave t"
type textarea "I will leave t"
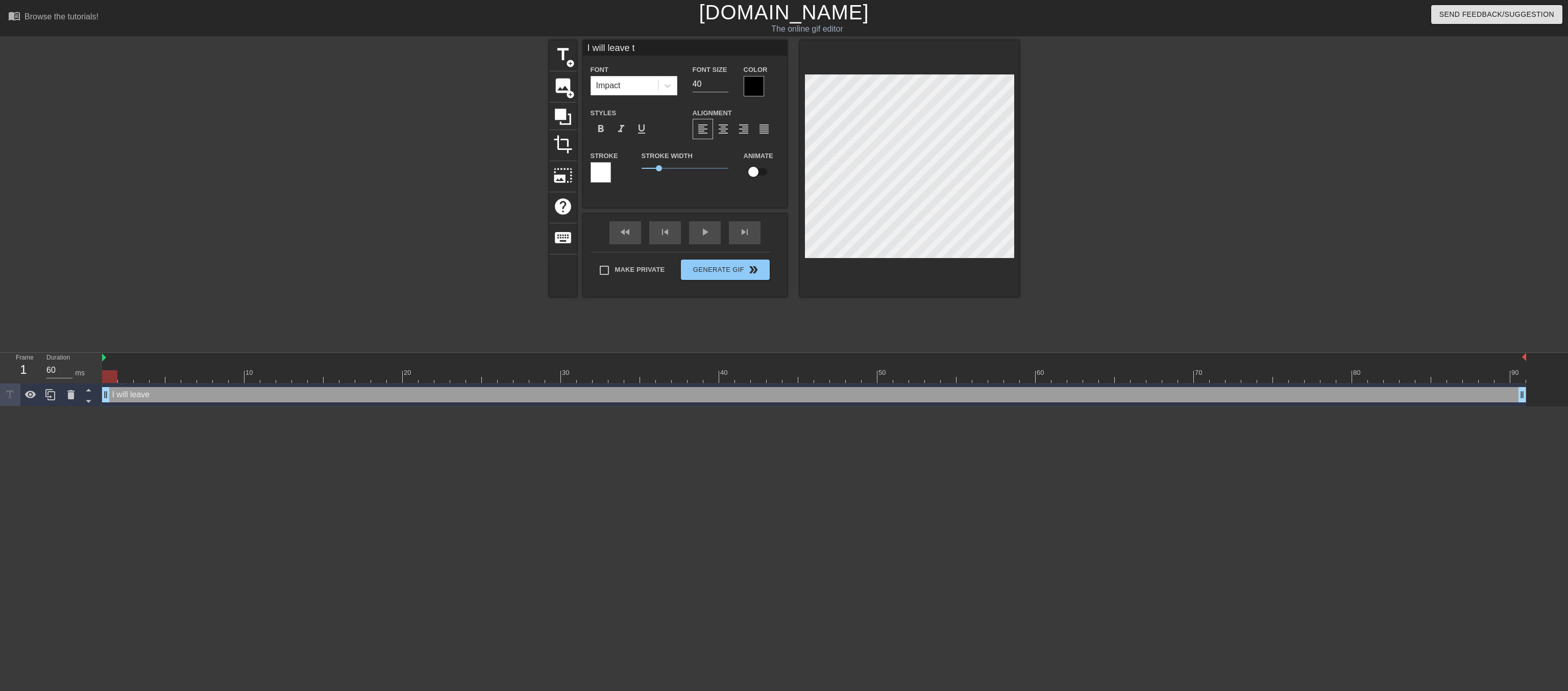
type input "I will leave th"
type textarea "I will leave th"
type input "I will leave thi"
type textarea "I will leave thi"
type input "I will leave this"
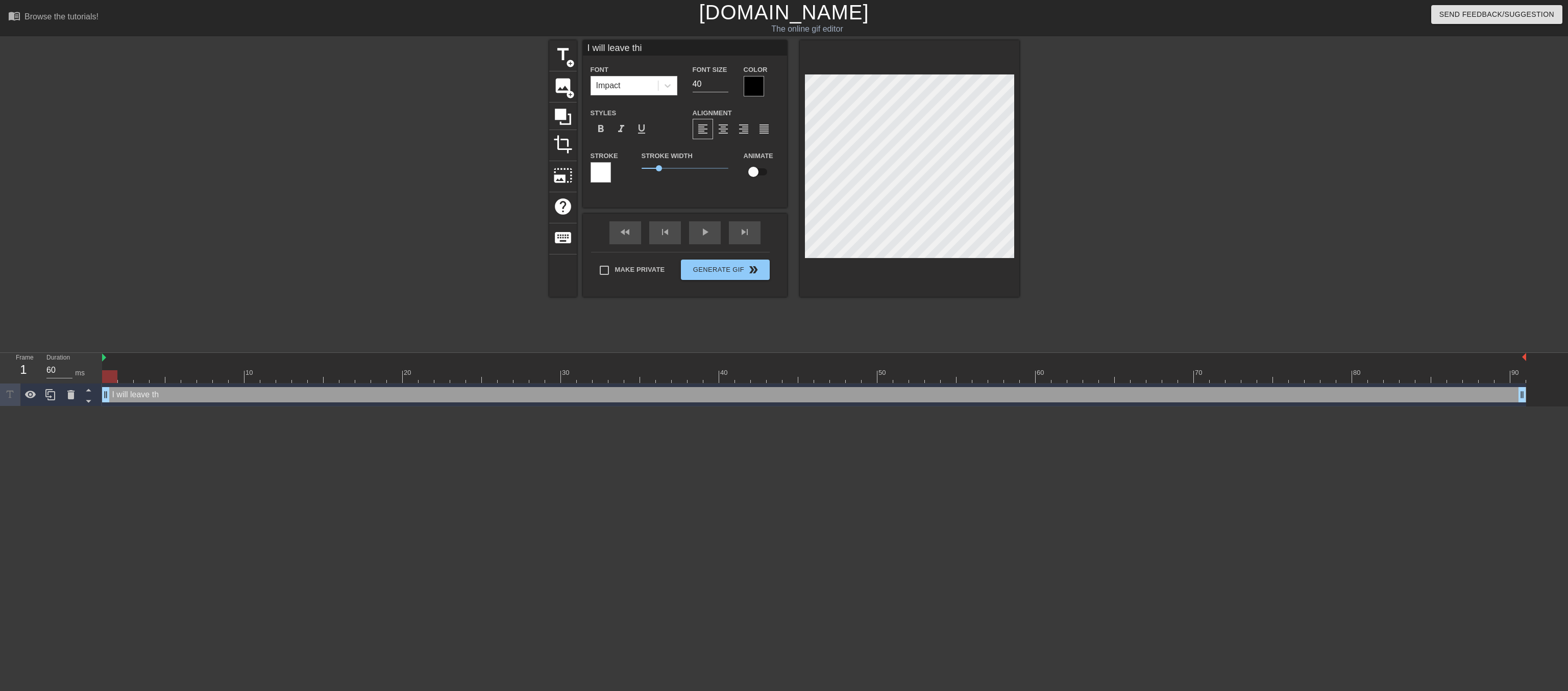
type textarea "I will leave this"
type input "I will leave this"
type textarea "I will leave this"
type input "I will leave this"
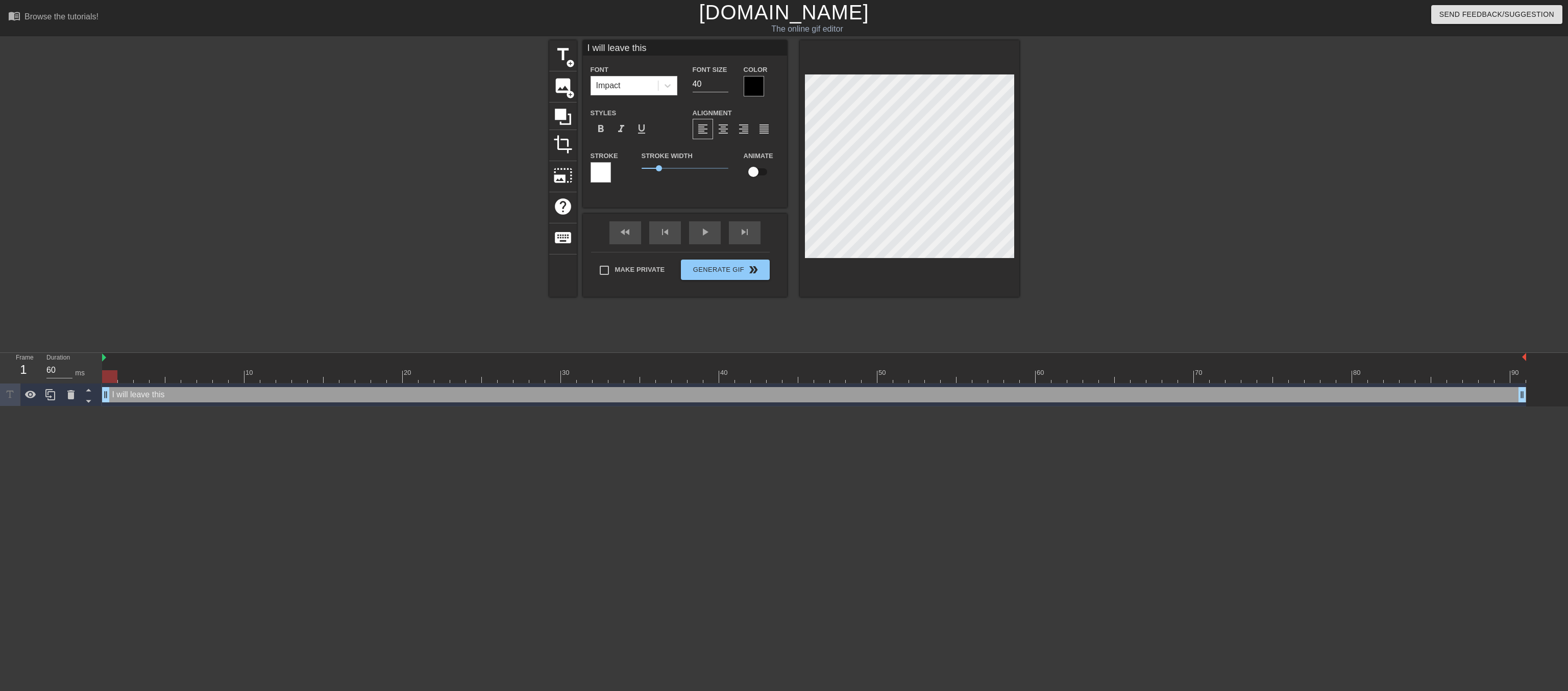
type textarea "I will leave this"
type input "I will leave this g"
type textarea "I will leave this g"
type input "I will leave this go"
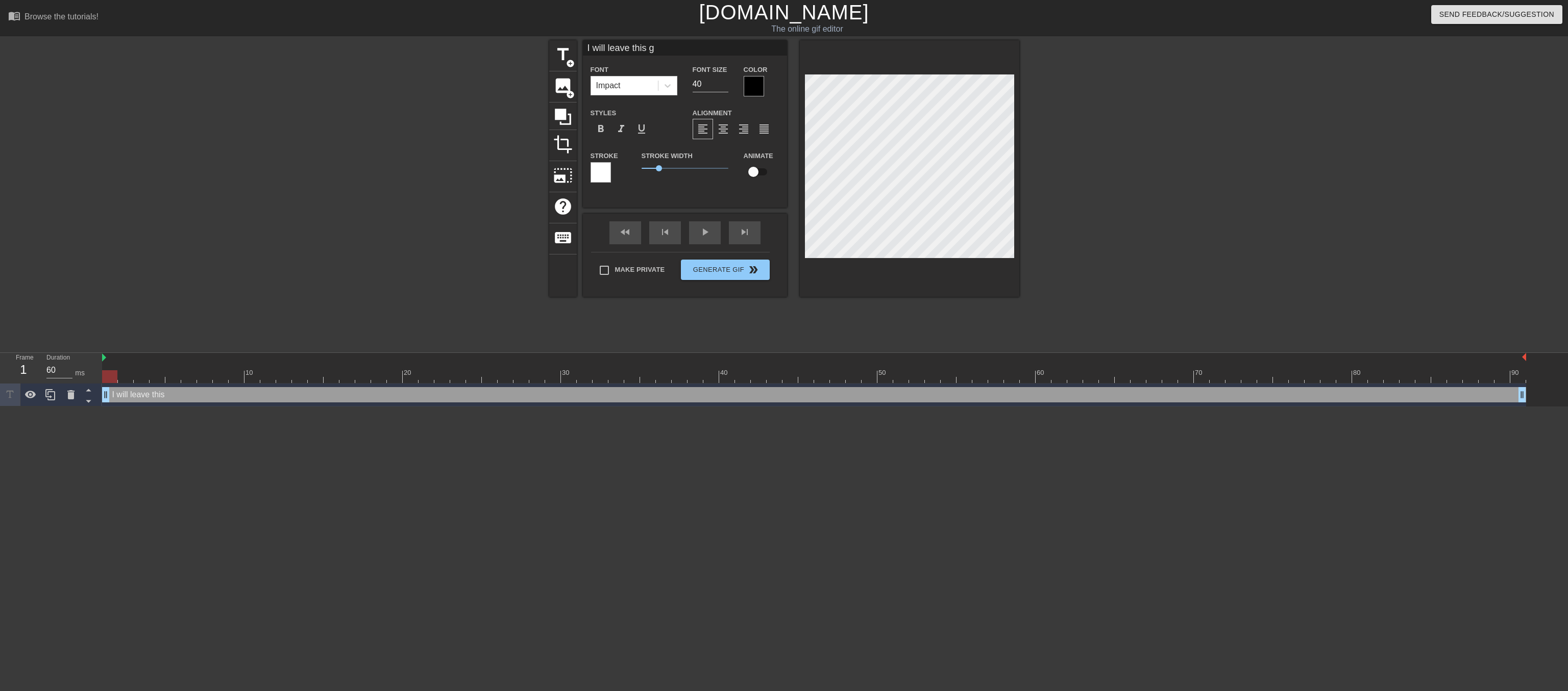
type textarea "I will leave this go"
type input "I will leave this gov"
type textarea "I will leave this gov"
type input "I will leave this gove"
type textarea "I will leave this gove"
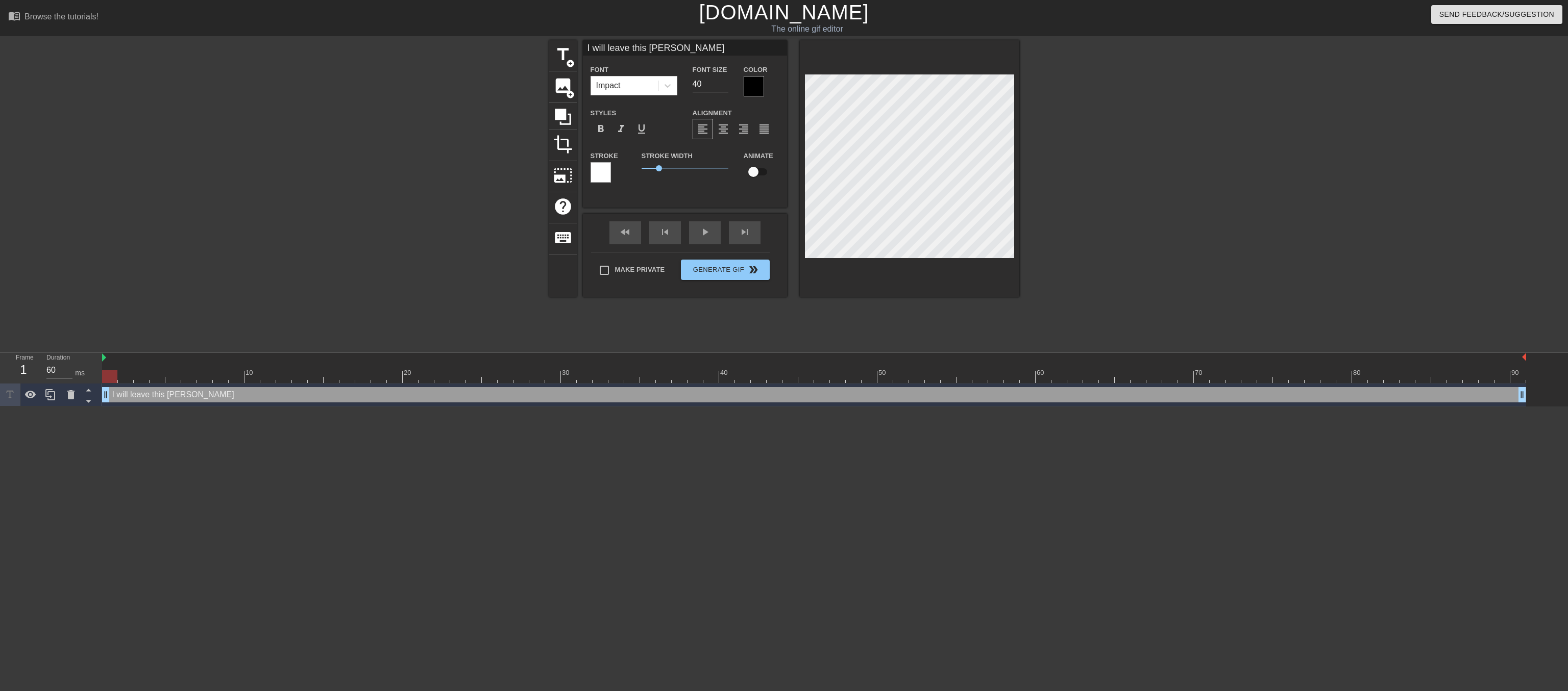
type input "I will leave this gover"
type textarea "I will leave this gover"
type input "I will leave this govern"
type textarea "I will leave this govern"
type input "I will leave this governm"
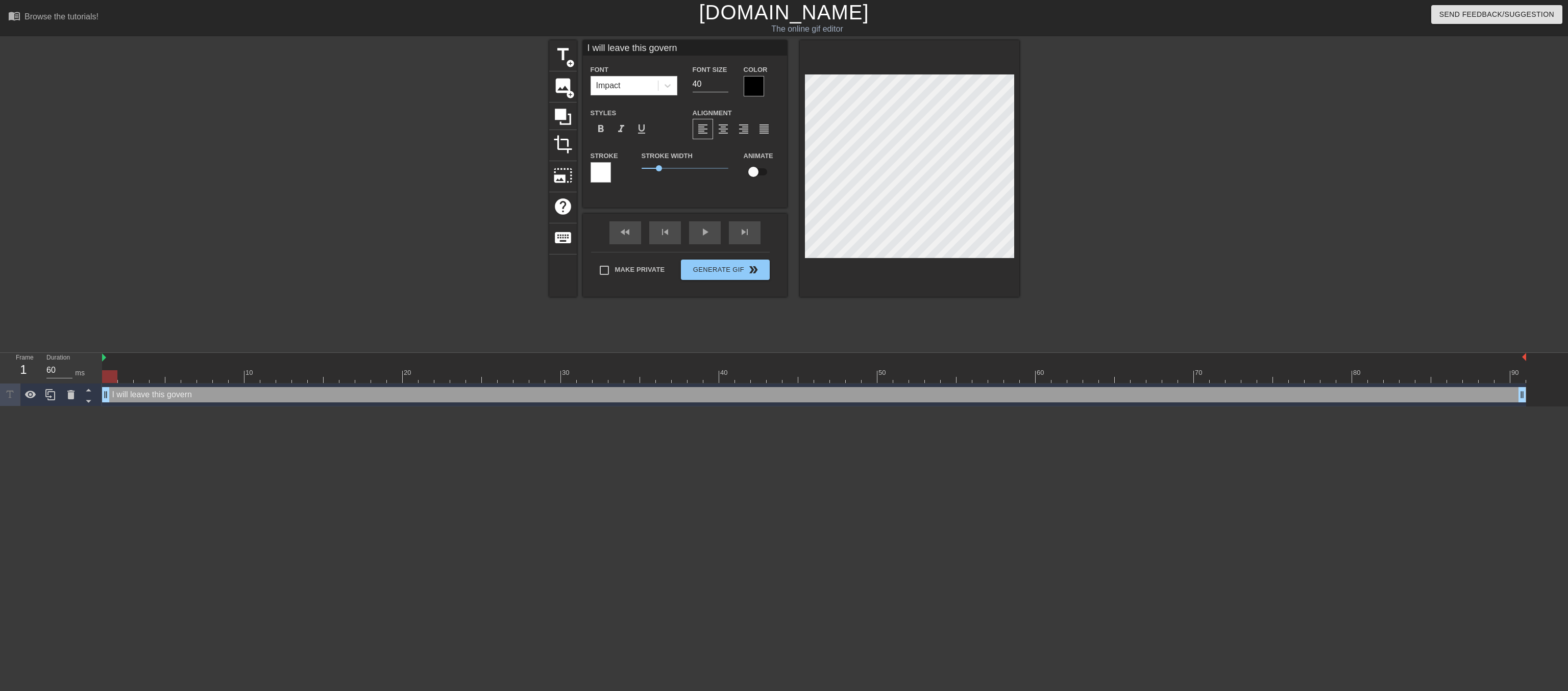
type textarea "I will leave this governm"
type input "I will leave this governme"
type textarea "I will leave this governme"
type input "I will leave this governmen"
type textarea "I will leave this governmen"
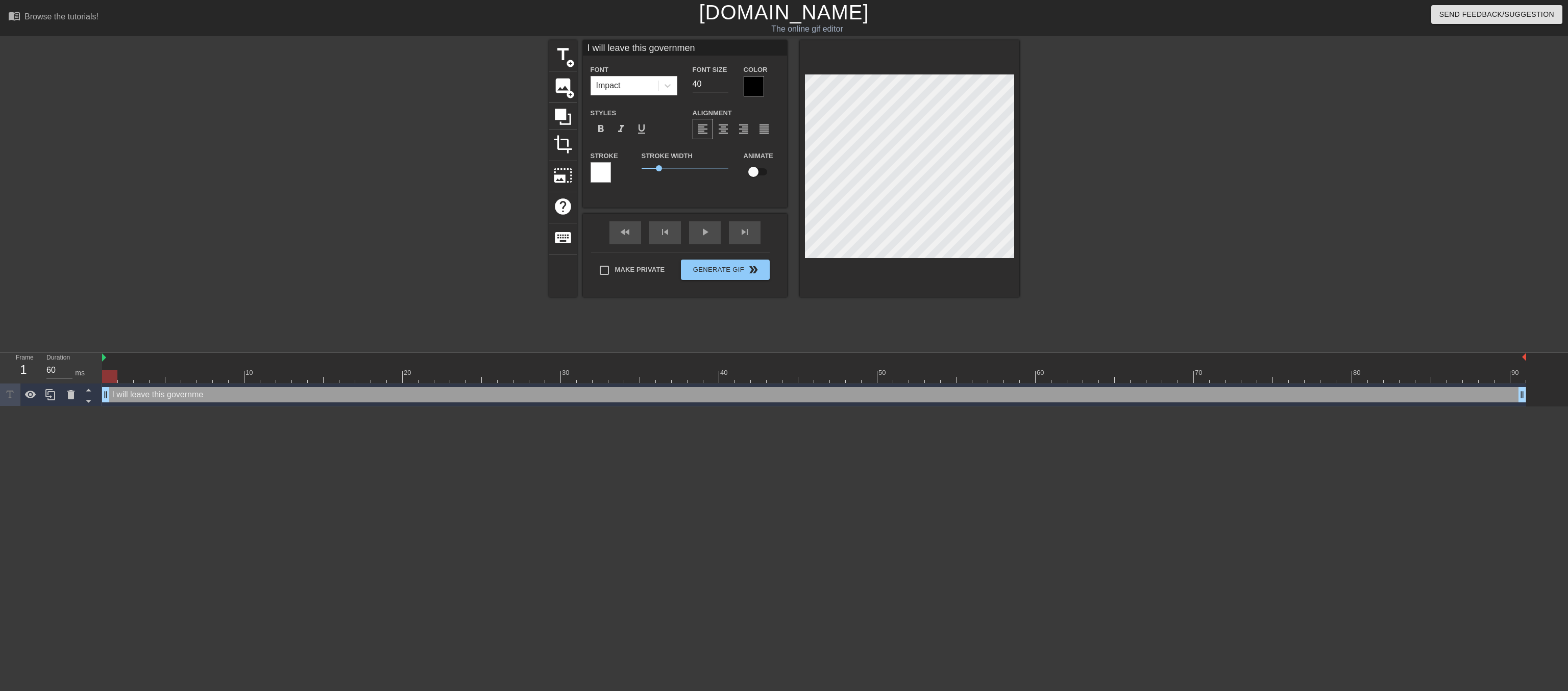
type input "I will leave this government"
type textarea "I will leave this government"
type input "I will leave this government"
type textarea "I will leave this government"
type input "I will leave this government s"
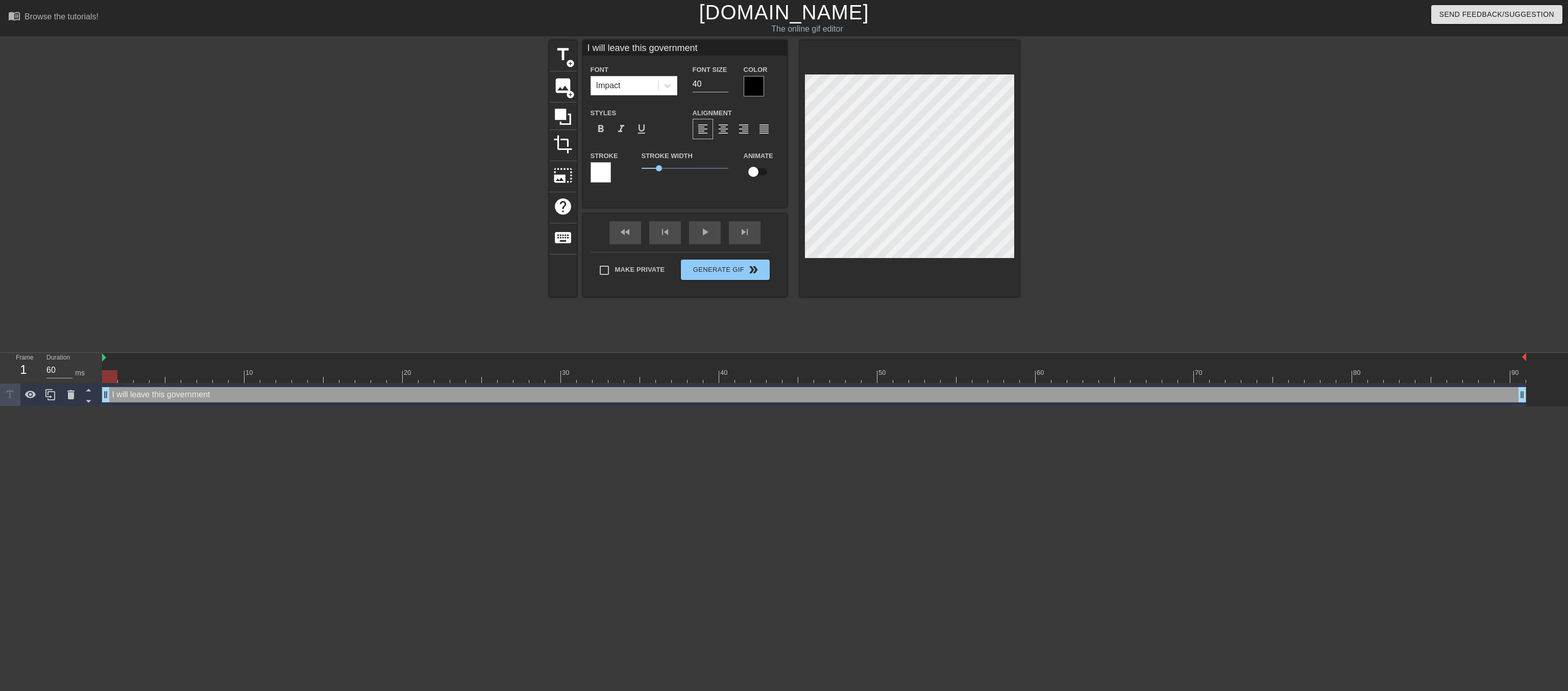
type textarea "I will leave this government s"
type input "I will leave this government sh"
type textarea "I will leave this government sh"
type input "I will leave this government shu"
type textarea "I will leave this government shu"
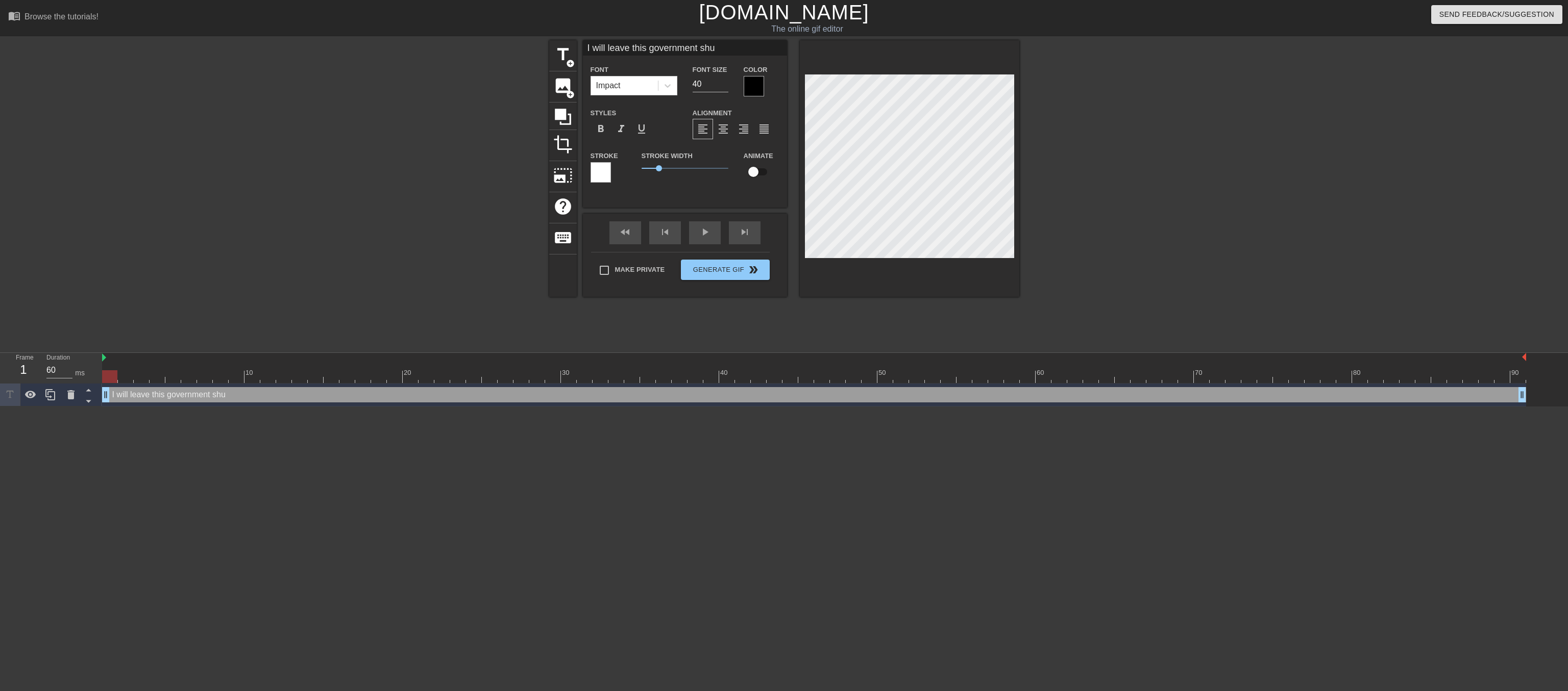
type input "I will leave this government shut"
type textarea "I will leave this government shut"
type input "I will leave this government shut"
type textarea "I will leave this government shut"
type input "I will leave this government shut d"
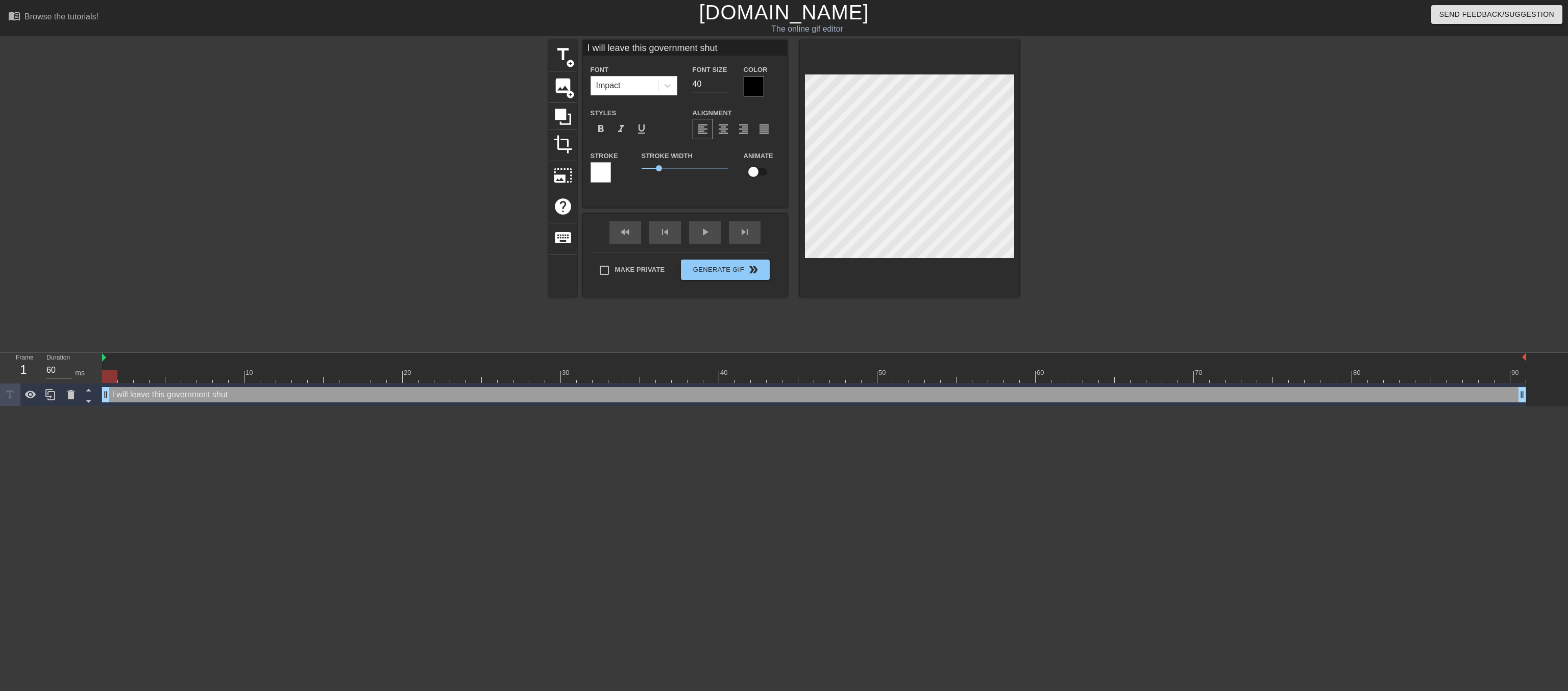
type textarea "I will leave this government shut d"
type input "I will leave this government shut do"
type textarea "I will leave this government shut do"
type input "I will leave this government shut dow"
type textarea "I will leave this government shut dow"
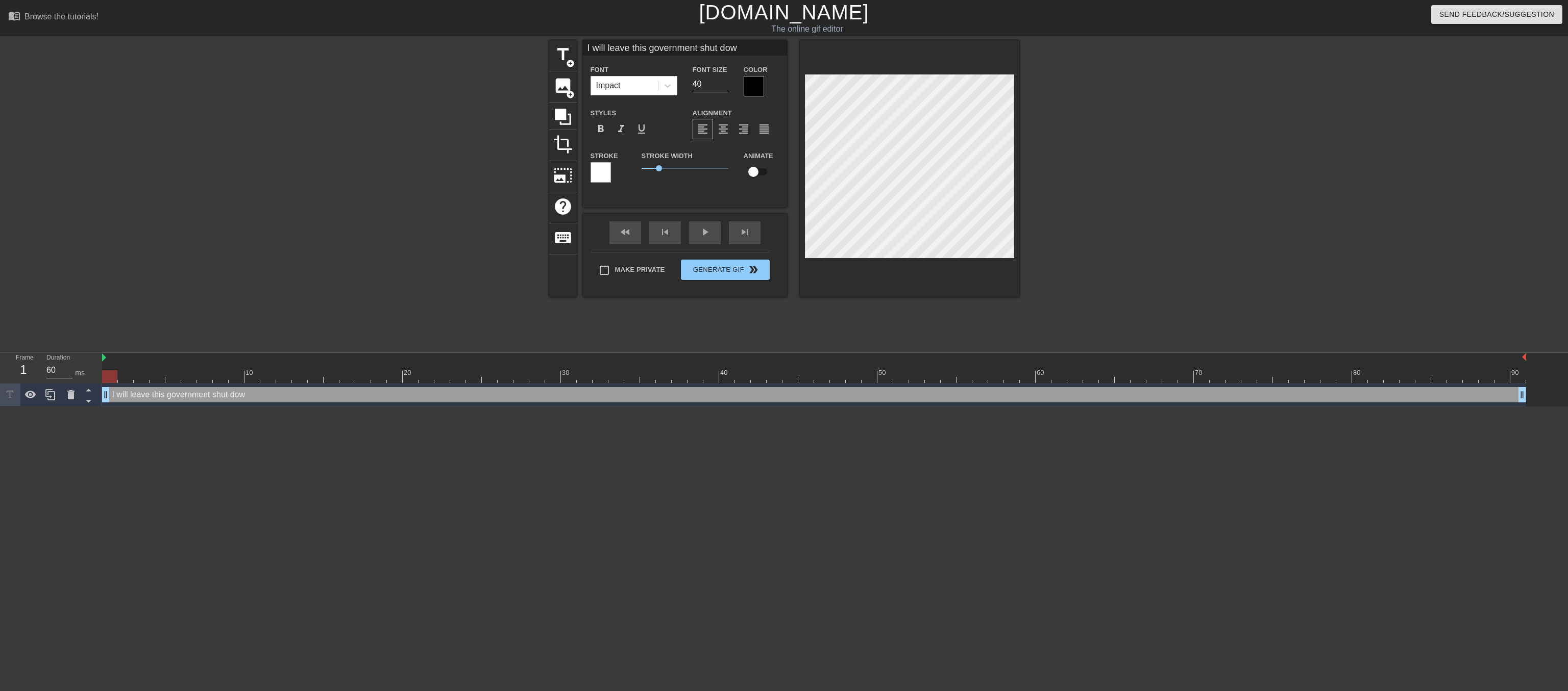
type input "I will leave this government shut down"
type textarea "I will leave this government shut down"
type input "I will leave this government shut down"
type textarea "I will leave this government shut down"
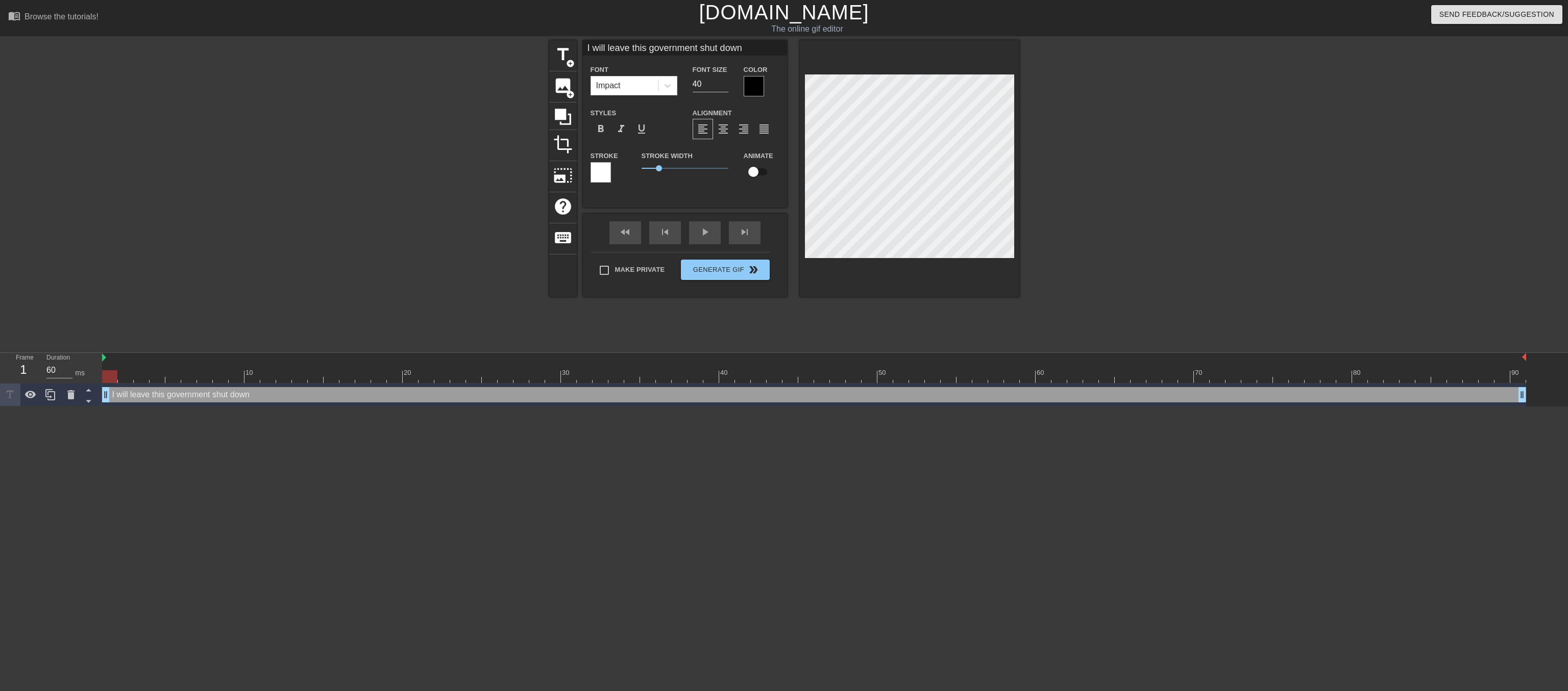
type input "I will leave this government shut downu"
type textarea "I will leave this government shut down u"
type input "I will leave this government shut downun"
type textarea "I will leave this government shut down un"
type input "I will leave this government shut downunt"
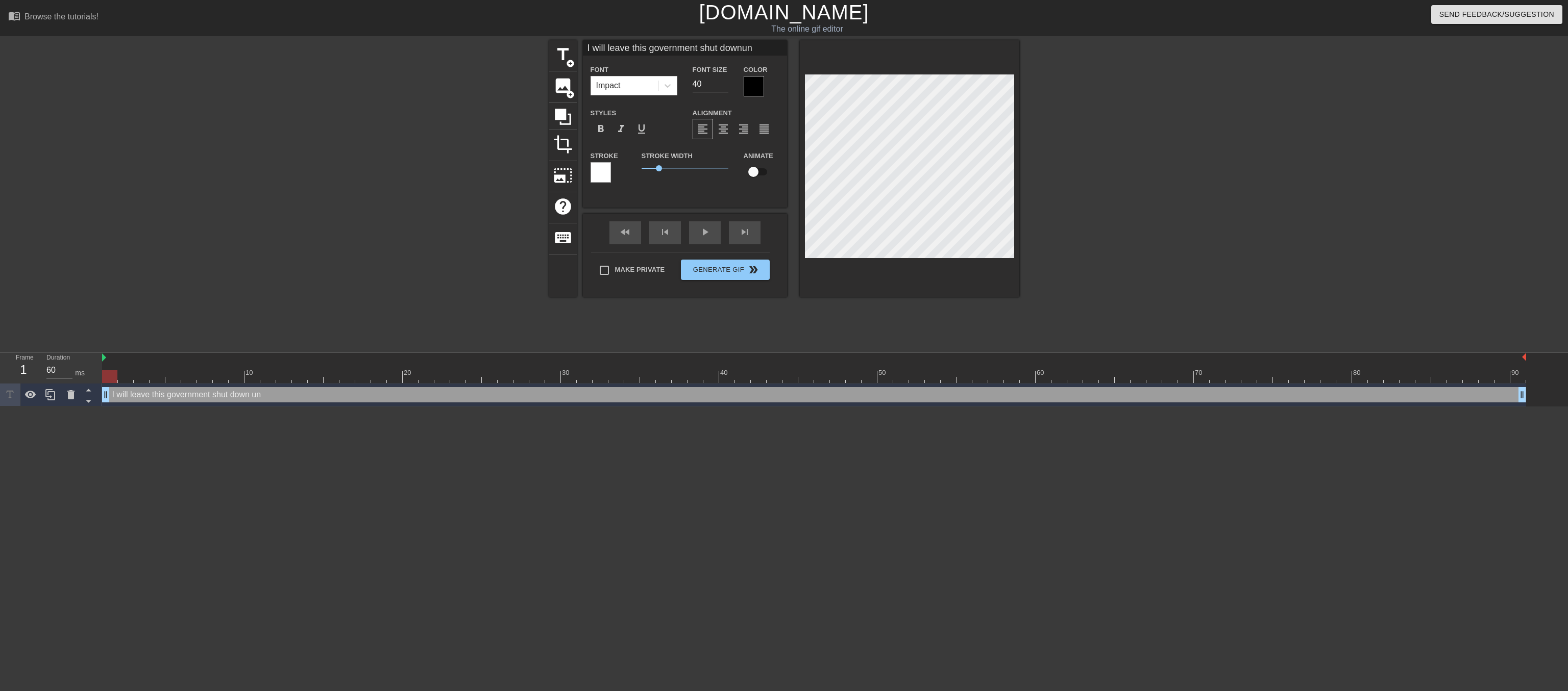
type textarea "I will leave this government shut down unt"
type input "I will leave this government shut downunti"
type textarea "I will leave this government shut down unti"
type input "I will leave this government shut downuntil"
type textarea "I will leave this government shut down until"
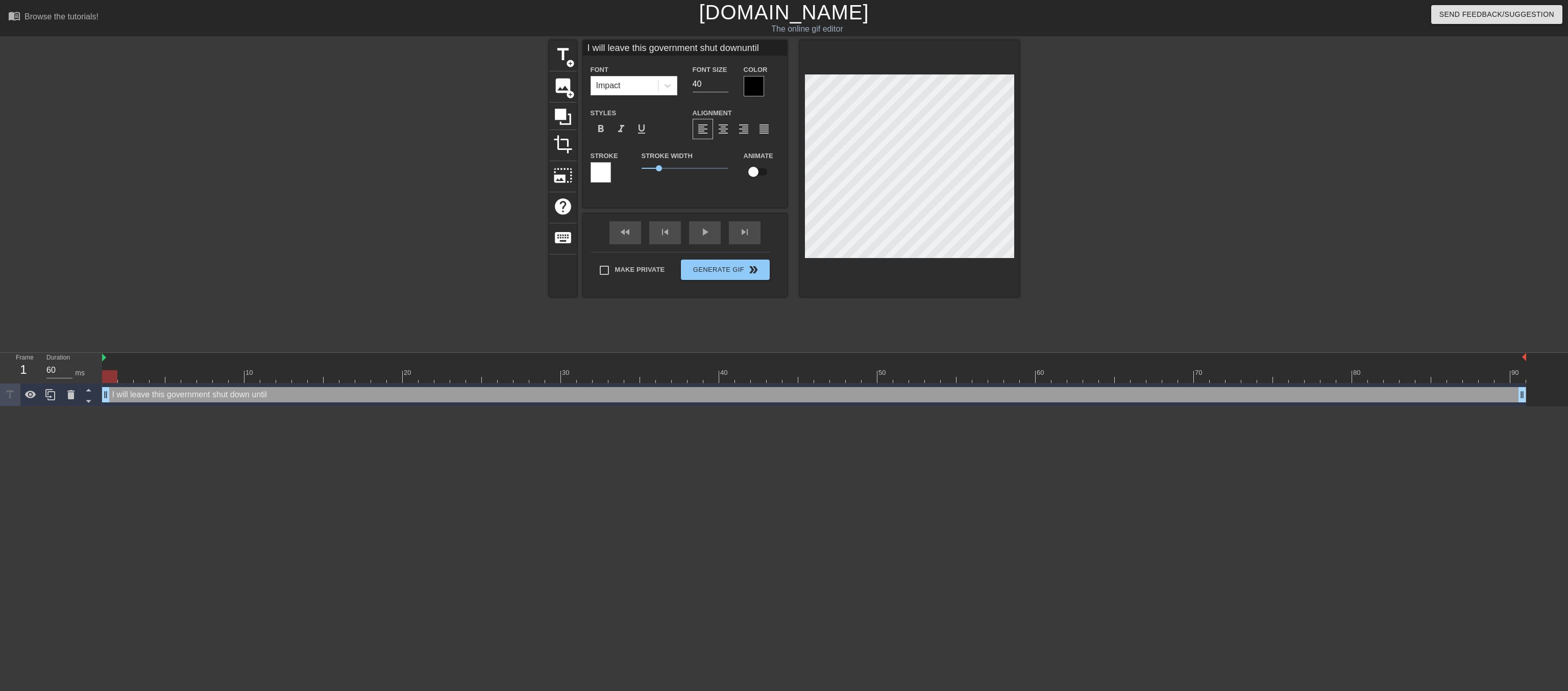
type input "I will leave this government shut downuntil"
type textarea "I will leave this government shut down until"
type input "I will leave this government shut downuntil w"
type textarea "I will leave this government shut down until w"
type input "I will leave this government shut downuntil we"
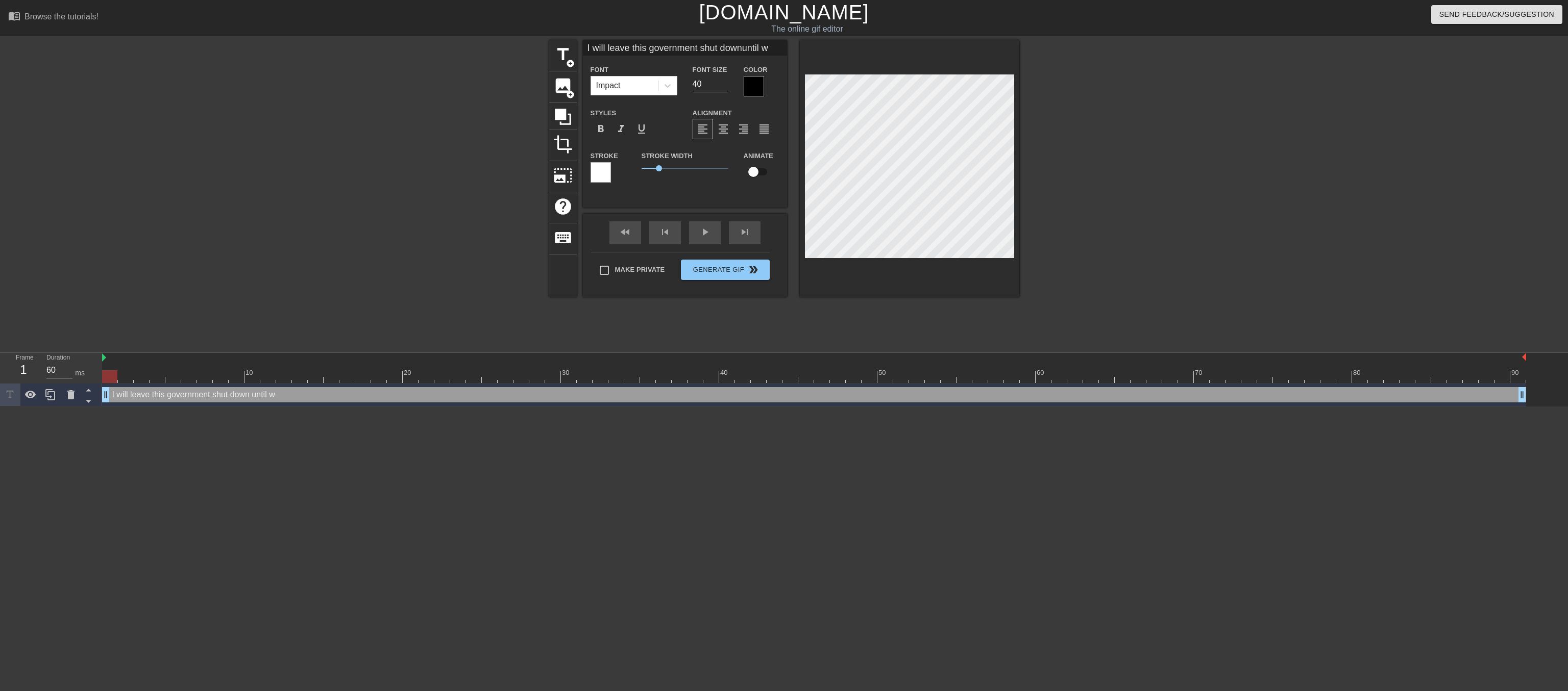
type textarea "I will leave this government shut down until we"
type input "I will leave this government shut downuntil we"
type textarea "I will leave this government shut down until we"
type input "I will leave this government shut downuntil we r"
type textarea "I will leave this government shut down until we r"
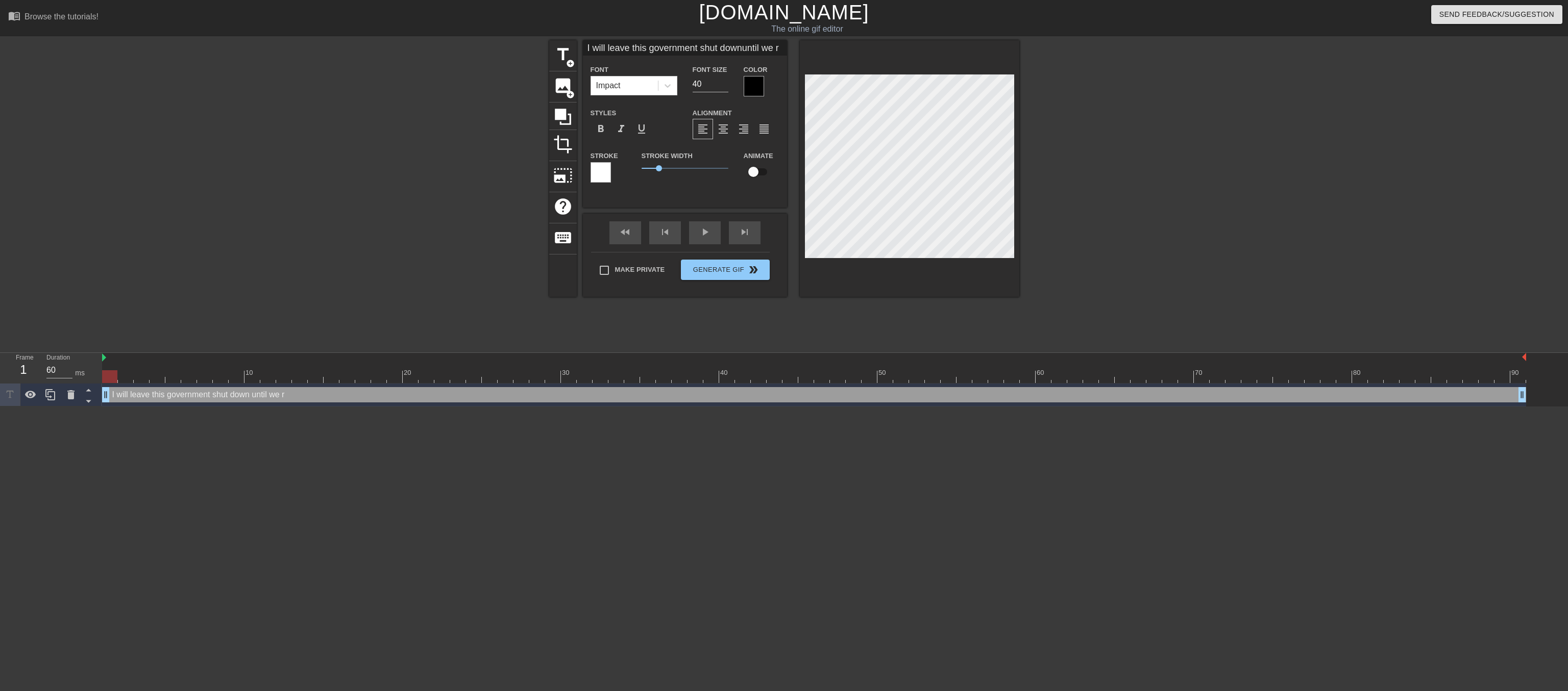
type input "I will leave this government shut downuntil we re"
type textarea "I will leave this government shut down until we re"
type input "I will leave this government shut downuntil we rea"
type textarea "I will leave this government shut down until we rea"
type input "I will leave this government shut downuntil we reac"
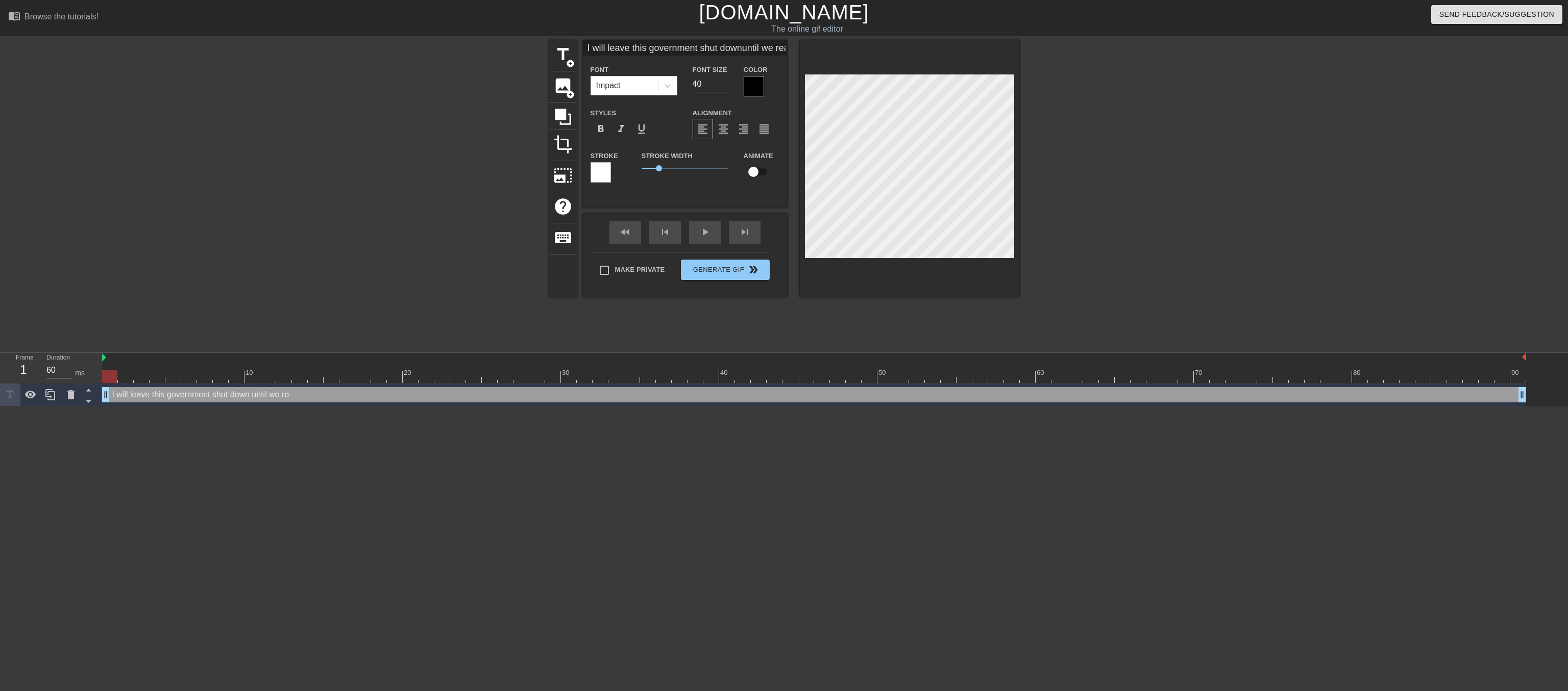
type textarea "I will leave this government shut down until we reac"
type input "I will leave this government shut downuntil we reach"
type textarea "I will leave this government shut down until we reach"
type input "I will leave this government shut downuntil we reach"
type textarea "I will leave this government shut down until we reach"
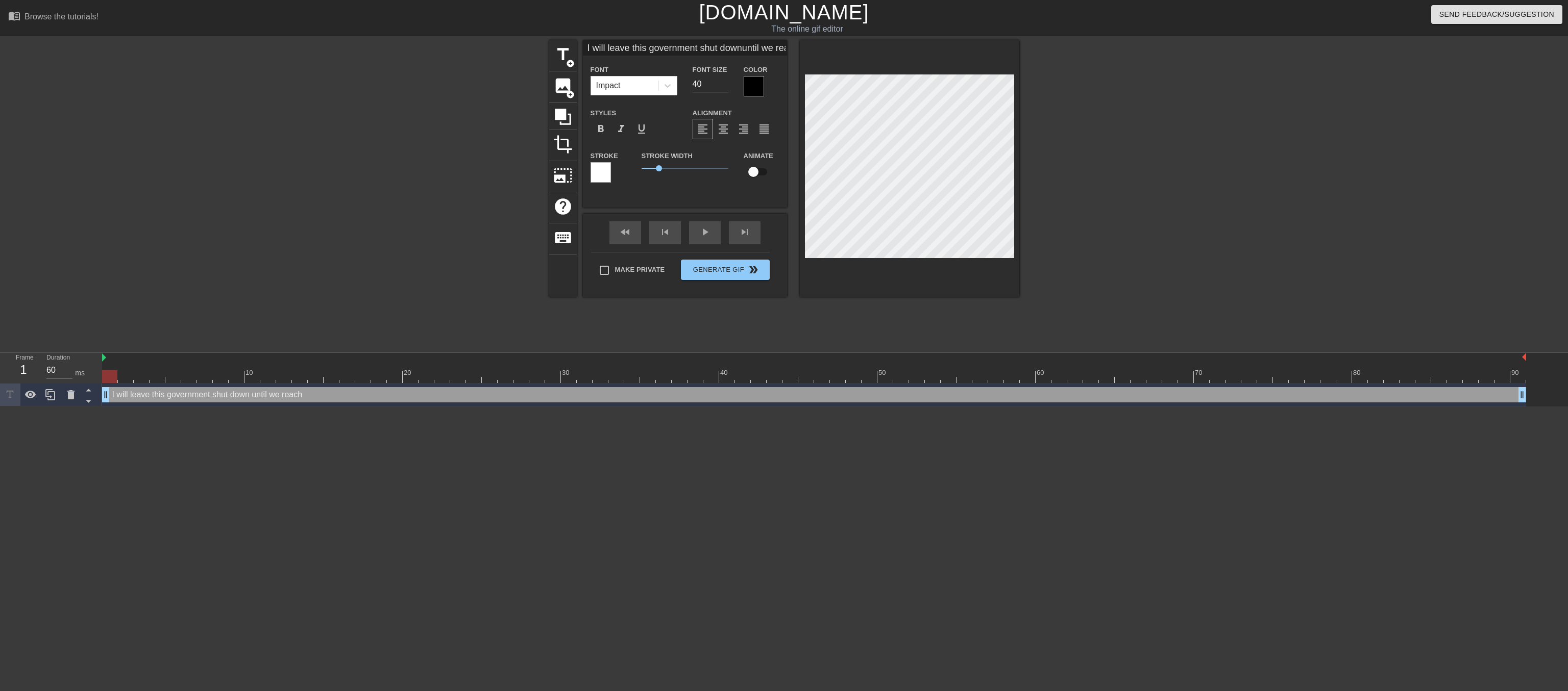
type input "I will leave this government shut downuntil we reach a"
type textarea "I will leave this government shut down until we reach a"
type input "I will leave this government shut downuntil we reach an"
type textarea "I will leave this government shut down until we reach an"
type input "I will leave this government shut downuntil we reach an"
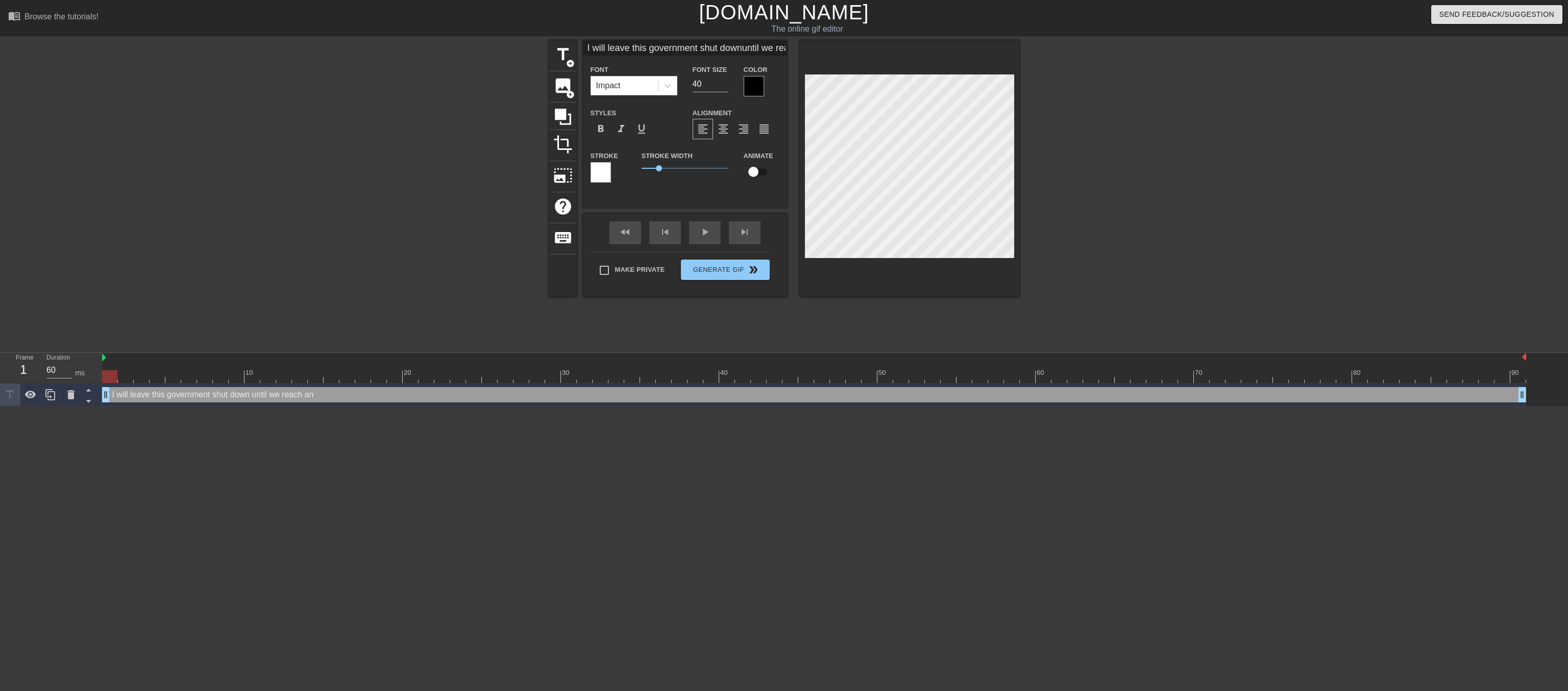
type textarea "I will leave this government shut down until we reach an"
type input "I will leave this government shut downuntil we reach ane"
type textarea "I will leave this government shut down until we reach an e"
type input "I will leave this government shut downuntil we reach aneq"
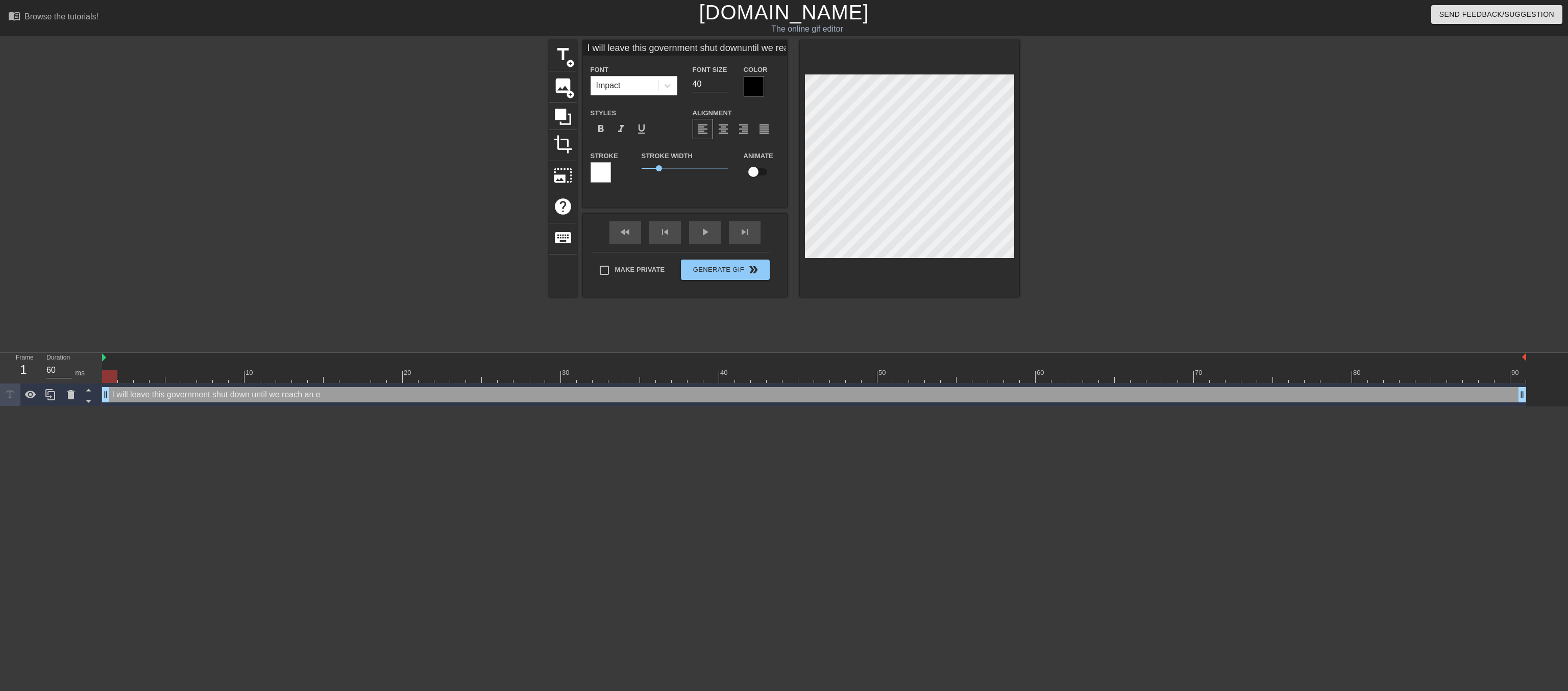
type textarea "I will leave this government shut down until we reach an eq"
type input "I will leave this government shut downuntil we reach anequ"
type textarea "I will leave this government shut down until we reach an equ"
type input "I will leave this government shut downuntil we reach anequi"
type textarea "I will leave this government shut down until we reach an equi"
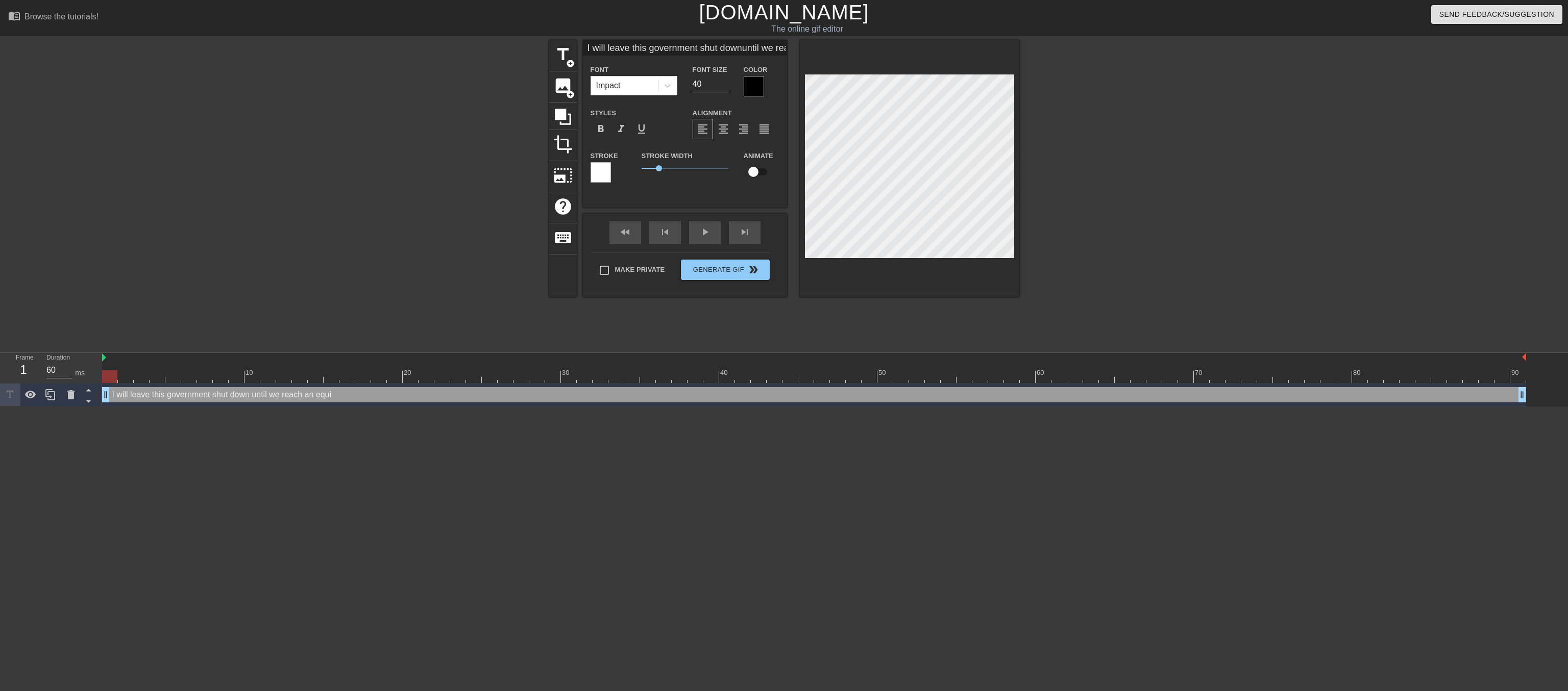
type input "I will leave this government shut downuntil we reach anequit"
type textarea "I will leave this government shut down until we reach an equit"
type input "I will leave this government shut downuntil we reach anequita"
type textarea "I will leave this government shut down until we reach an equita"
type input "I will leave this government shut downuntil we reach anequitab"
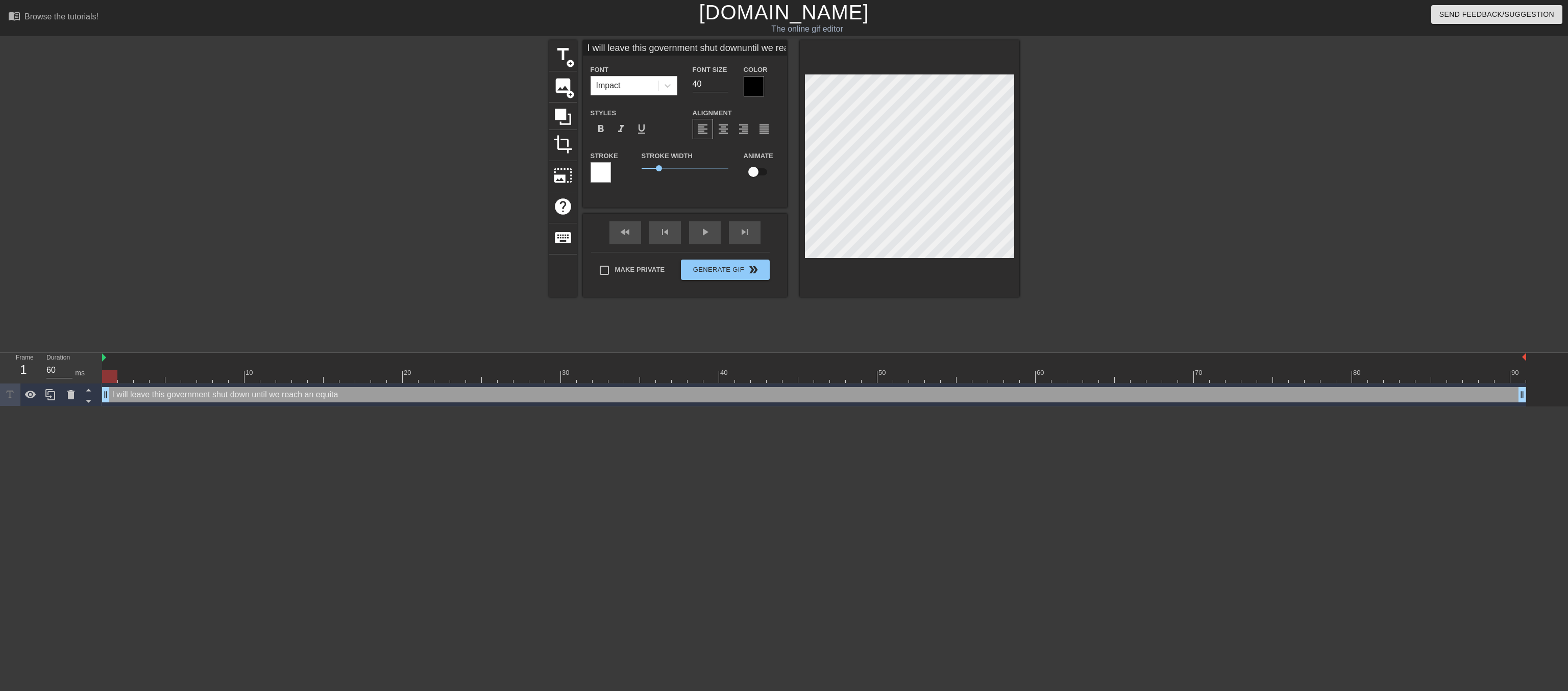
type textarea "I will leave this government shut down until we reach an equitab"
type input "I will leave this government shut downuntil we reach anequitabl"
type textarea "I will leave this government shut down until we reach an equitabl"
type input "I will leave this government shut downuntil we reach anequitable"
type textarea "I will leave this government shut down until we reach an equitable"
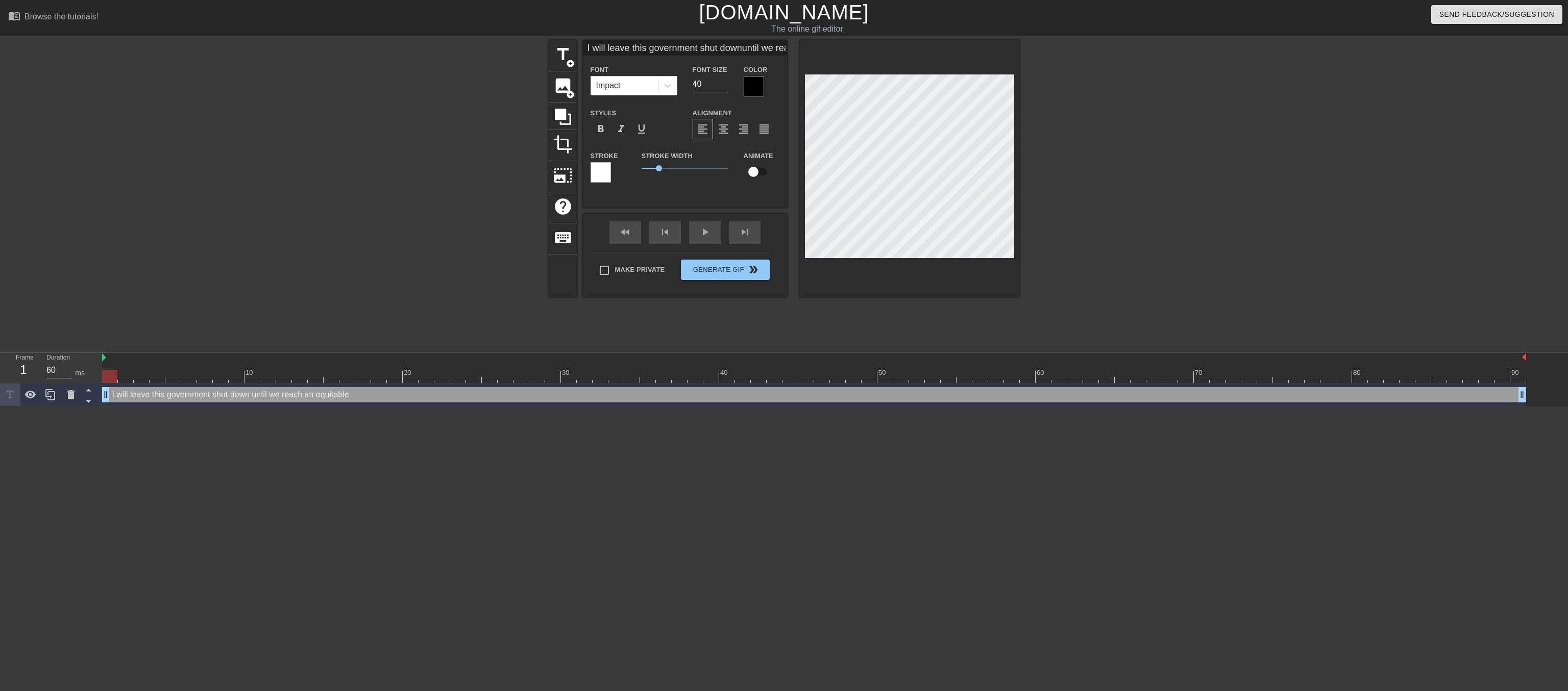
type input "I will leave this government shut downuntil we reach anequitable"
type textarea "I will leave this government shut down until we reach an equitable"
type input "I will leave this government shut downuntil we reach anequitable a"
type textarea "I will leave this government shut down until we reach an equitable a"
type input "I will leave this government shut downuntil we reach anequitable ag"
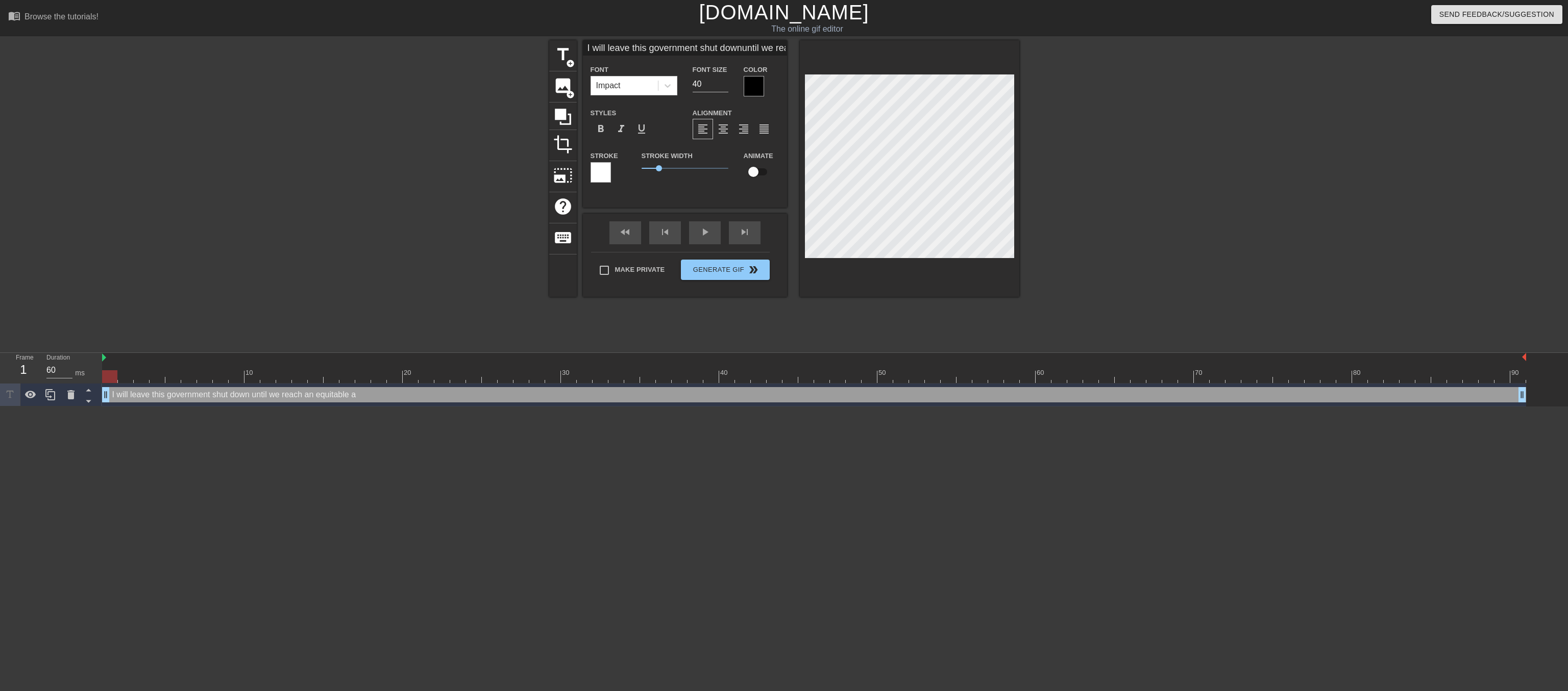
type textarea "I will leave this government shut down until we reach an equitable ag"
type input "I will leave this government shut downuntil we reach anequitable agr"
type textarea "I will leave this government shut down until we reach an equitable agr"
type input "I will leave this government shut downuntil we reach anequitable agre"
type textarea "I will leave this government shut down until we reach an equitable agre"
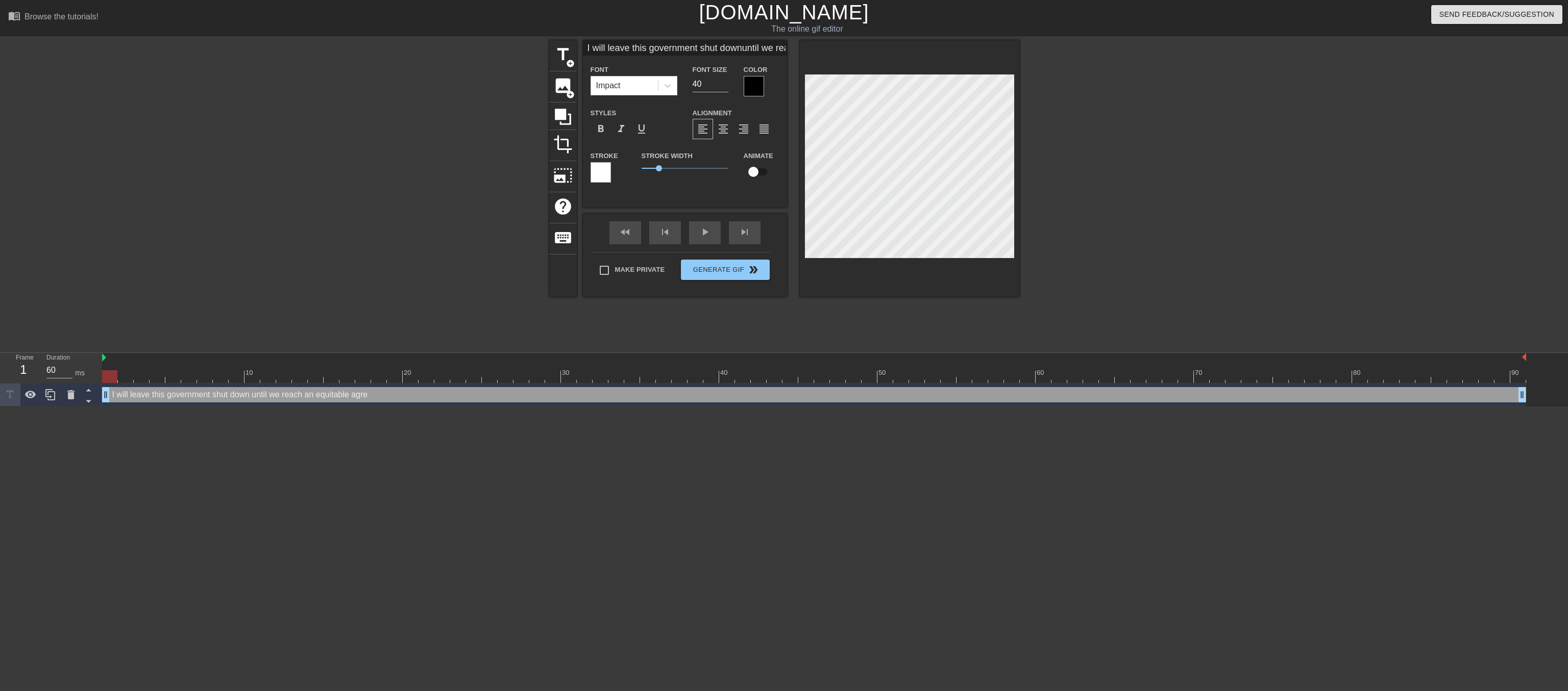
type input "I will leave this government shut downuntil we reach anequitable agree"
type textarea "I will leave this government shut down until we reach an equitable agree"
type input "I will leave this government shut downuntil we reach anequitable agreem"
type textarea "I will leave this government shut down until we reach an equitable agreem"
type input "I will leave this government shut downuntil we reach anequitable agreeme"
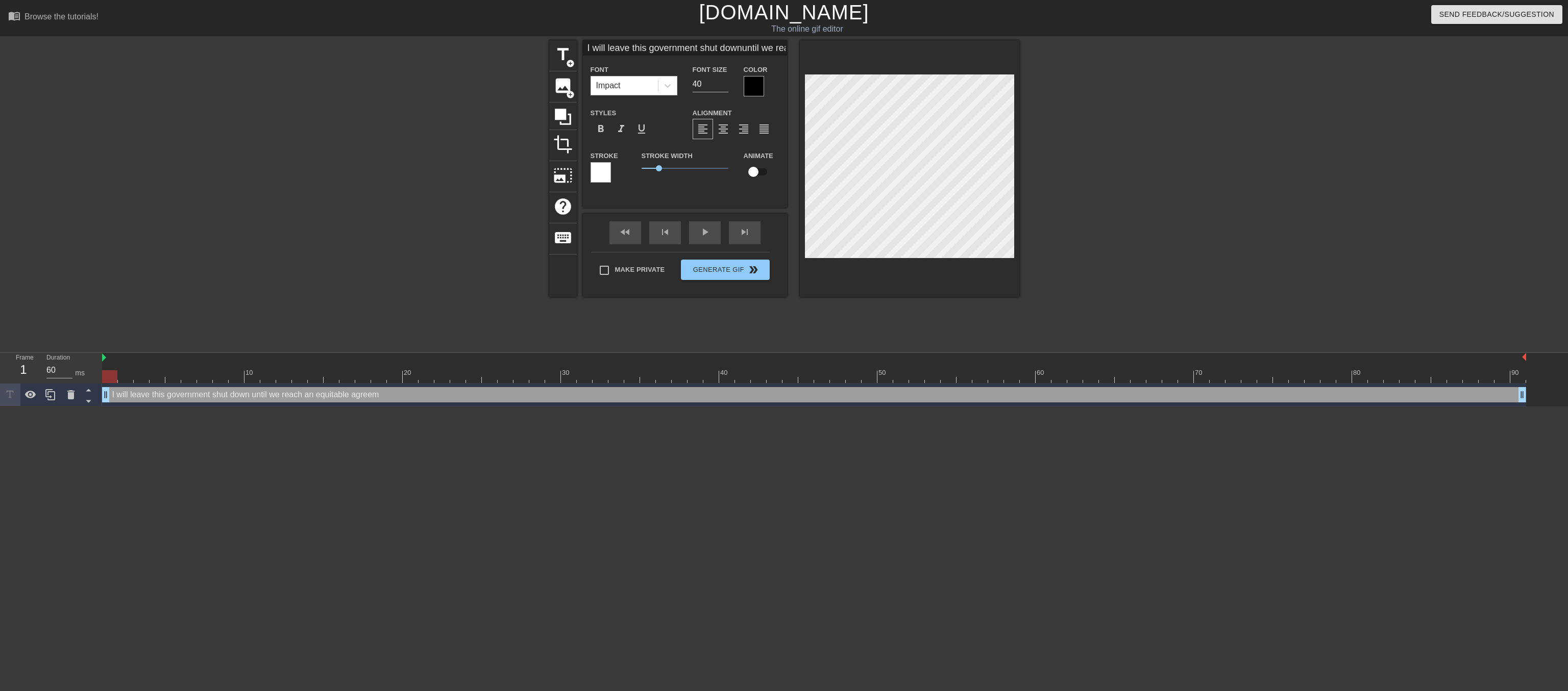
type textarea "I will leave this government shut down until we reach an equitable agreeme"
type input "I will leave this government shut downuntil we reach anequitable agreemen"
type textarea "I will leave this government shut down until we reach an equitable agreemen"
type input "I will leave this government shut downuntil we reach anequitable agreemenr"
type textarea "I will leave this government shut down until we reach an equitable agreemenr"
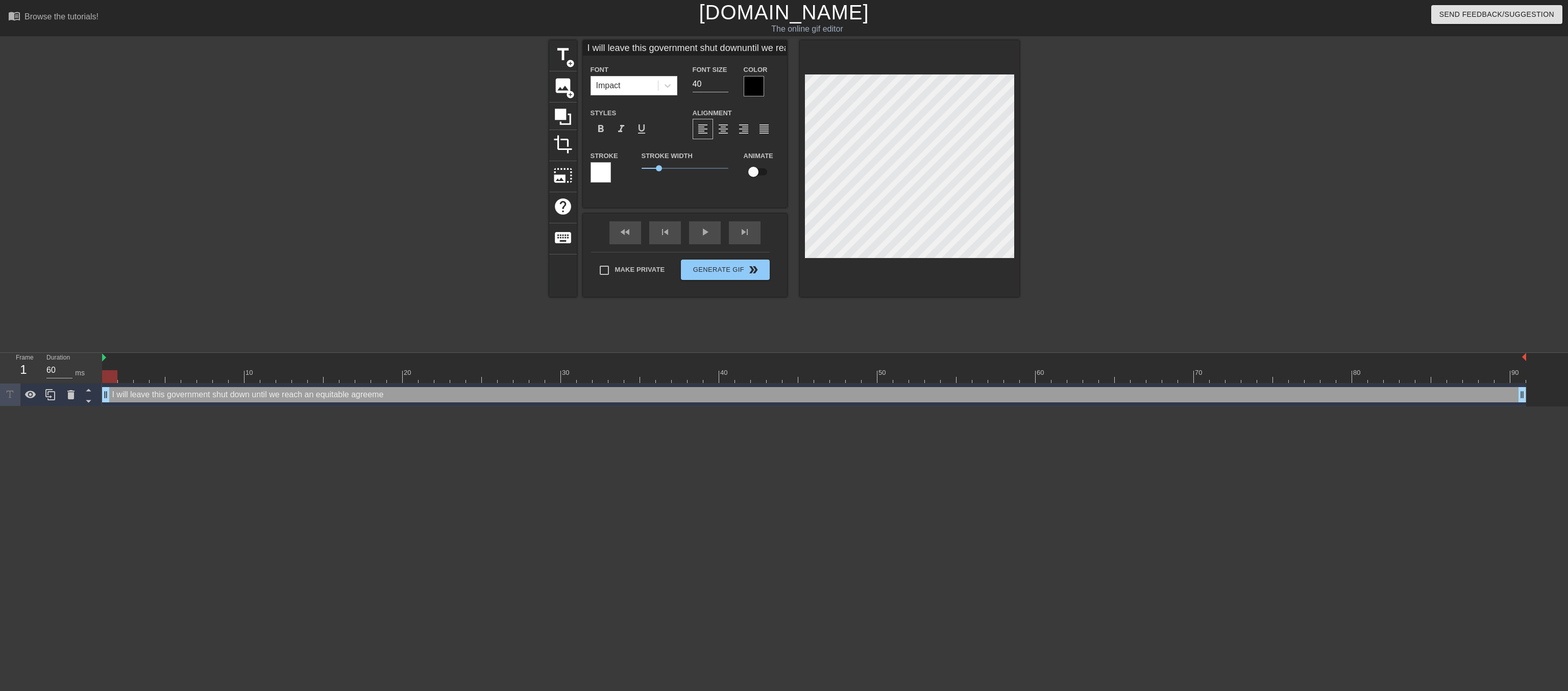
type input "I will leave this government shut downuntil we reach anequitable agreemenrt"
type textarea "I will leave this government shut down until we reach an equitable agreemenrt"
type input "I will leave this government shut downuntil we reach anequitable agreemenr"
type textarea "I will leave this government shut down until we reach an equitable agreemenr"
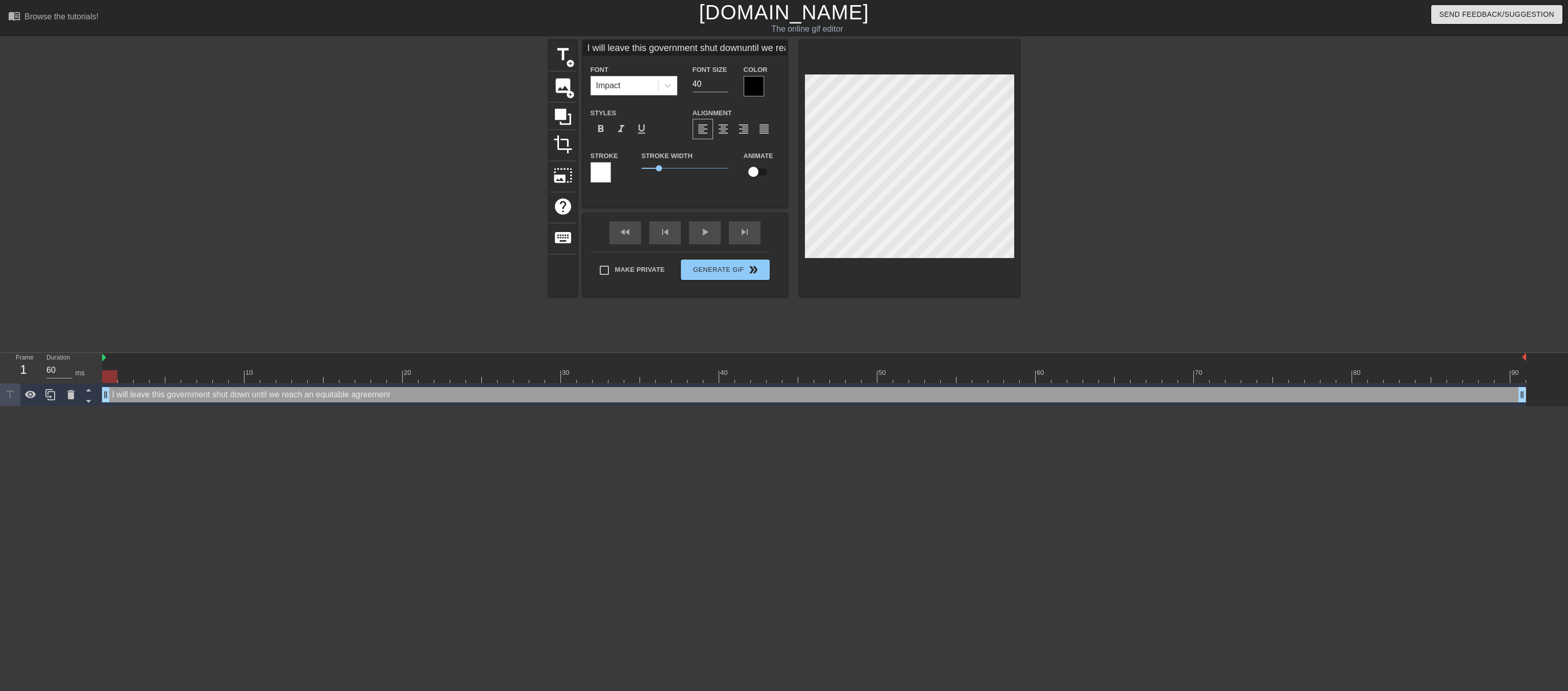
type input "I will leave this government shut downuntil we reach anequitable agreemen"
type textarea "I will leave this government shut down until we reach an equitable agreemen"
type input "I will leave this government shut downuntil we reach anequitable agreement"
type textarea "I will leave this government shut down until we reach an equitable agreement"
type input "I will leave this government shut downuntil we reach anequitable agreement!"
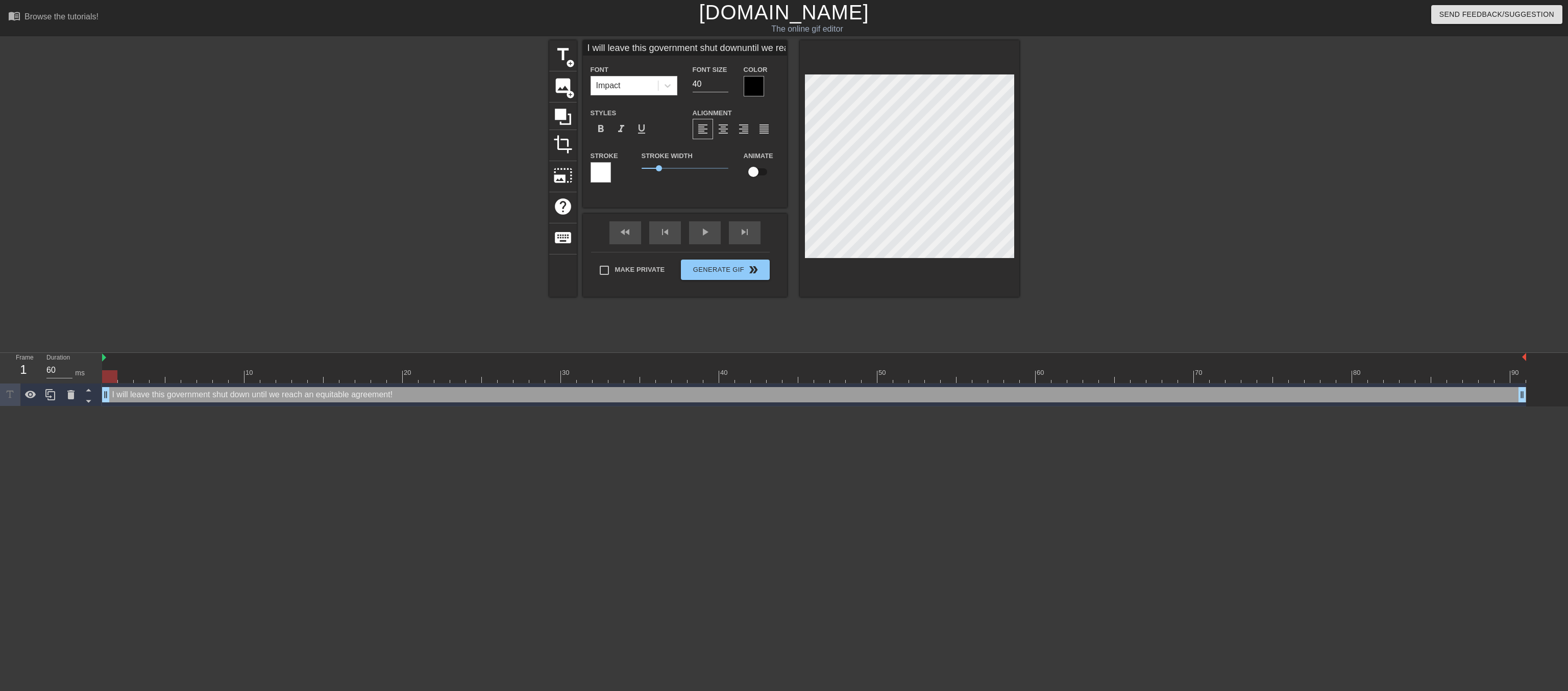
type textarea "I will leave this government shut down until we reach an equitable agreement!"
click at [790, 127] on div "title add_circle image add_circle crop photo_size_select_large help keyboard I …" at bounding box center [784, 169] width 470 height 257
click at [727, 135] on span "format_align_center" at bounding box center [723, 128] width 12 height 12
type input "I will leave this government shut downuntil we reach anequitable agreement!"
type input "39"
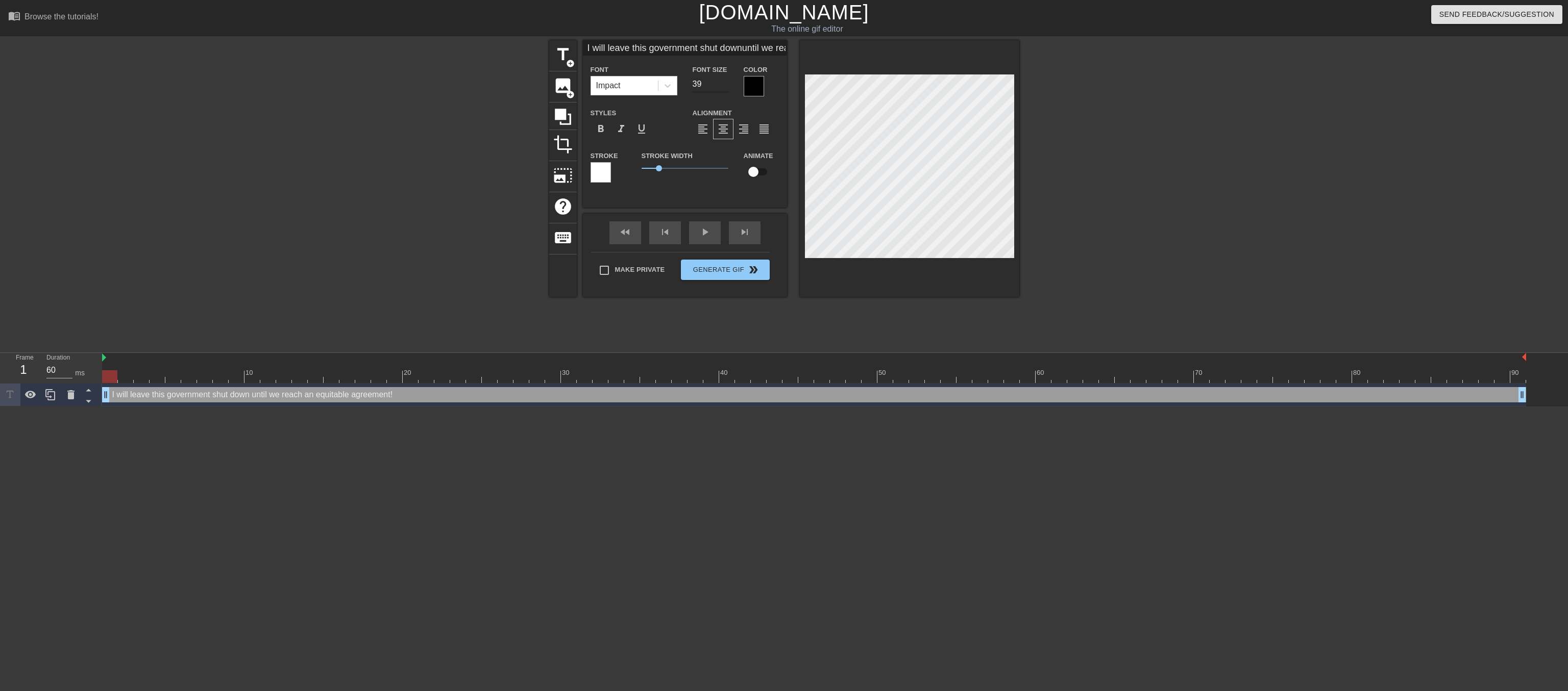
click at [724, 89] on input "39" at bounding box center [711, 84] width 36 height 17
type input "I will leave this government shut downuntil we reach anequitable agreement!"
type input "38"
type input "I will leave this government shut downuntil we reach anequitable agreement!"
type input "37"
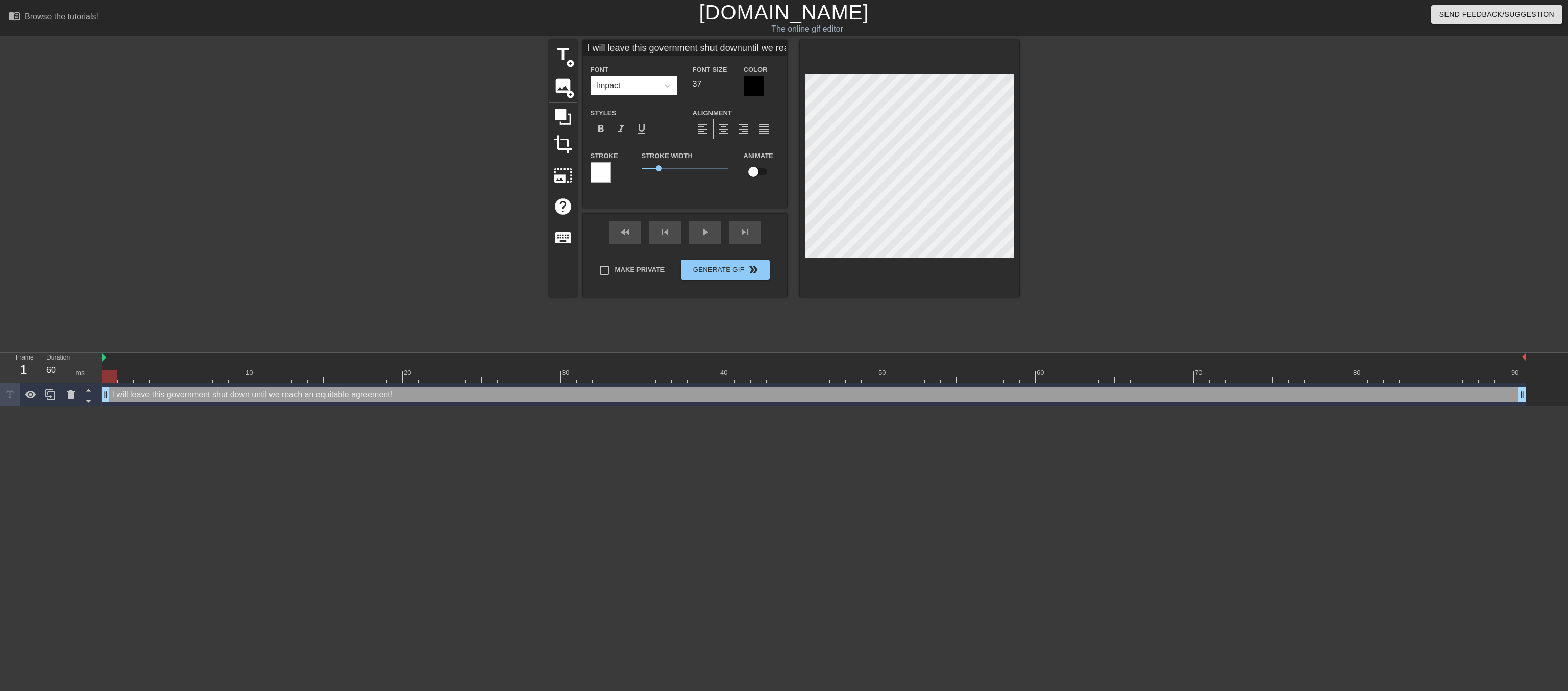
click at [724, 89] on input "37" at bounding box center [711, 84] width 36 height 17
type input "I will leave this government shut downuntil we reach anequitable agreement!"
type input "36"
click at [724, 89] on input "36" at bounding box center [711, 84] width 36 height 17
type input "I will leave this government shut downuntil we reach anequitable agreement!"
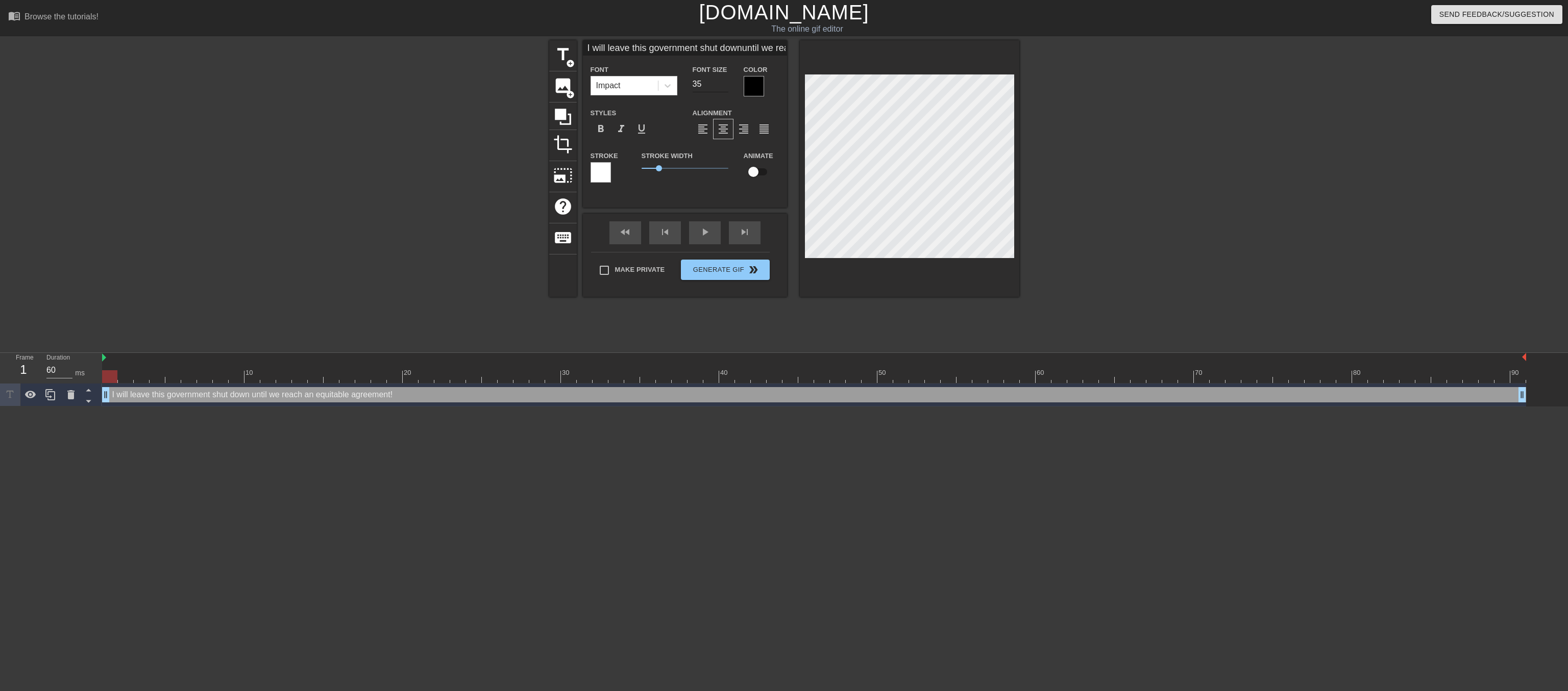
type input "35"
click at [724, 89] on input "35" at bounding box center [711, 84] width 36 height 17
type input "I will leave this government shut downuntil we reach anequitable agreement!"
type input "34"
click at [724, 89] on input "34" at bounding box center [711, 84] width 36 height 17
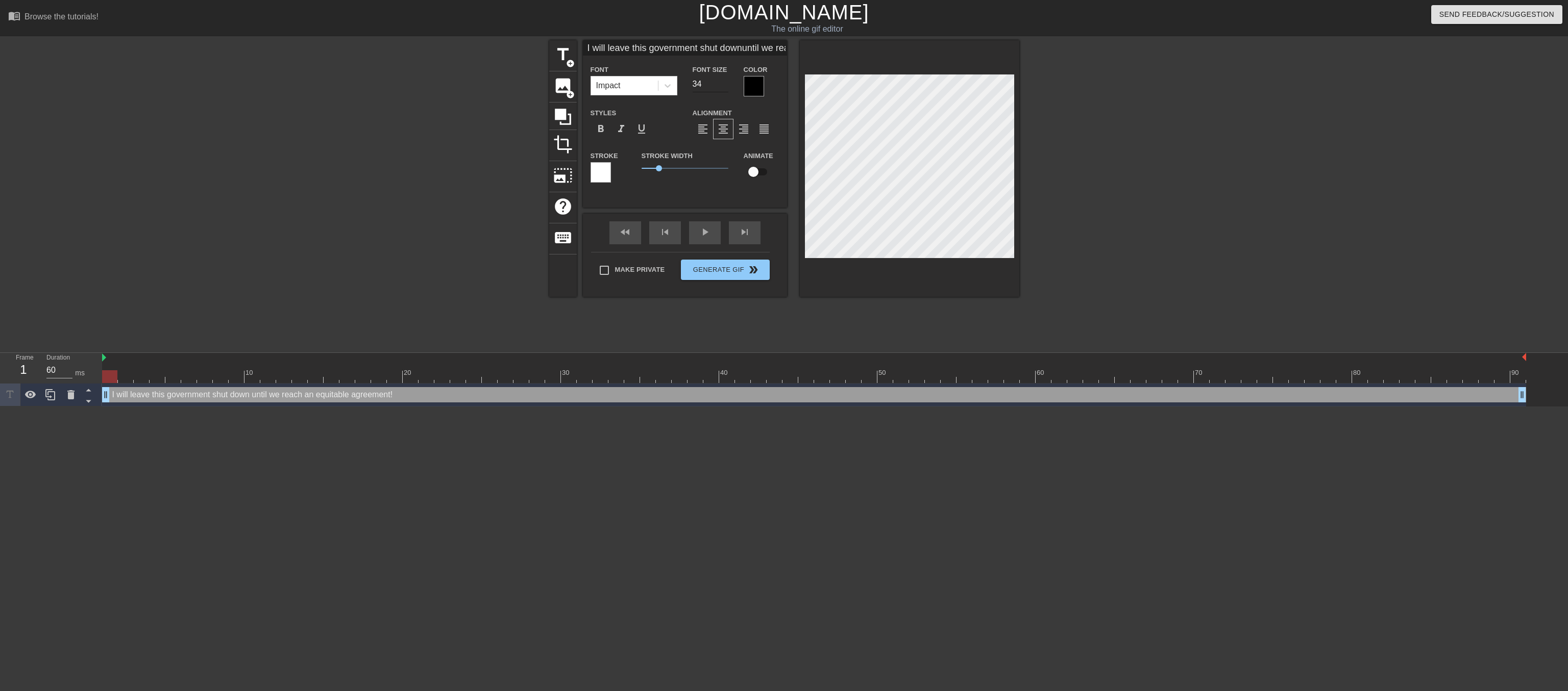
type input "I will leave this government shut downuntil we reach anequitable agreement!"
type input "33"
click at [724, 89] on input "33" at bounding box center [711, 84] width 36 height 17
type input "I will leave this government shut downuntil we reach anequitable agreement!"
type input "32"
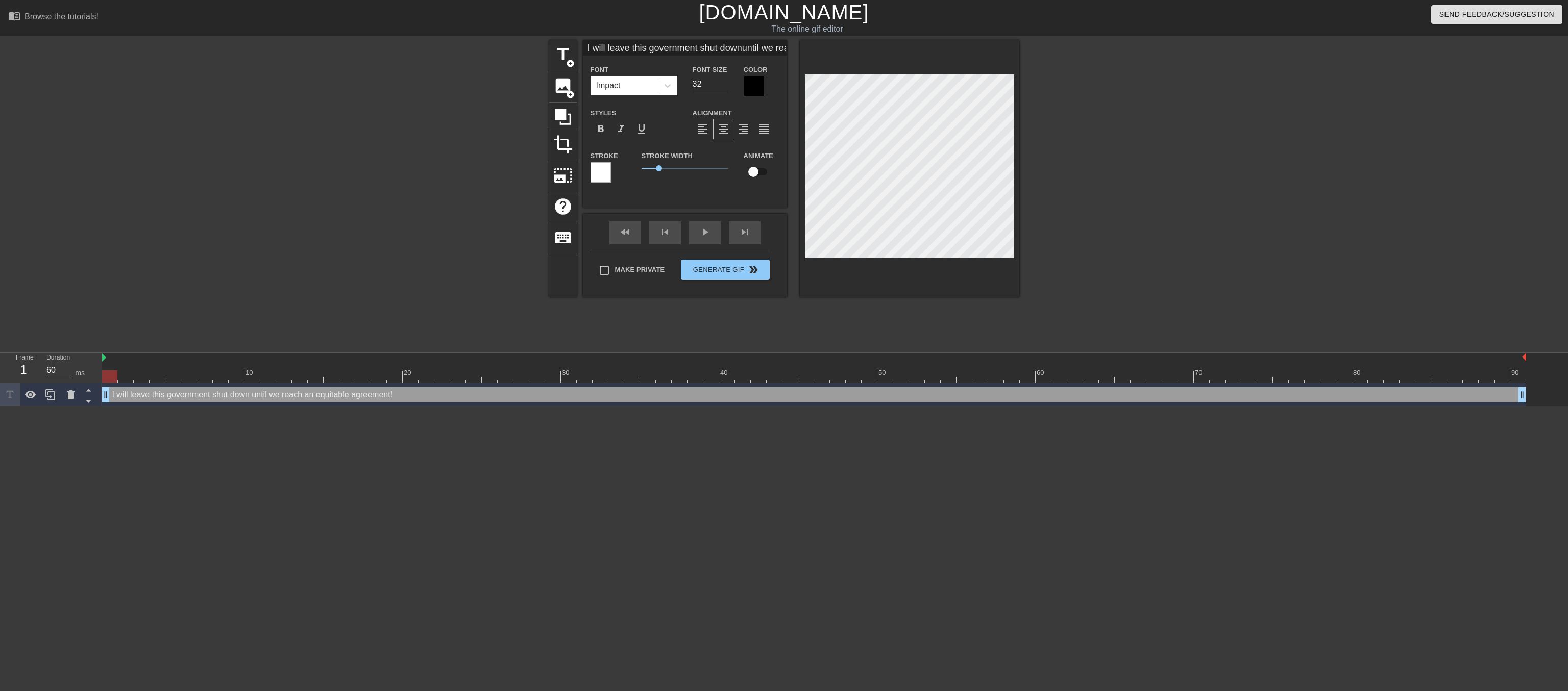
click at [724, 89] on input "32" at bounding box center [711, 84] width 36 height 17
type input "I will leave this government shut downuntil we reach anequitable agreement!"
type input "31"
click at [724, 89] on input "31" at bounding box center [711, 84] width 36 height 17
type input "I will leave this government shut downuntil we reach anequitable agreement!"
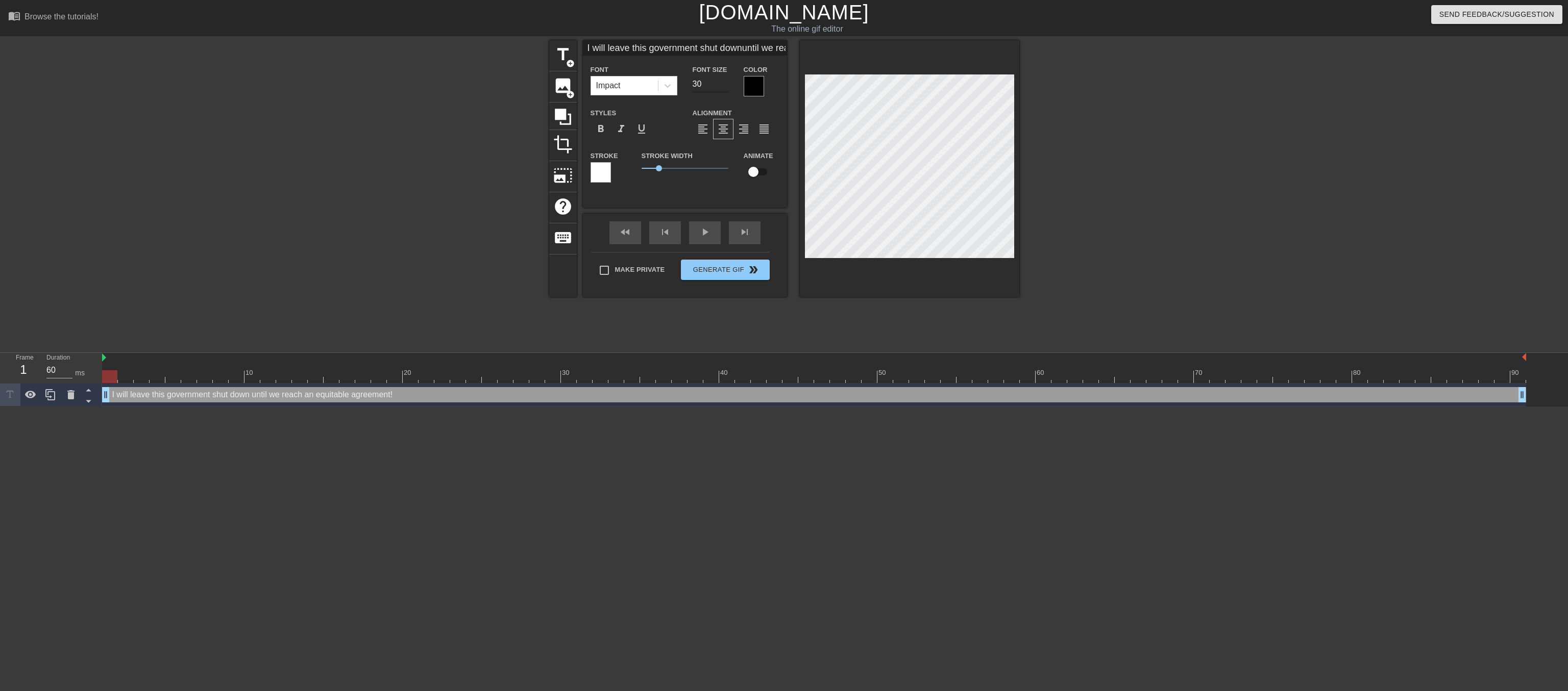
type input "30"
click at [724, 89] on input "30" at bounding box center [711, 84] width 36 height 17
type input "I will leave this government shut downuntil we reach anequitable agreement!"
type input "29"
click at [724, 89] on input "29" at bounding box center [711, 84] width 36 height 17
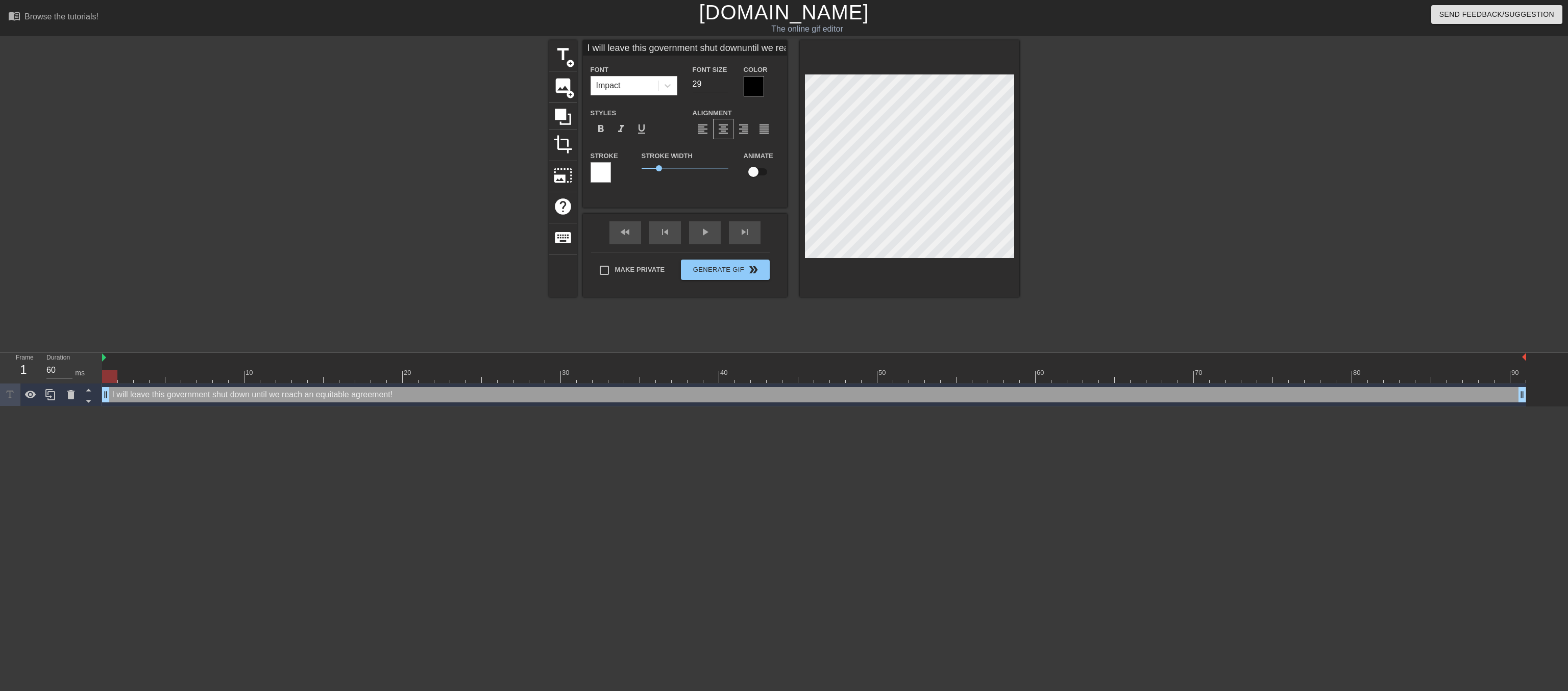
type input "I will leave this government shut downuntil we reach anequitable agreement!"
type input "28"
click at [724, 89] on input "28" at bounding box center [711, 84] width 36 height 17
type input "I will leave this government shut downuntil we reach anequitable agreement!"
type input "27"
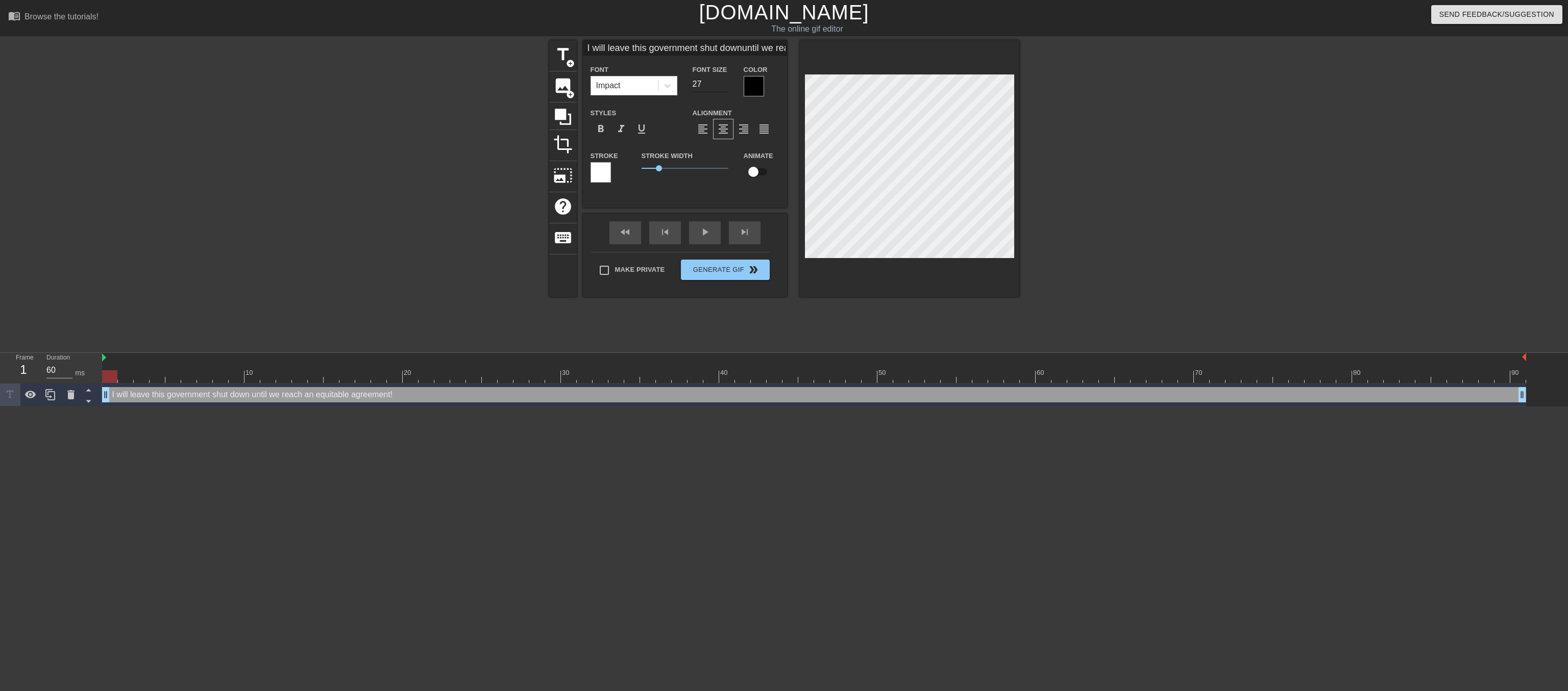
click at [724, 89] on input "27" at bounding box center [711, 84] width 36 height 17
type input "I will leave this government shut downuntil we reach anequitable agreement!"
type input "26"
click at [724, 89] on input "26" at bounding box center [711, 84] width 36 height 17
type input "I will leave this government shut downuntil we reach anequitable agreement!"
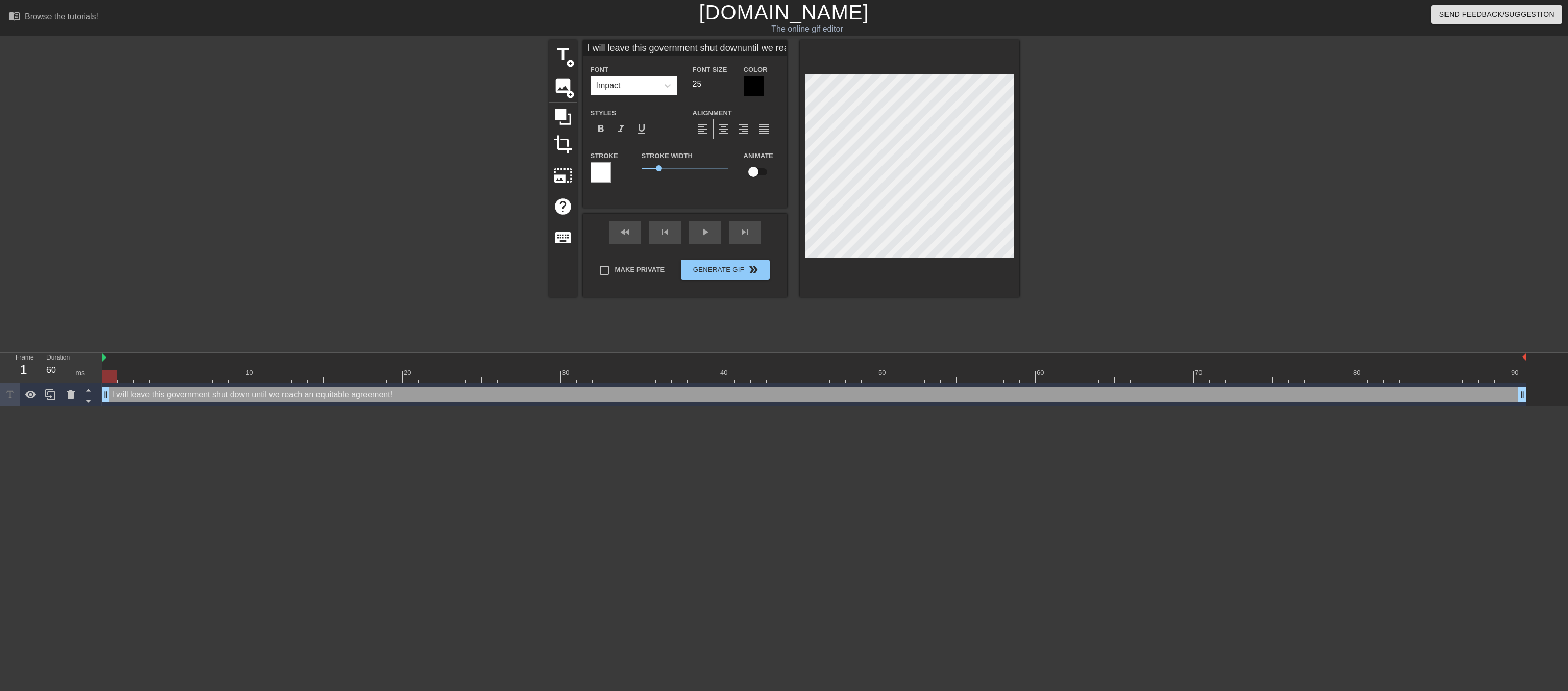
type input "25"
click at [724, 89] on input "25" at bounding box center [711, 84] width 36 height 17
type input "I will leave this government shut downuntil we reach anequitable agreement!"
type input "24"
click at [724, 89] on input "24" at bounding box center [711, 84] width 36 height 17
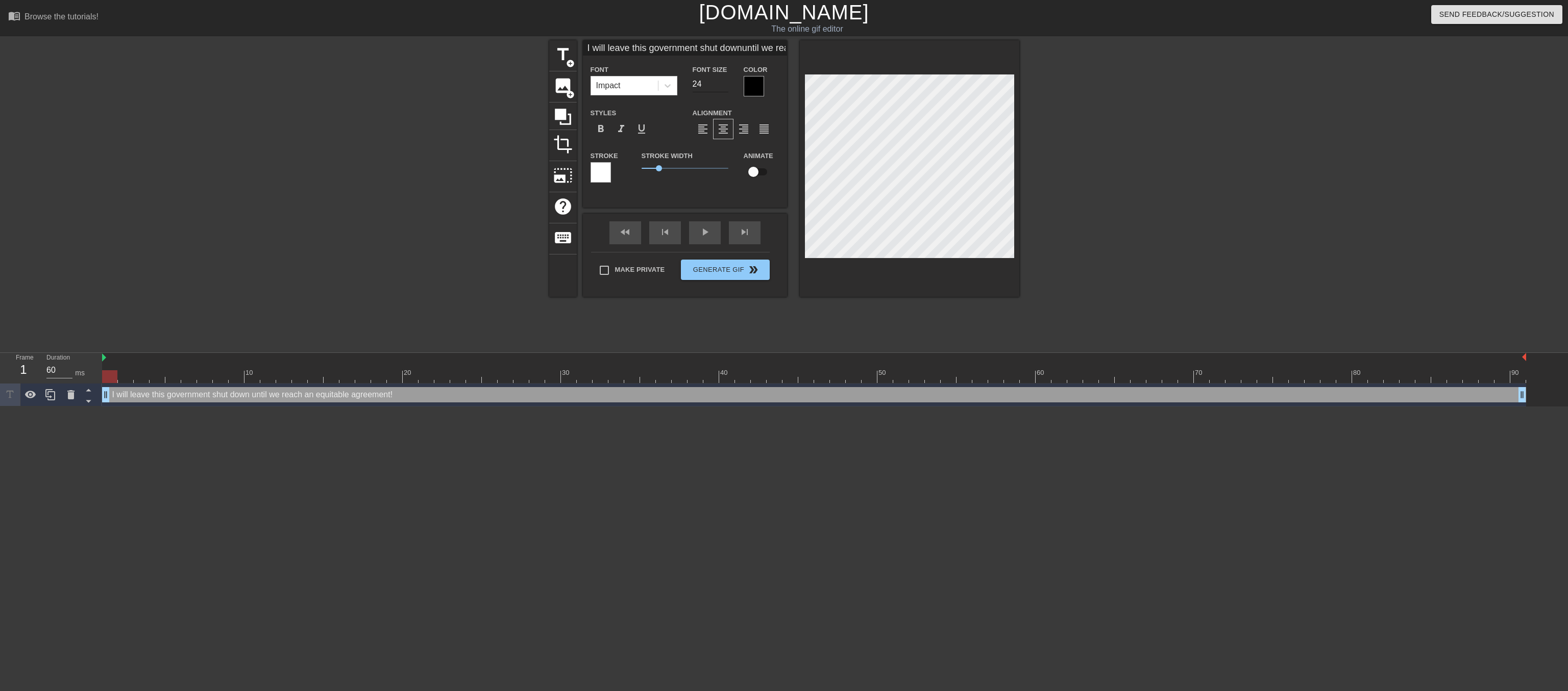
type input "I will leave this government shut downuntil we reach anequitable agreement!"
type input "23"
click at [724, 89] on input "23" at bounding box center [711, 84] width 36 height 17
type input "I will leave this government shut downuntil we reach anequitable agreement!"
type input "22"
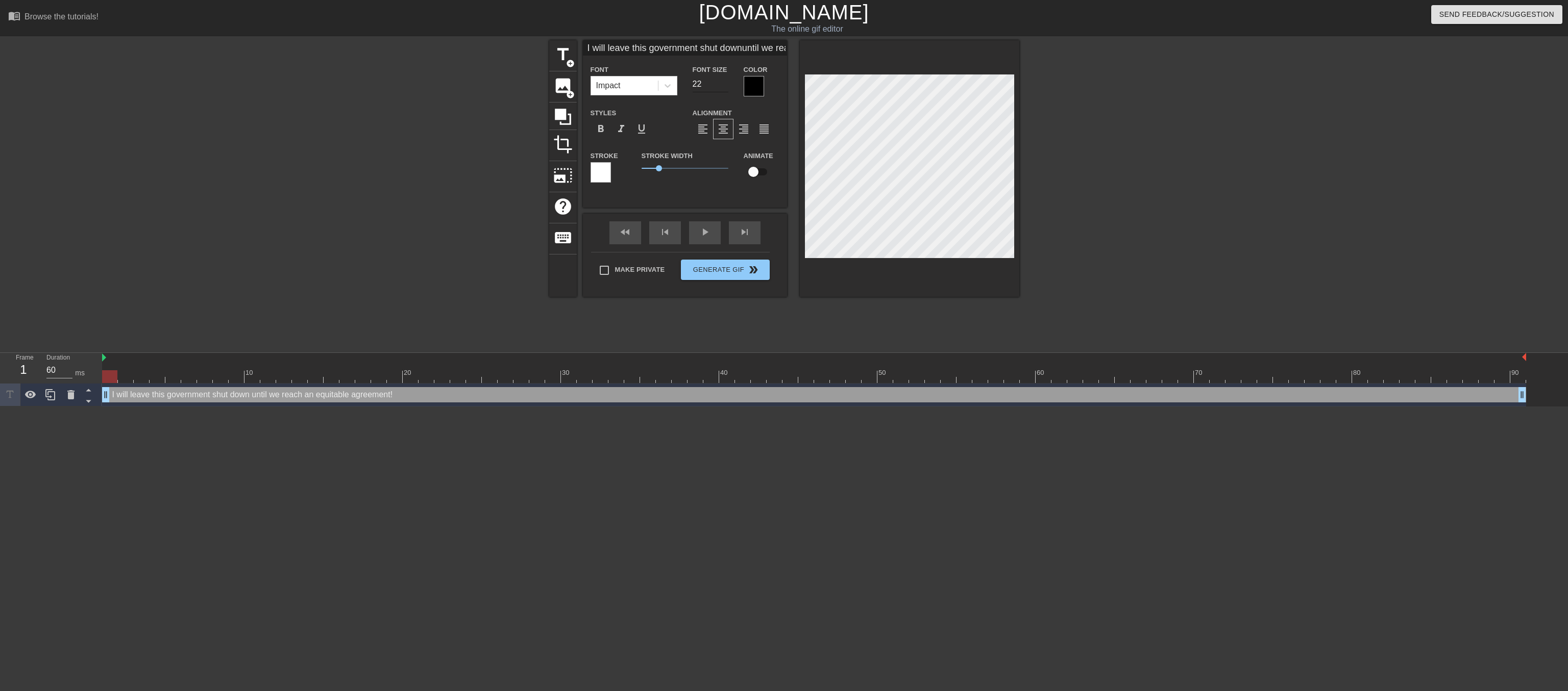
click at [724, 89] on input "22" at bounding box center [711, 84] width 36 height 17
click at [724, 89] on input "21" at bounding box center [711, 84] width 36 height 17
click at [724, 89] on input "20" at bounding box center [711, 84] width 36 height 17
click at [742, 135] on span "format_align_right" at bounding box center [743, 128] width 12 height 12
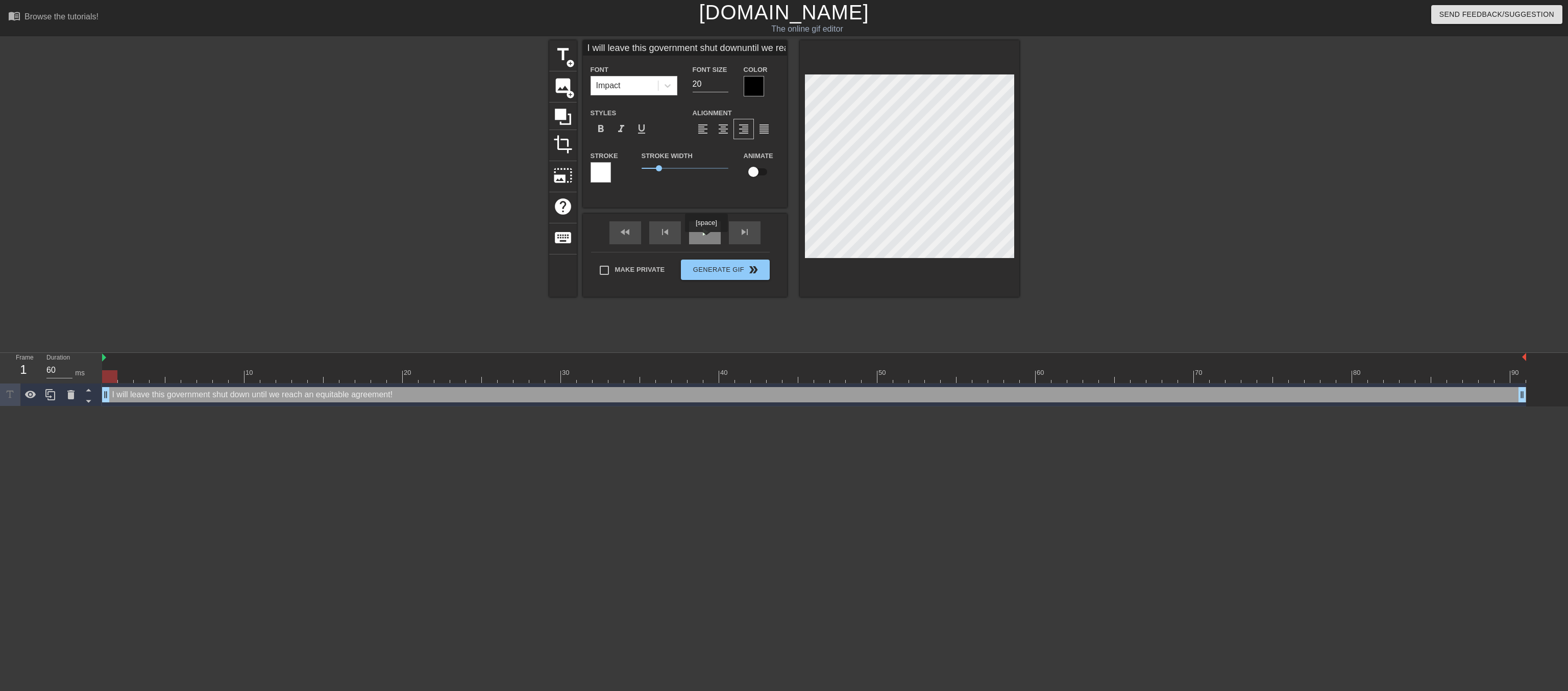
click at [706, 239] on div "fast_rewind skip_previous play_arrow skip_next" at bounding box center [685, 232] width 167 height 38
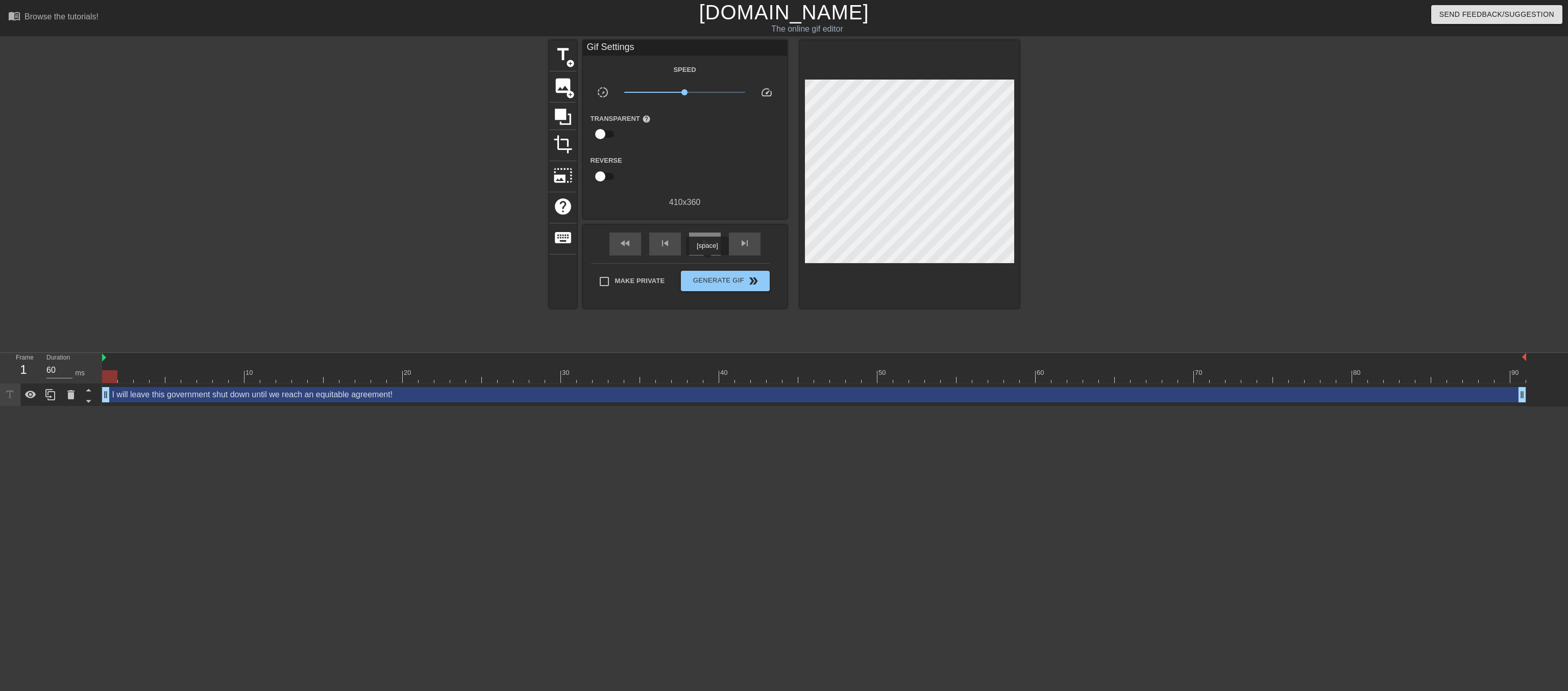
click at [707, 250] on span "play_arrow" at bounding box center [704, 243] width 12 height 12
click at [711, 250] on span "pause" at bounding box center [704, 243] width 12 height 12
click at [720, 287] on span "Generate Gif double_arrow" at bounding box center [725, 281] width 80 height 12
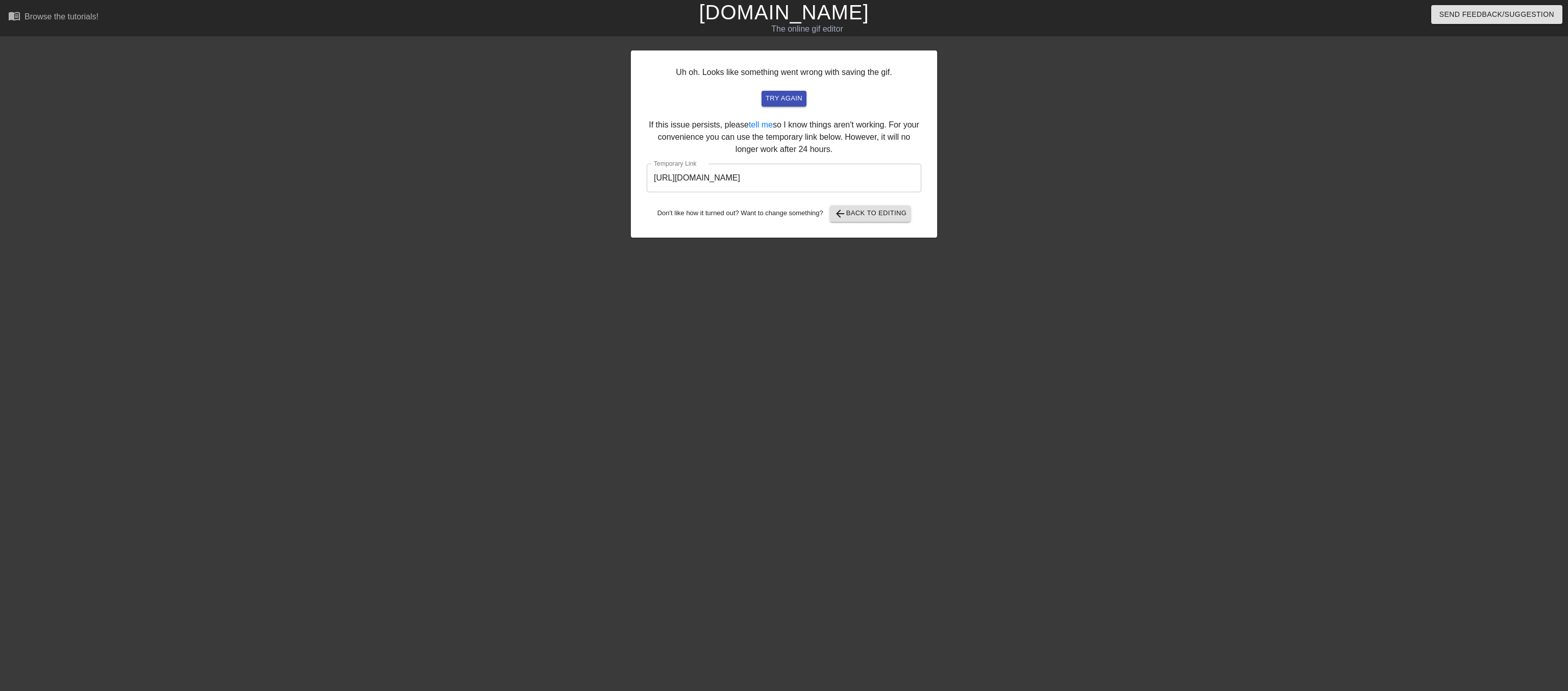
click at [1338, 351] on html "menu_book Browse the tutorials! Gifntext.com The online gif editor Send Feedbac…" at bounding box center [784, 175] width 1568 height 351
drag, startPoint x: 653, startPoint y: 202, endPoint x: 1009, endPoint y: 209, distance: 356.1
click at [1009, 209] on div "Uh oh. Looks like something went wrong with saving the gif. try again If this i…" at bounding box center [784, 193] width 1568 height 306
click at [862, 220] on span "arrow_back Back to Editing" at bounding box center [871, 213] width 73 height 12
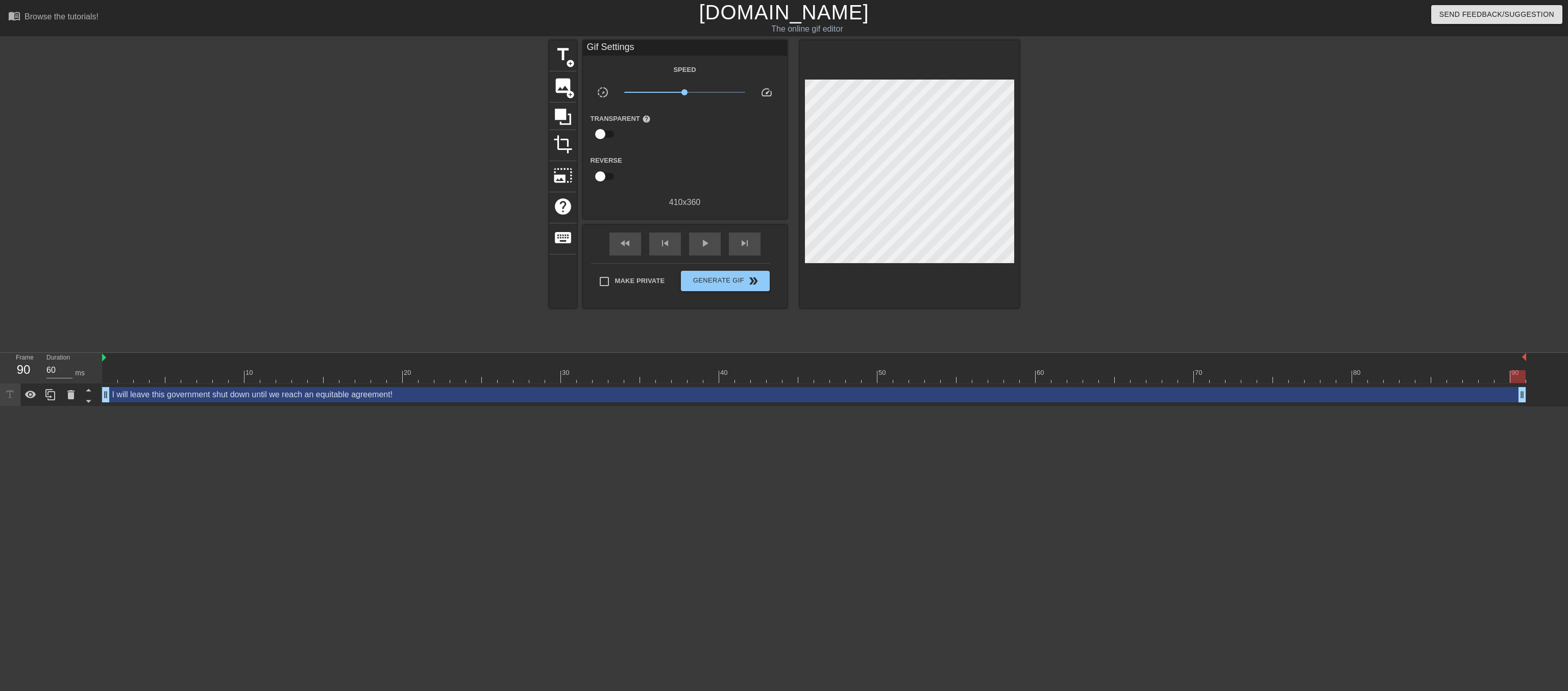
click at [766, 15] on link "[DOMAIN_NAME]" at bounding box center [783, 11] width 170 height 22
